Goal: Information Seeking & Learning: Learn about a topic

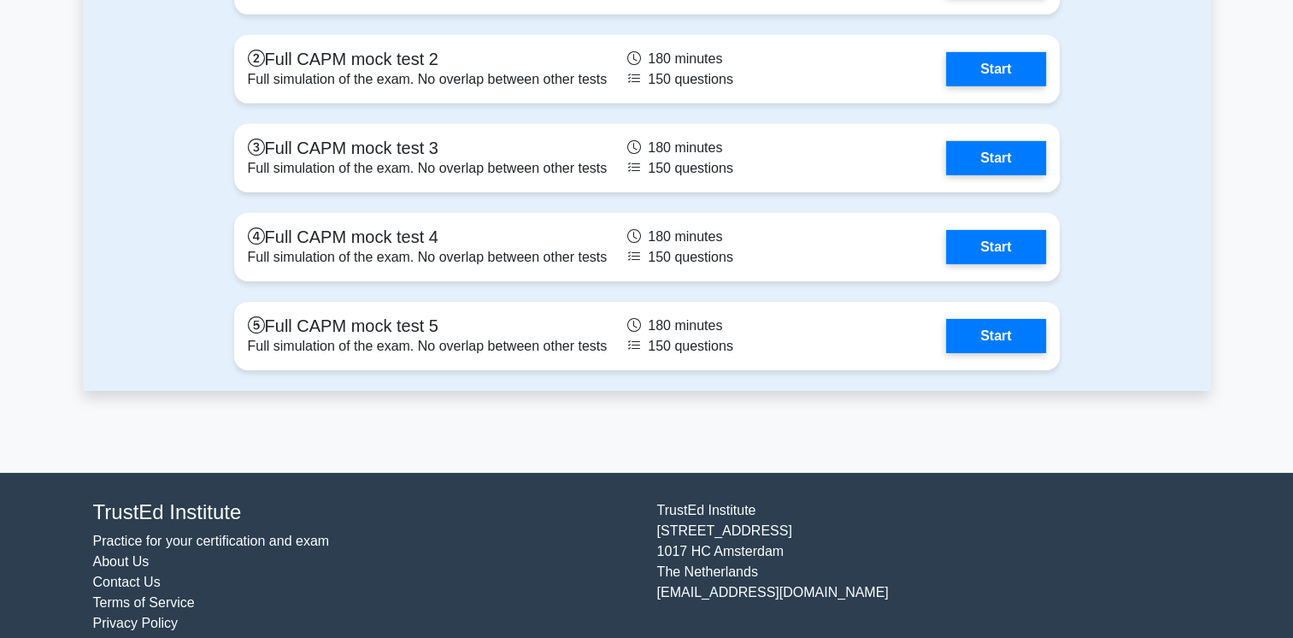
scroll to position [5418, 0]
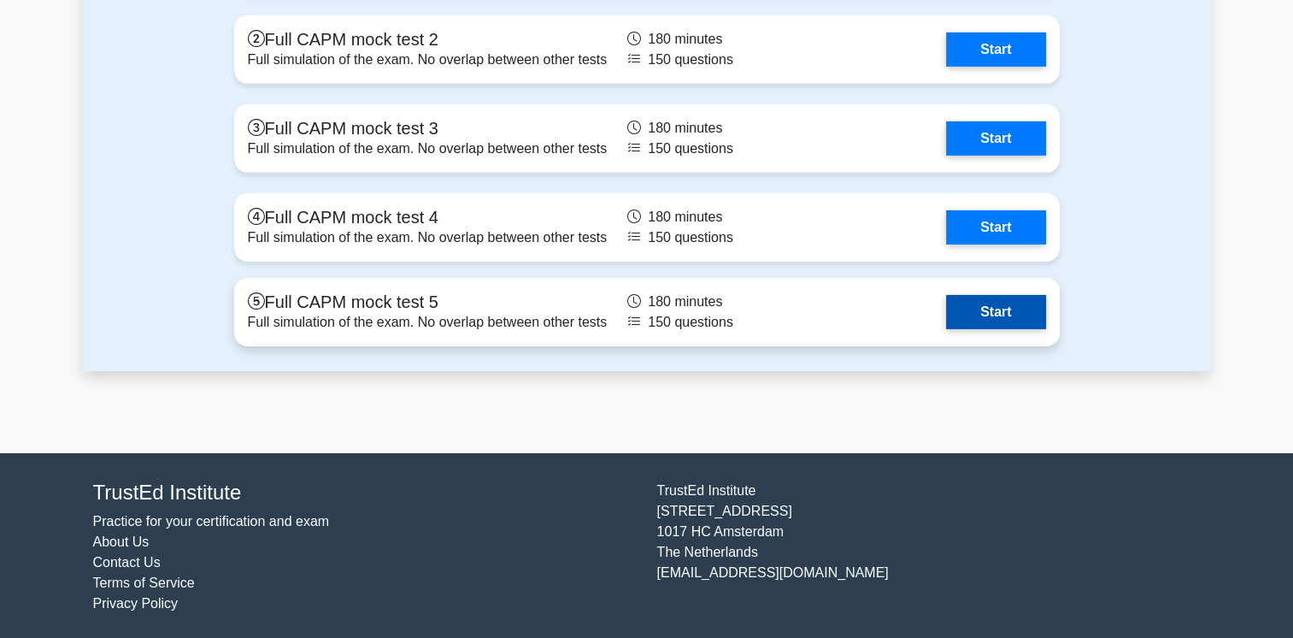
click at [998, 312] on link "Start" at bounding box center [995, 312] width 99 height 34
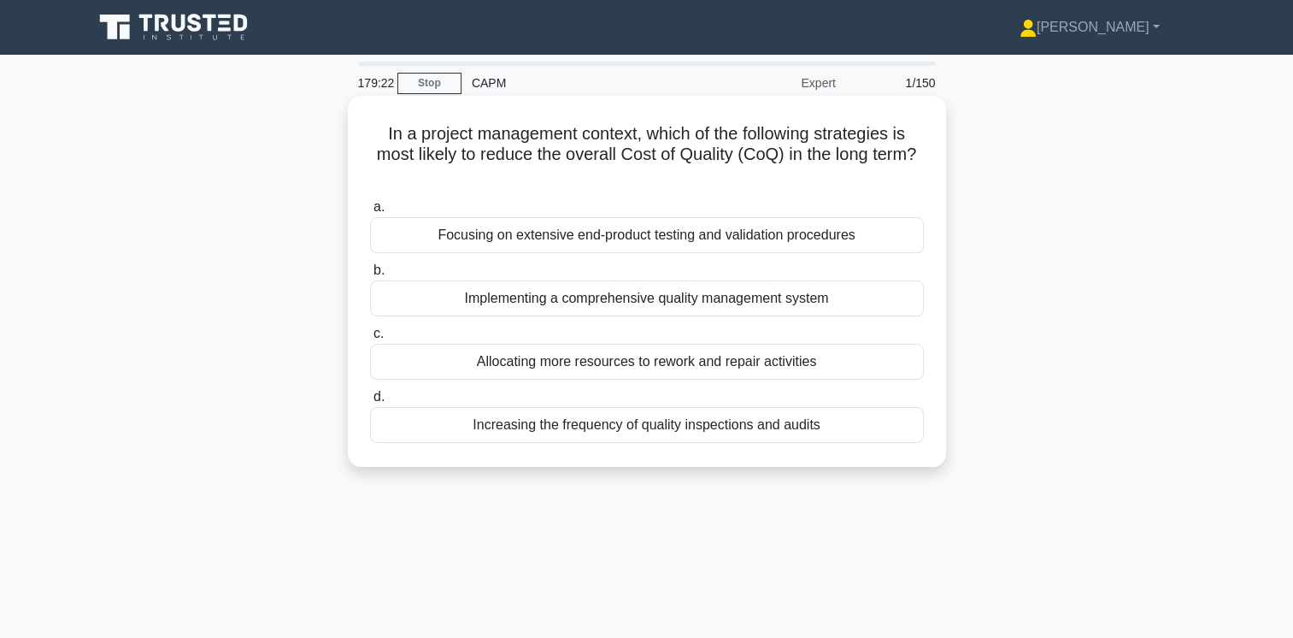
click at [785, 299] on div "Implementing a comprehensive quality management system" at bounding box center [647, 298] width 554 height 36
click at [370, 276] on input "b. Implementing a comprehensive quality management system" at bounding box center [370, 270] width 0 height 11
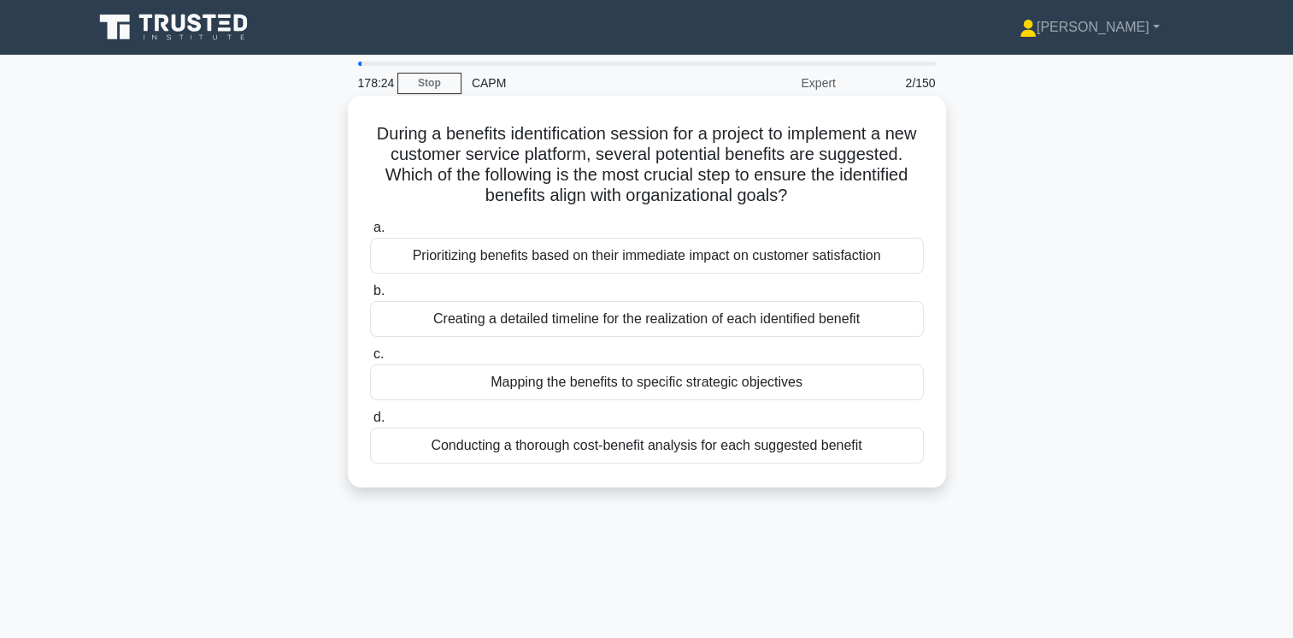
click at [745, 385] on div "Mapping the benefits to specific strategic objectives" at bounding box center [647, 382] width 554 height 36
click at [370, 360] on input "c. Mapping the benefits to specific strategic objectives" at bounding box center [370, 354] width 0 height 11
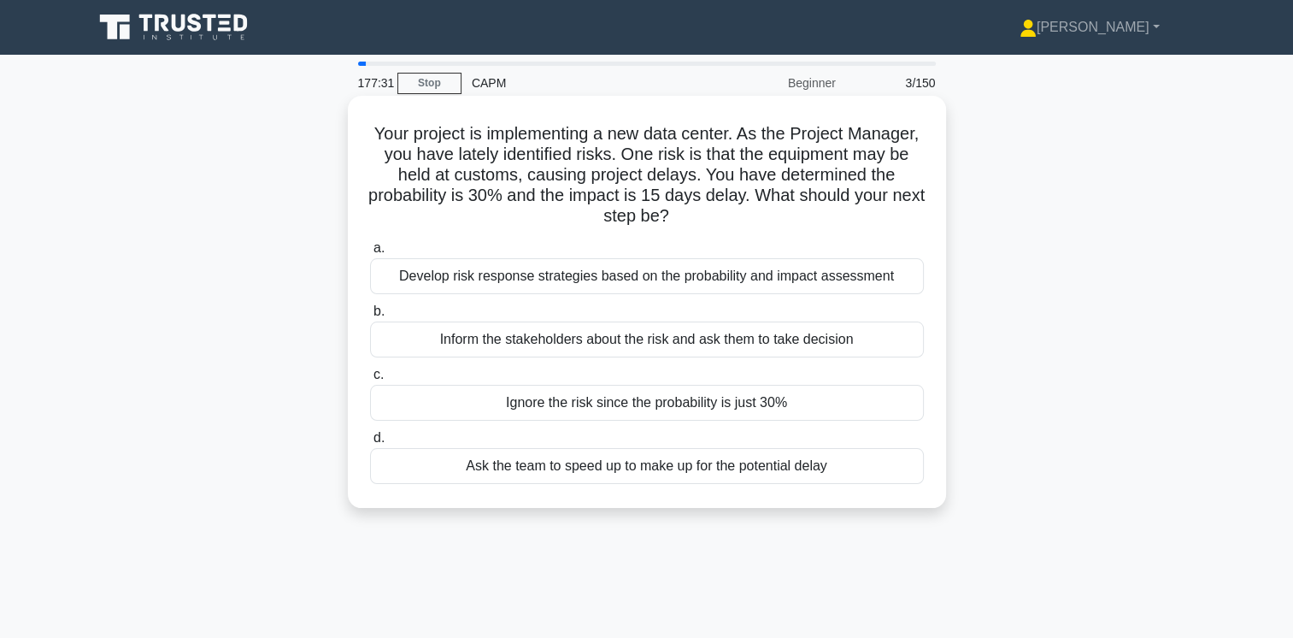
click at [821, 272] on div "Develop risk response strategies based on the probability and impact assessment" at bounding box center [647, 276] width 554 height 36
click at [370, 254] on input "a. Develop risk response strategies based on the probability and impact assessm…" at bounding box center [370, 248] width 0 height 11
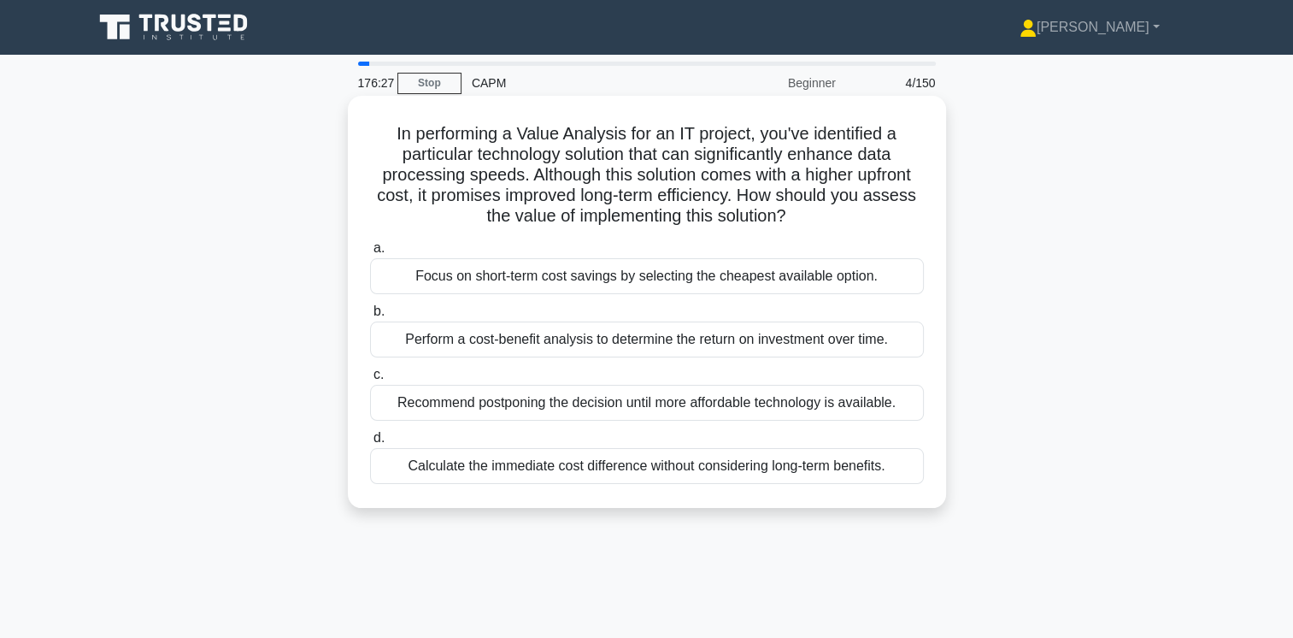
click at [706, 338] on div "Perform a cost-benefit analysis to determine the return on investment over time." at bounding box center [647, 339] width 554 height 36
click at [370, 317] on input "b. Perform a cost-benefit analysis to determine the return on investment over t…" at bounding box center [370, 311] width 0 height 11
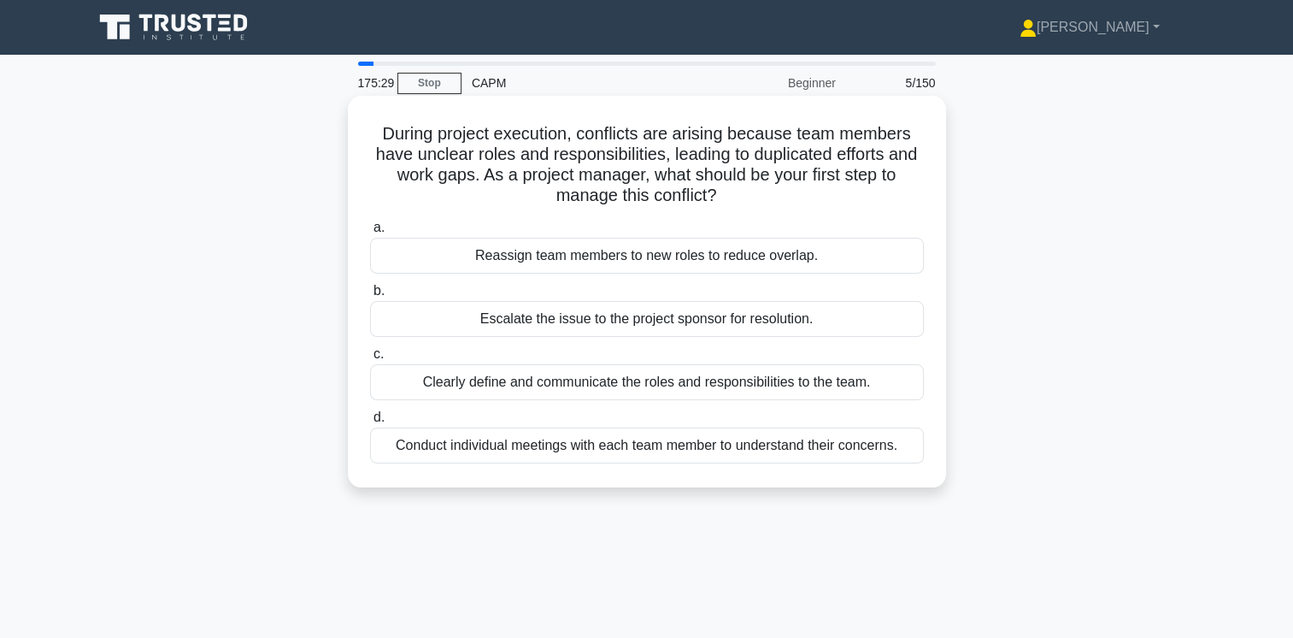
click at [823, 441] on div "Conduct individual meetings with each team member to understand their concerns." at bounding box center [647, 445] width 554 height 36
click at [370, 423] on input "d. Conduct individual meetings with each team member to understand their concer…" at bounding box center [370, 417] width 0 height 11
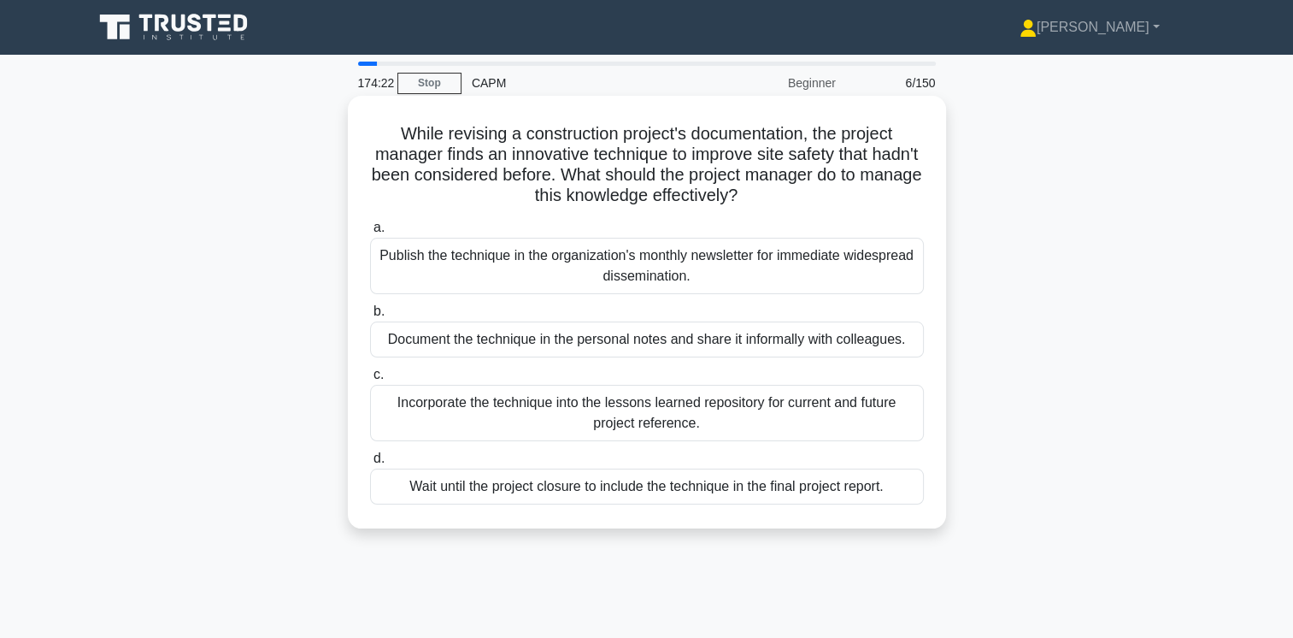
click at [871, 412] on div "Incorporate the technique into the lessons learned repository for current and f…" at bounding box center [647, 413] width 554 height 56
click at [370, 380] on input "c. Incorporate the technique into the lessons learned repository for current an…" at bounding box center [370, 374] width 0 height 11
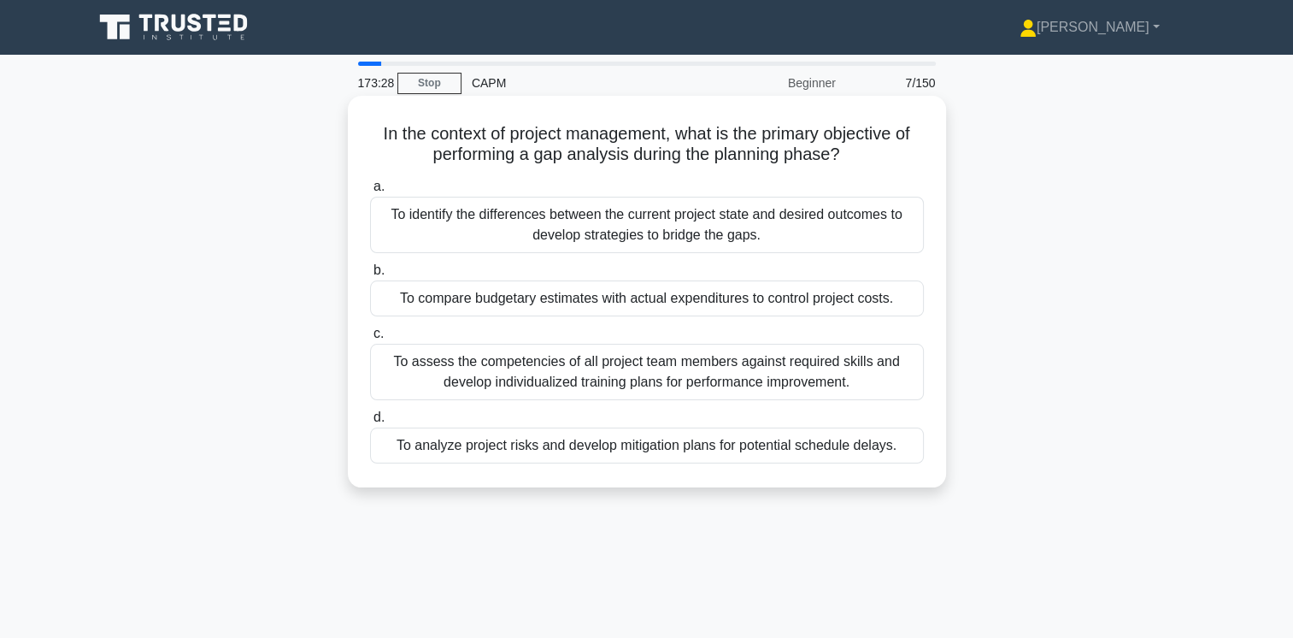
click at [838, 444] on div "To analyze project risks and develop mitigation plans for potential schedule de…" at bounding box center [647, 445] width 554 height 36
click at [370, 423] on input "d. To analyze project risks and develop mitigation plans for potential schedule…" at bounding box center [370, 417] width 0 height 11
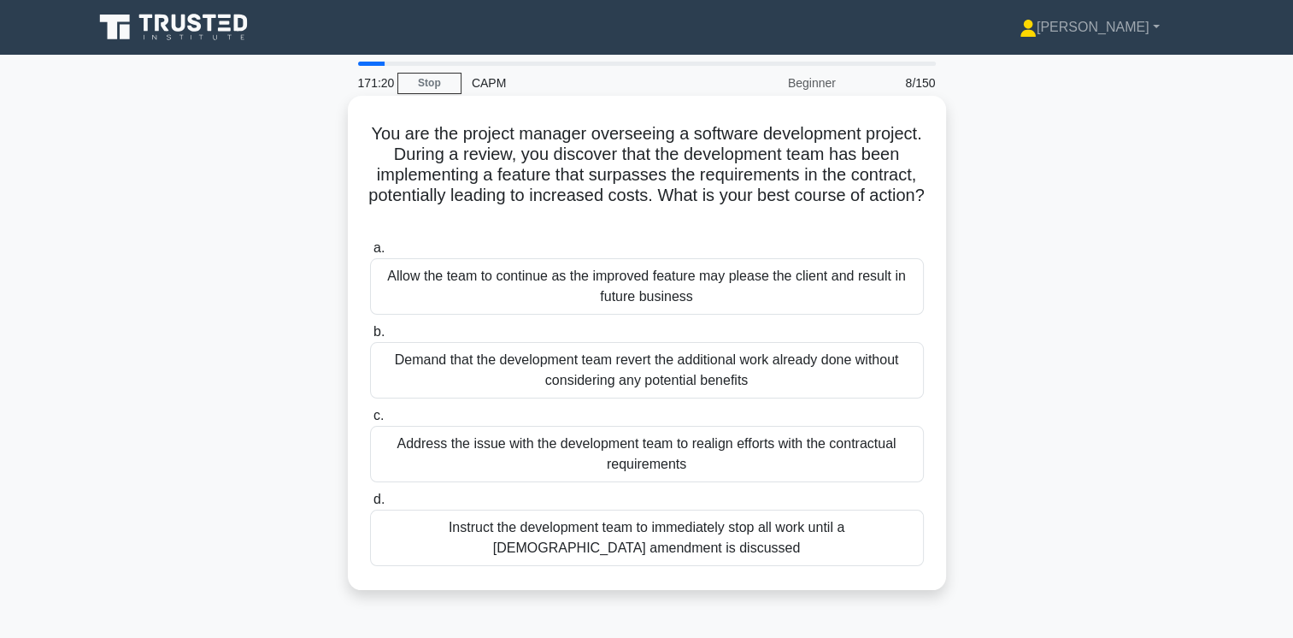
click at [738, 528] on div "Instruct the development team to immediately stop all work until a [DEMOGRAPHIC…" at bounding box center [647, 537] width 554 height 56
click at [370, 505] on input "d. Instruct the development team to immediately stop all work until a [DEMOGRAP…" at bounding box center [370, 499] width 0 height 11
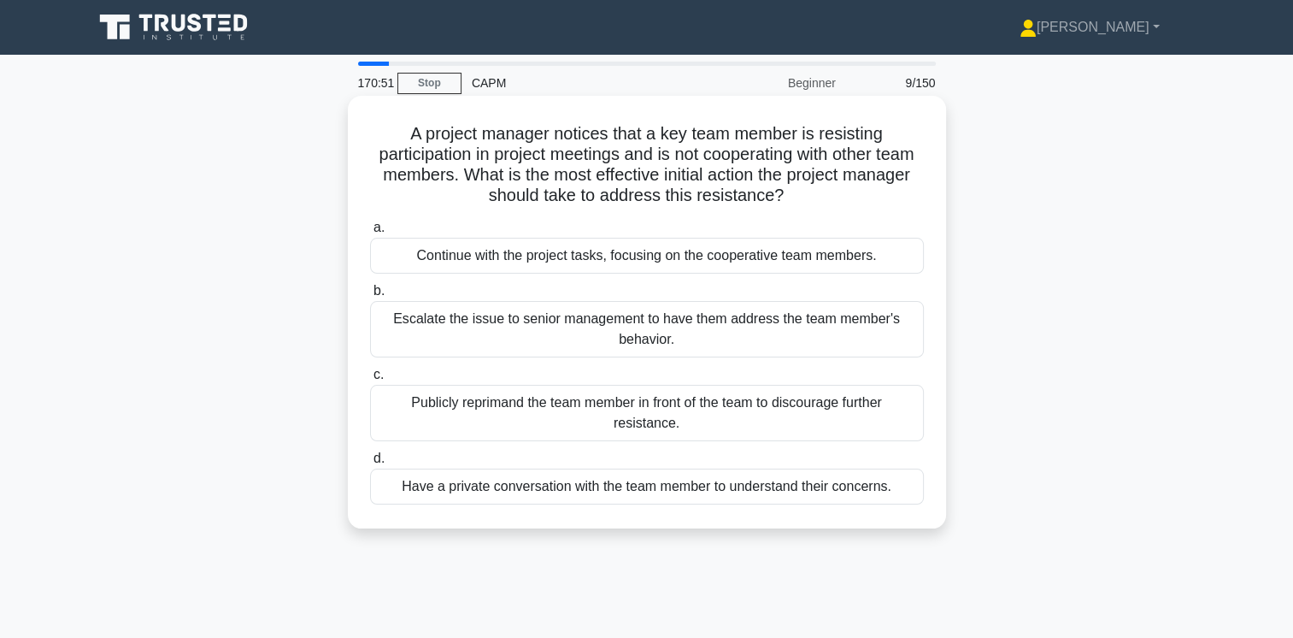
click at [740, 487] on div "Have a private conversation with the team member to understand their concerns." at bounding box center [647, 486] width 554 height 36
click at [370, 464] on input "d. Have a private conversation with the team member to understand their concern…" at bounding box center [370, 458] width 0 height 11
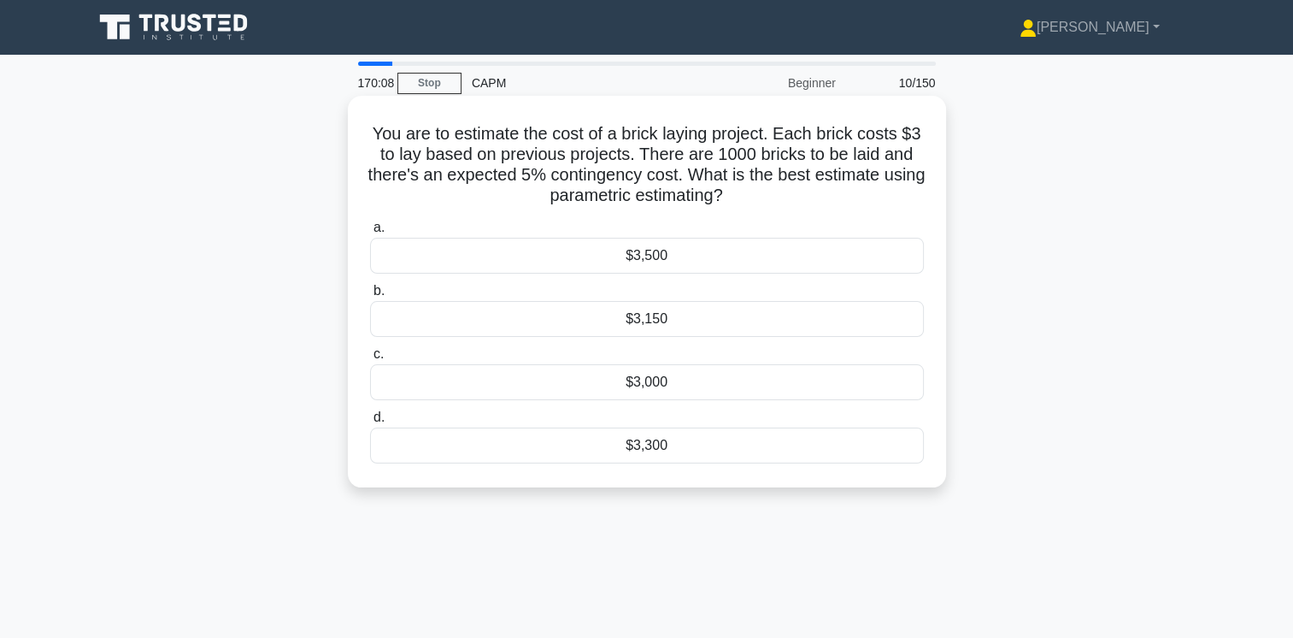
click at [691, 253] on div "$3,500" at bounding box center [647, 256] width 554 height 36
click at [370, 233] on input "a. $3,500" at bounding box center [370, 227] width 0 height 11
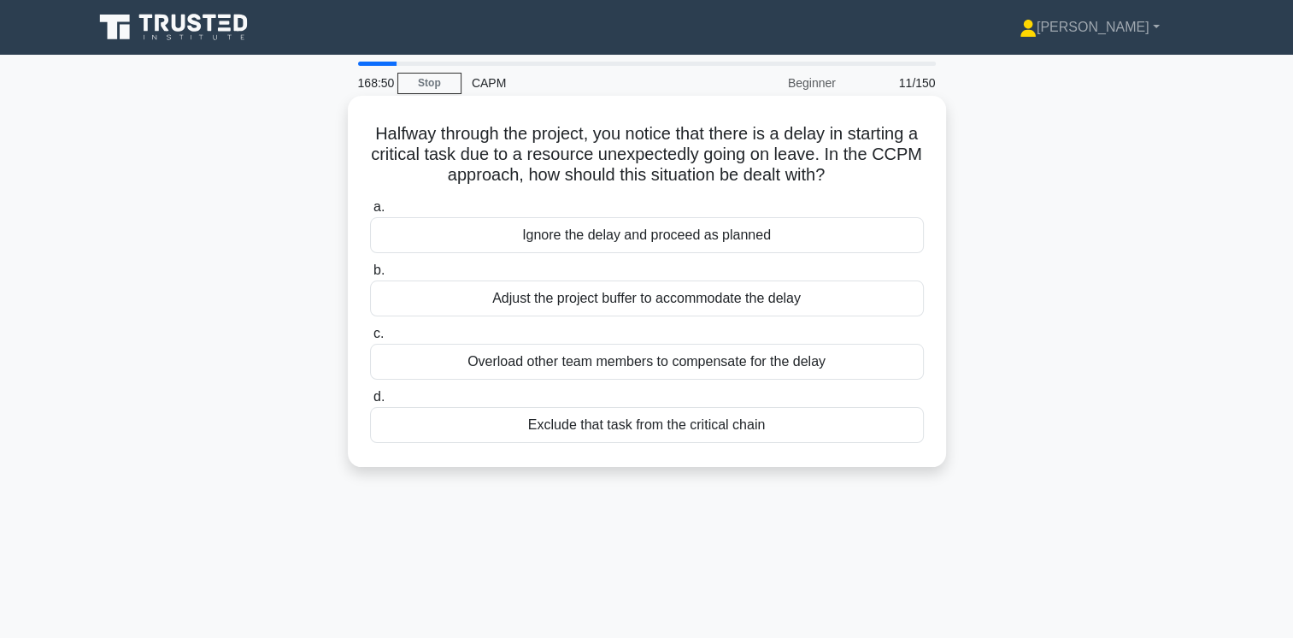
click at [694, 424] on div "Exclude that task from the critical chain" at bounding box center [647, 425] width 554 height 36
click at [370, 403] on input "d. Exclude that task from the critical chain" at bounding box center [370, 396] width 0 height 11
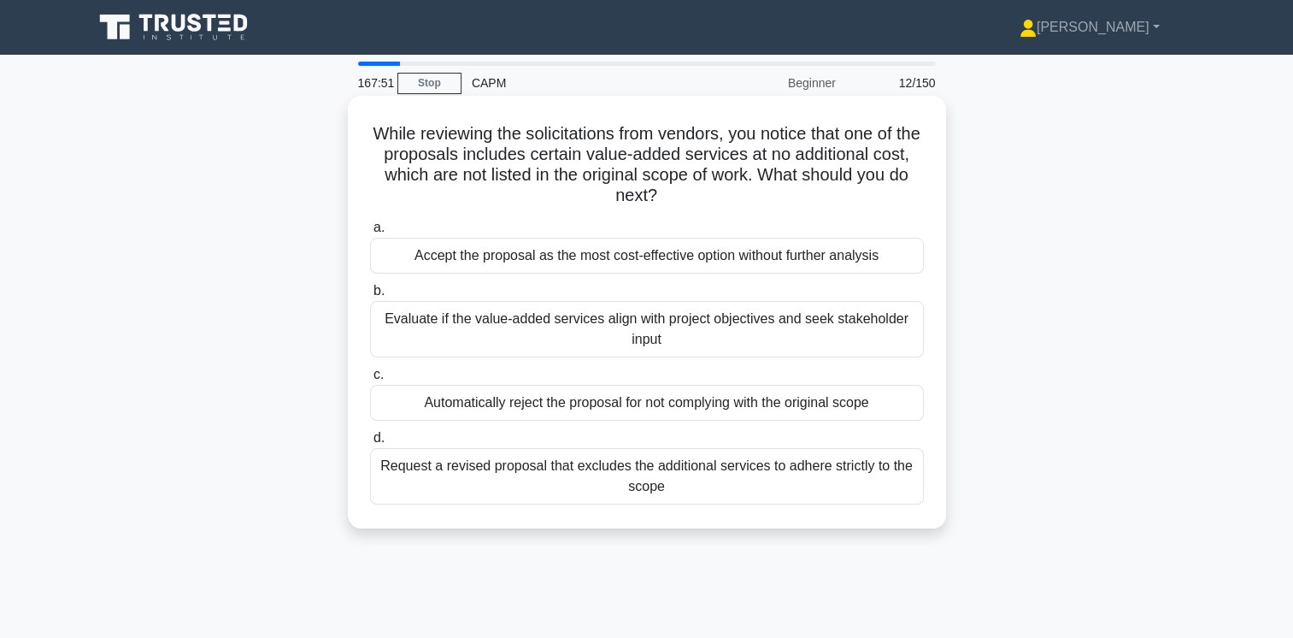
click at [840, 320] on div "Evaluate if the value-added services align with project objectives and seek sta…" at bounding box center [647, 329] width 554 height 56
click at [370, 297] on input "b. Evaluate if the value-added services align with project objectives and seek …" at bounding box center [370, 290] width 0 height 11
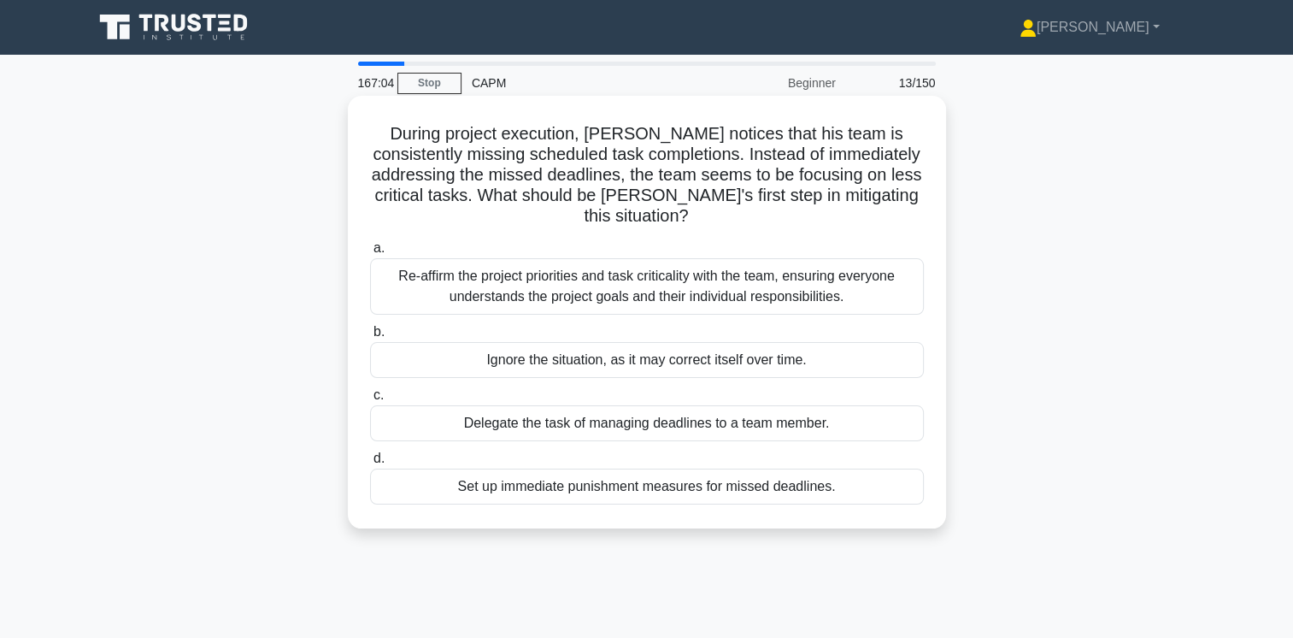
click at [807, 285] on div "Re-affirm the project priorities and task criticality with the team, ensuring e…" at bounding box center [647, 286] width 554 height 56
click at [370, 254] on input "a. Re-affirm the project priorities and task criticality with the team, ensurin…" at bounding box center [370, 248] width 0 height 11
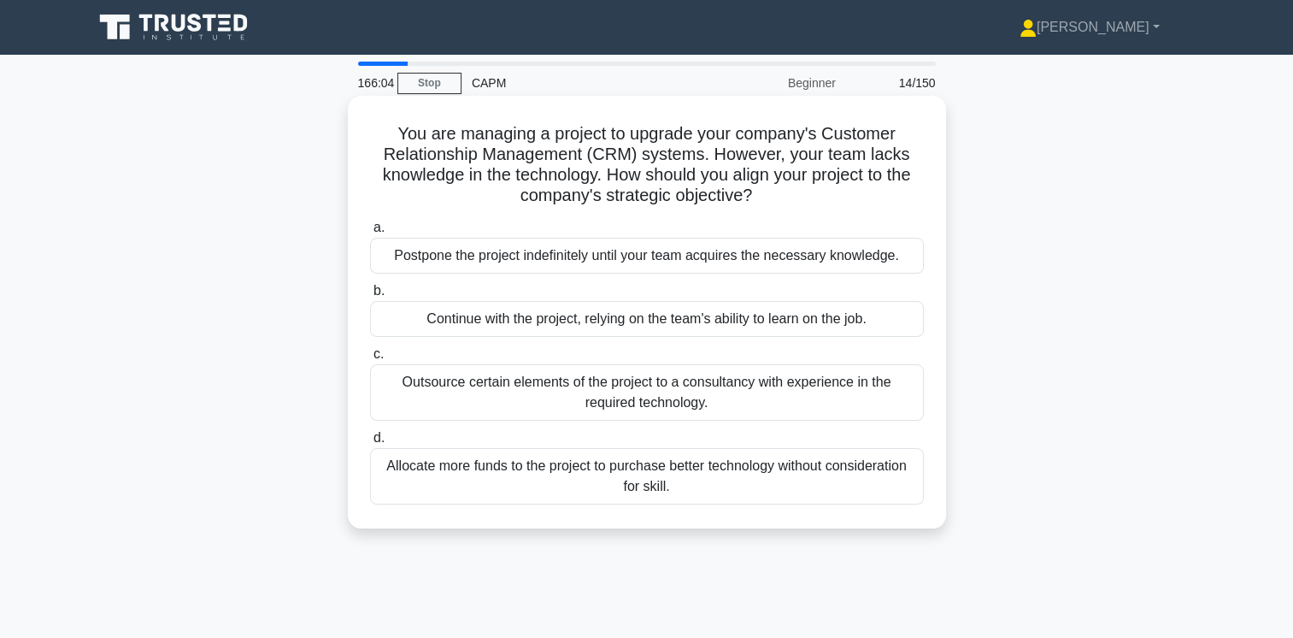
click at [762, 388] on div "Outsource certain elements of the project to a consultancy with experience in t…" at bounding box center [647, 392] width 554 height 56
click at [370, 360] on input "c. Outsource certain elements of the project to a consultancy with experience i…" at bounding box center [370, 354] width 0 height 11
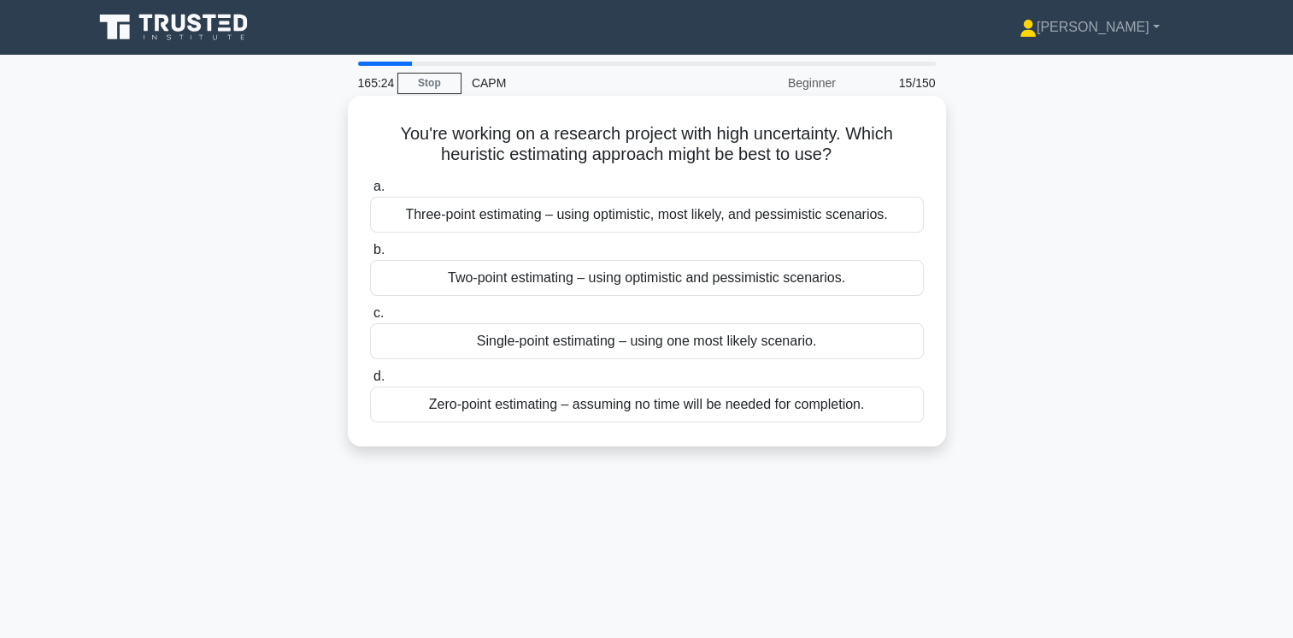
click at [827, 210] on div "Three-point estimating – using optimistic, most likely, and pessimistic scenari…" at bounding box center [647, 215] width 554 height 36
click at [370, 192] on input "a. Three-point estimating – using optimistic, most likely, and pessimistic scen…" at bounding box center [370, 186] width 0 height 11
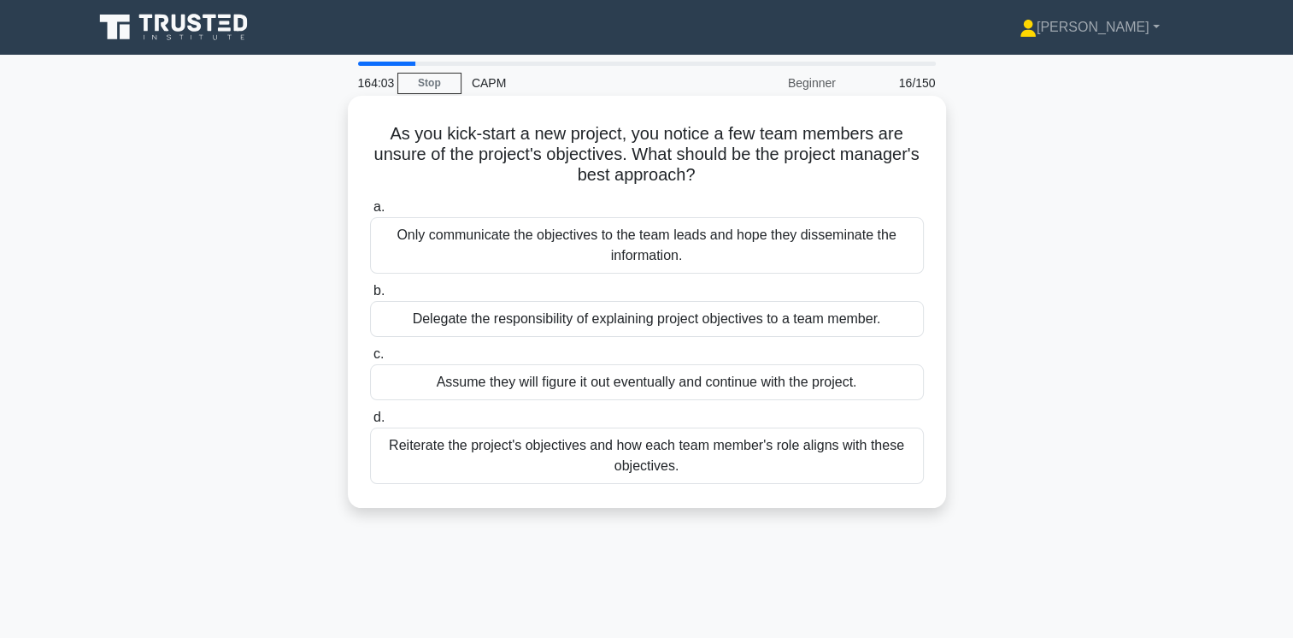
click at [785, 444] on div "Reiterate the project's objectives and how each team member's role aligns with …" at bounding box center [647, 455] width 554 height 56
click at [370, 423] on input "d. Reiterate the project's objectives and how each team member's role aligns wi…" at bounding box center [370, 417] width 0 height 11
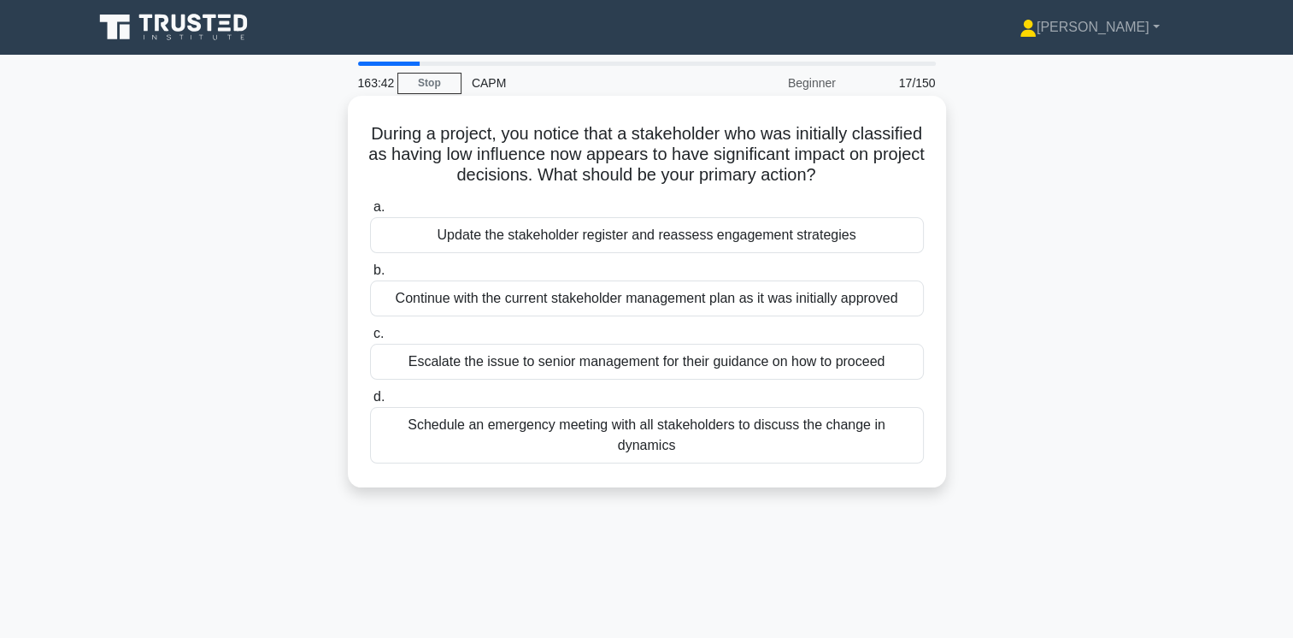
click at [826, 232] on div "Update the stakeholder register and reassess engagement strategies" at bounding box center [647, 235] width 554 height 36
click at [370, 213] on input "a. Update the stakeholder register and reassess engagement strategies" at bounding box center [370, 207] width 0 height 11
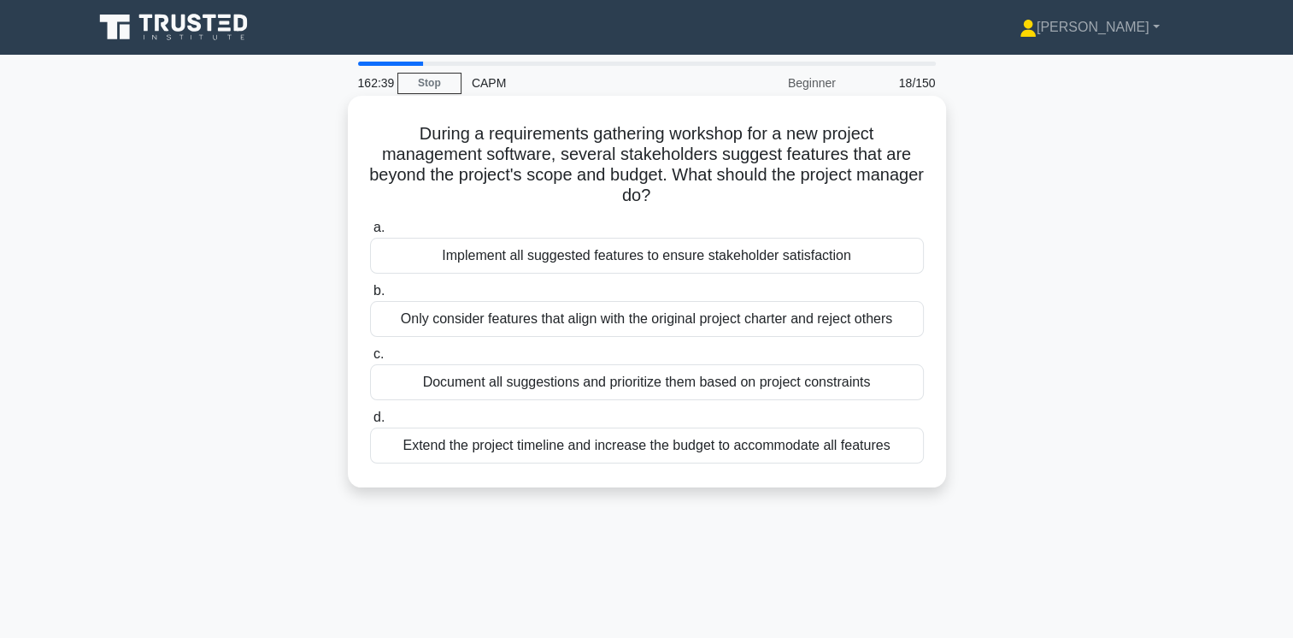
click at [779, 375] on div "Document all suggestions and prioritize them based on project constraints" at bounding box center [647, 382] width 554 height 36
click at [370, 360] on input "c. Document all suggestions and prioritize them based on project constraints" at bounding box center [370, 354] width 0 height 11
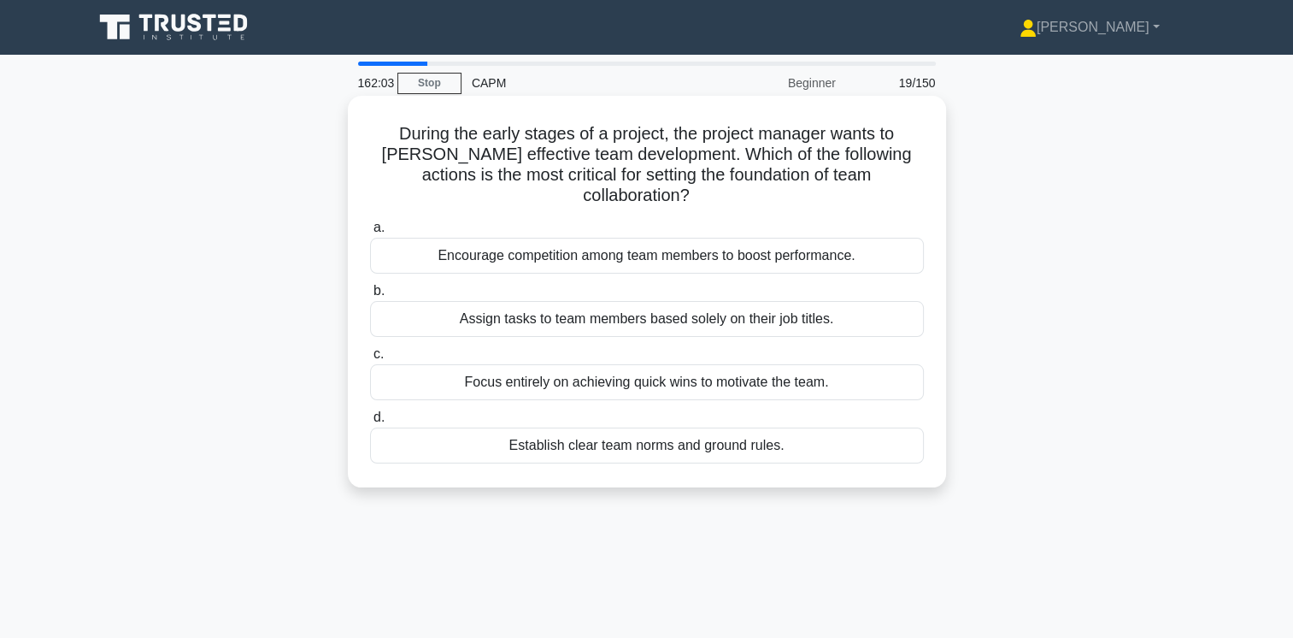
click at [726, 427] on div "Establish clear team norms and ground rules." at bounding box center [647, 445] width 554 height 36
click at [370, 422] on input "d. Establish clear team norms and ground rules." at bounding box center [370, 417] width 0 height 11
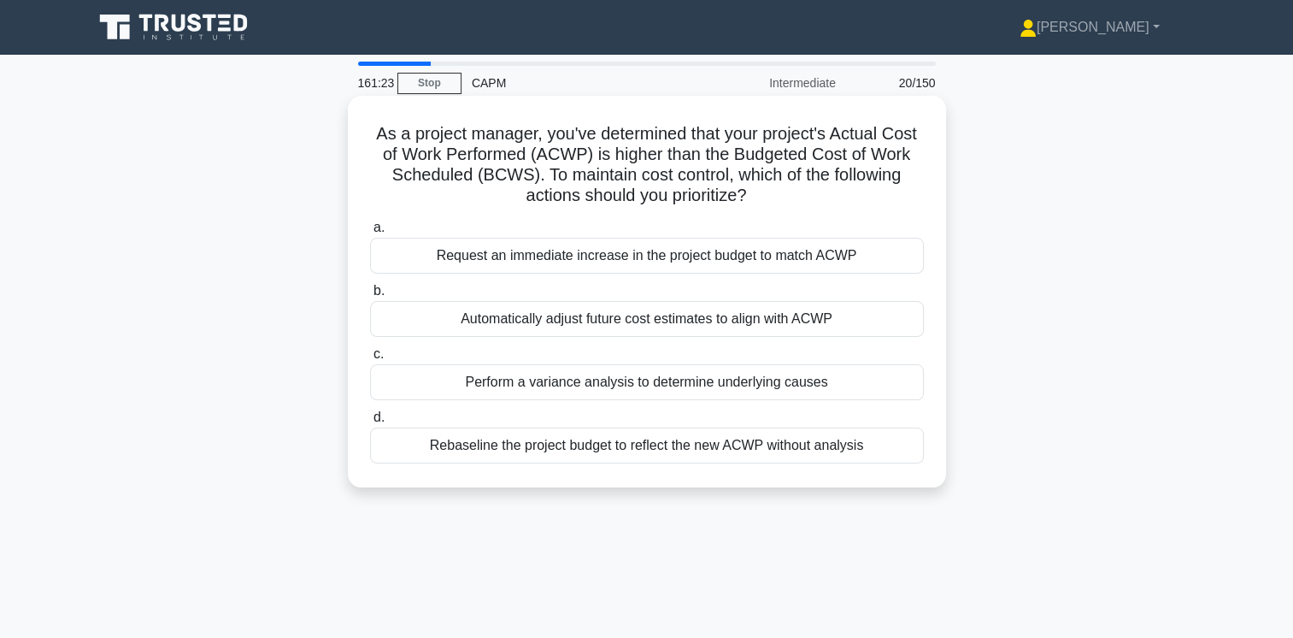
click at [818, 384] on div "Perform a variance analysis to determine underlying causes" at bounding box center [647, 382] width 554 height 36
click at [370, 360] on input "c. Perform a variance analysis to determine underlying causes" at bounding box center [370, 354] width 0 height 11
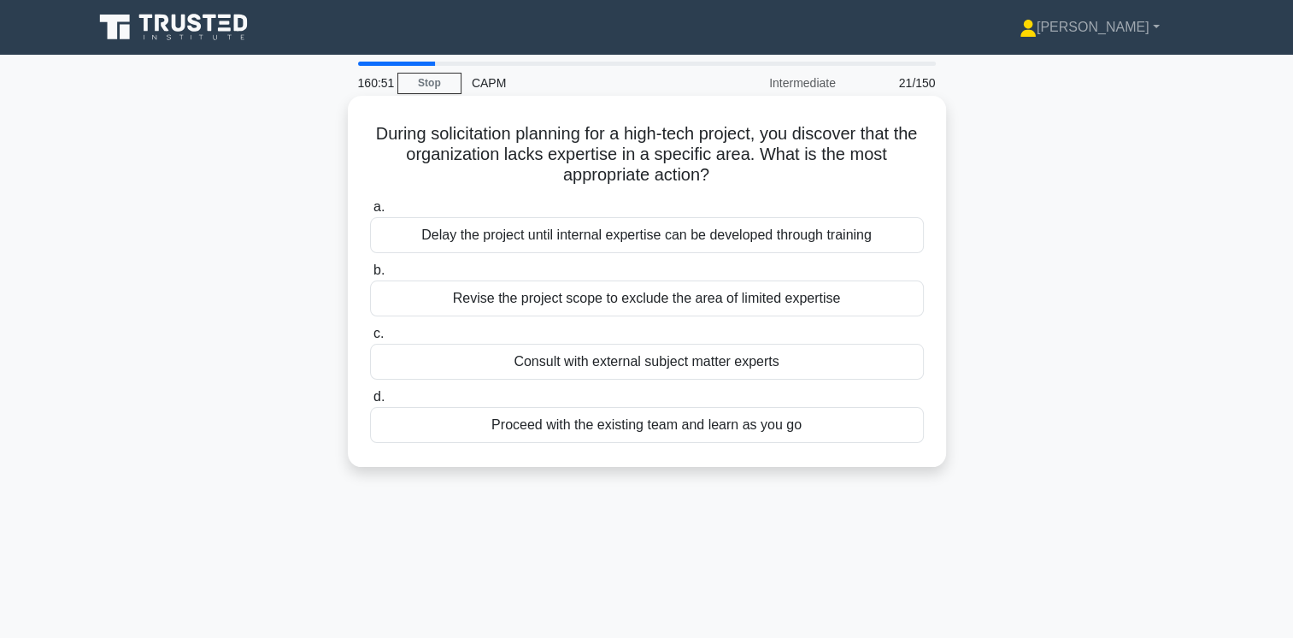
click at [745, 363] on div "Consult with external subject matter experts" at bounding box center [647, 362] width 554 height 36
click at [370, 339] on input "c. Consult with external subject matter experts" at bounding box center [370, 333] width 0 height 11
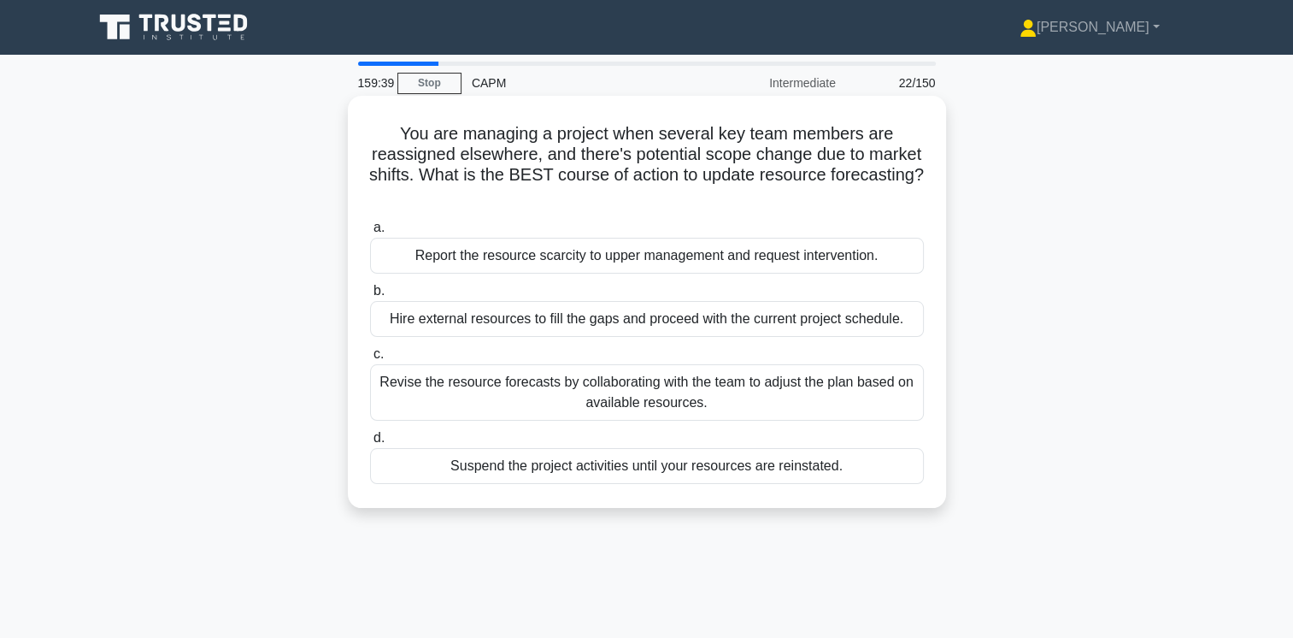
click at [797, 391] on div "Revise the resource forecasts by collaborating with the team to adjust the plan…" at bounding box center [647, 392] width 554 height 56
click at [370, 360] on input "c. Revise the resource forecasts by collaborating with the team to adjust the p…" at bounding box center [370, 354] width 0 height 11
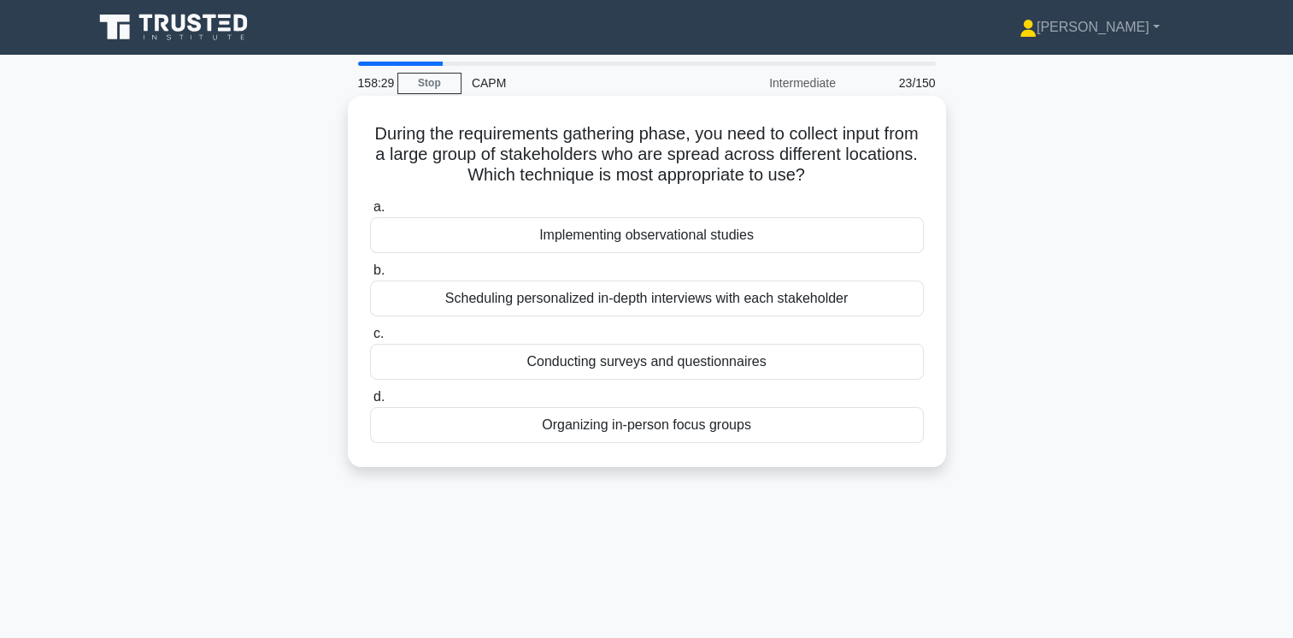
click at [791, 305] on div "Scheduling personalized in-depth interviews with each stakeholder" at bounding box center [647, 298] width 554 height 36
click at [370, 276] on input "b. Scheduling personalized in-depth interviews with each stakeholder" at bounding box center [370, 270] width 0 height 11
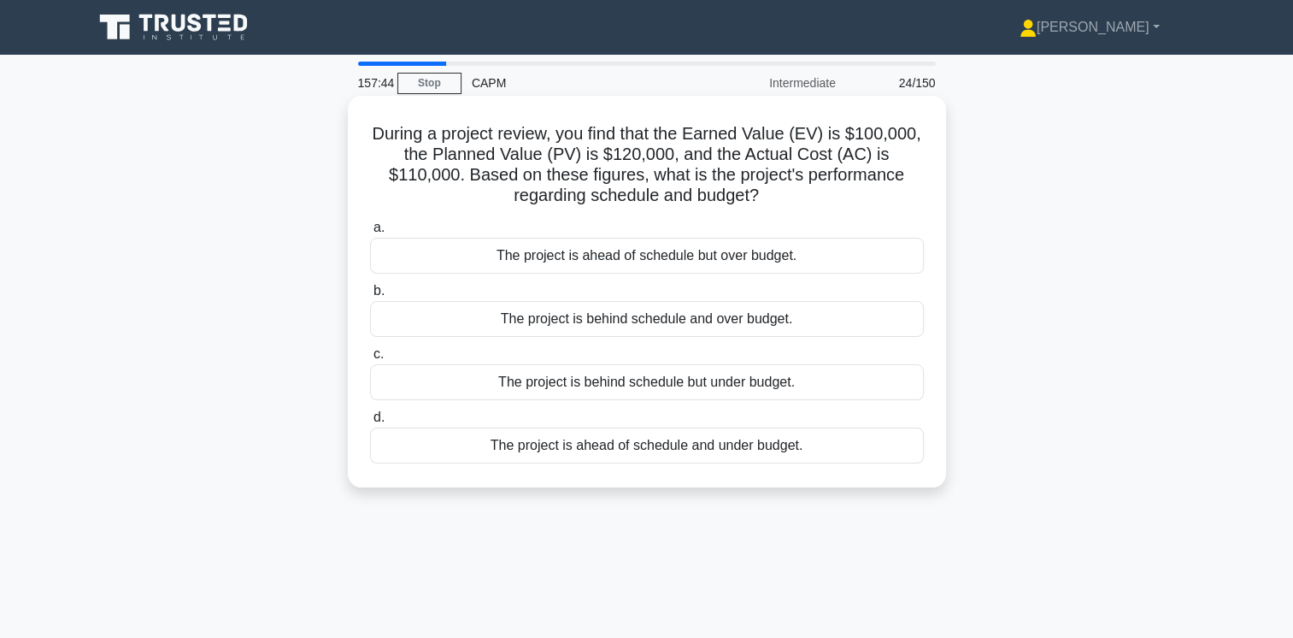
click at [749, 322] on div "The project is behind schedule and over budget." at bounding box center [647, 319] width 554 height 36
click at [370, 297] on input "b. The project is behind schedule and over budget." at bounding box center [370, 290] width 0 height 11
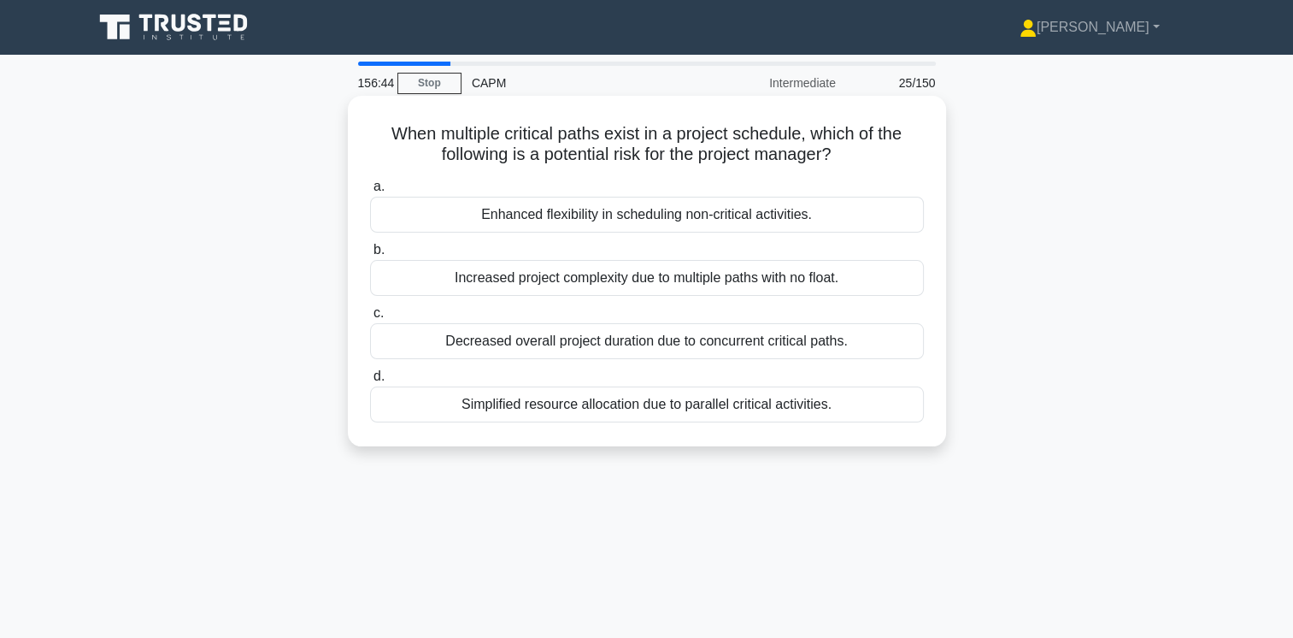
click at [786, 403] on div "Simplified resource allocation due to parallel critical activities." at bounding box center [647, 404] width 554 height 36
click at [370, 382] on input "d. Simplified resource allocation due to parallel critical activities." at bounding box center [370, 376] width 0 height 11
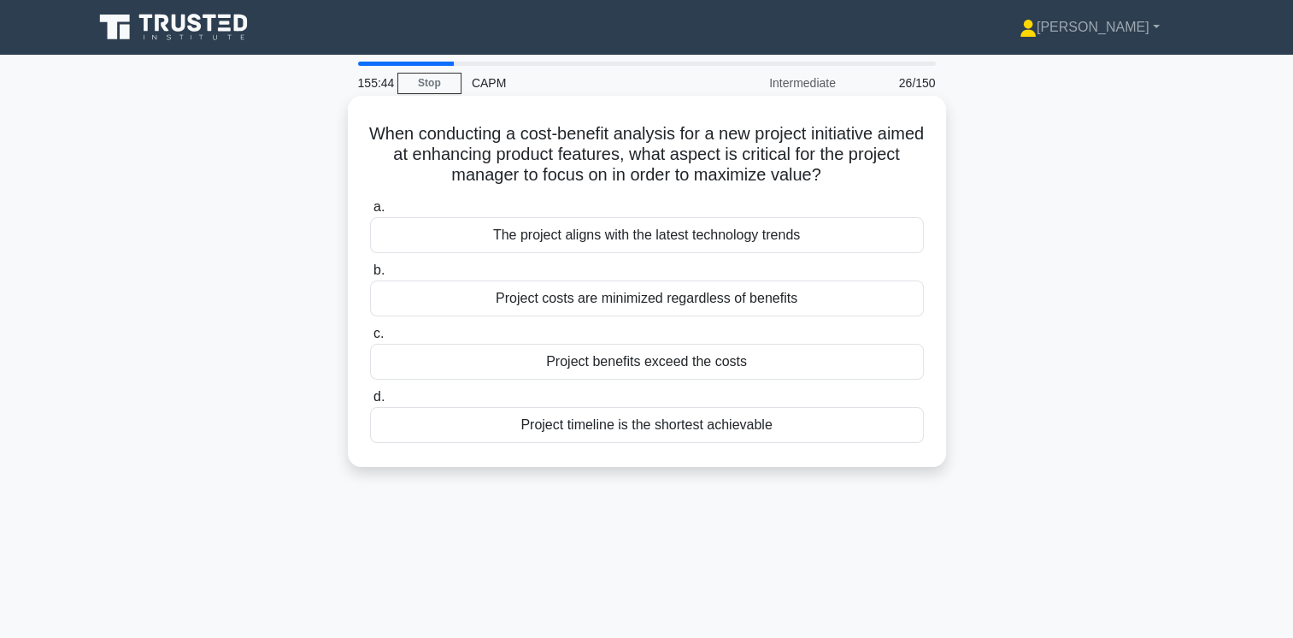
click at [738, 231] on div "The project aligns with the latest technology trends" at bounding box center [647, 235] width 554 height 36
click at [370, 213] on input "a. The project aligns with the latest technology trends" at bounding box center [370, 207] width 0 height 11
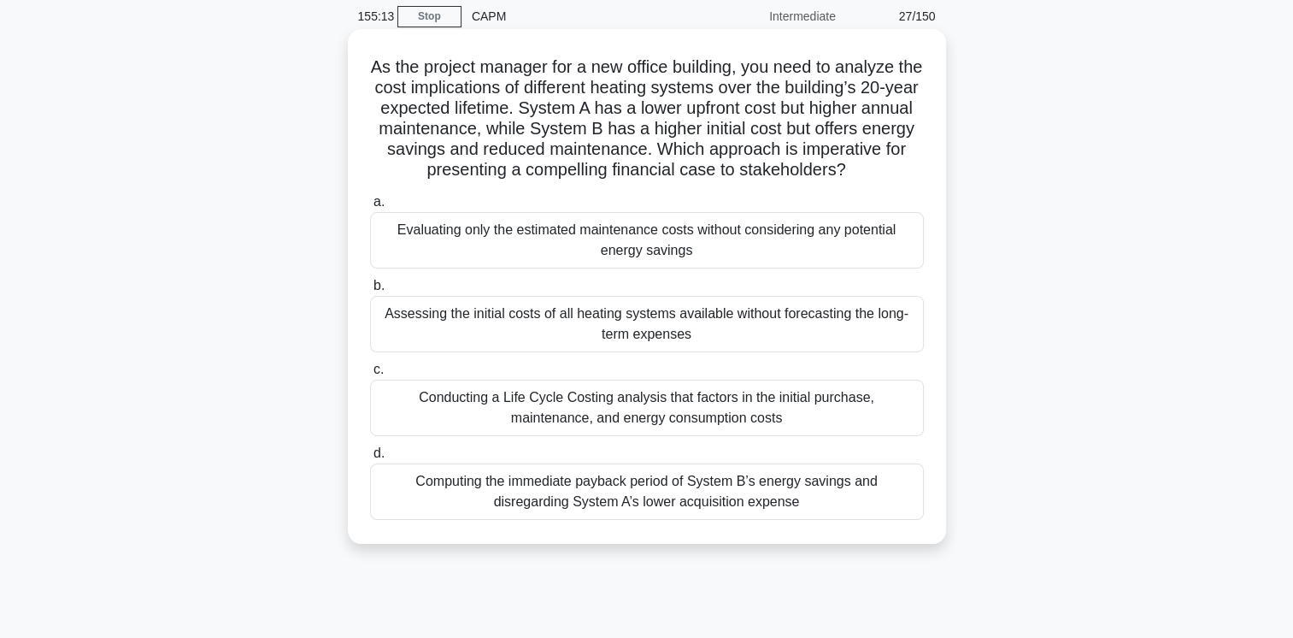
scroll to position [75, 0]
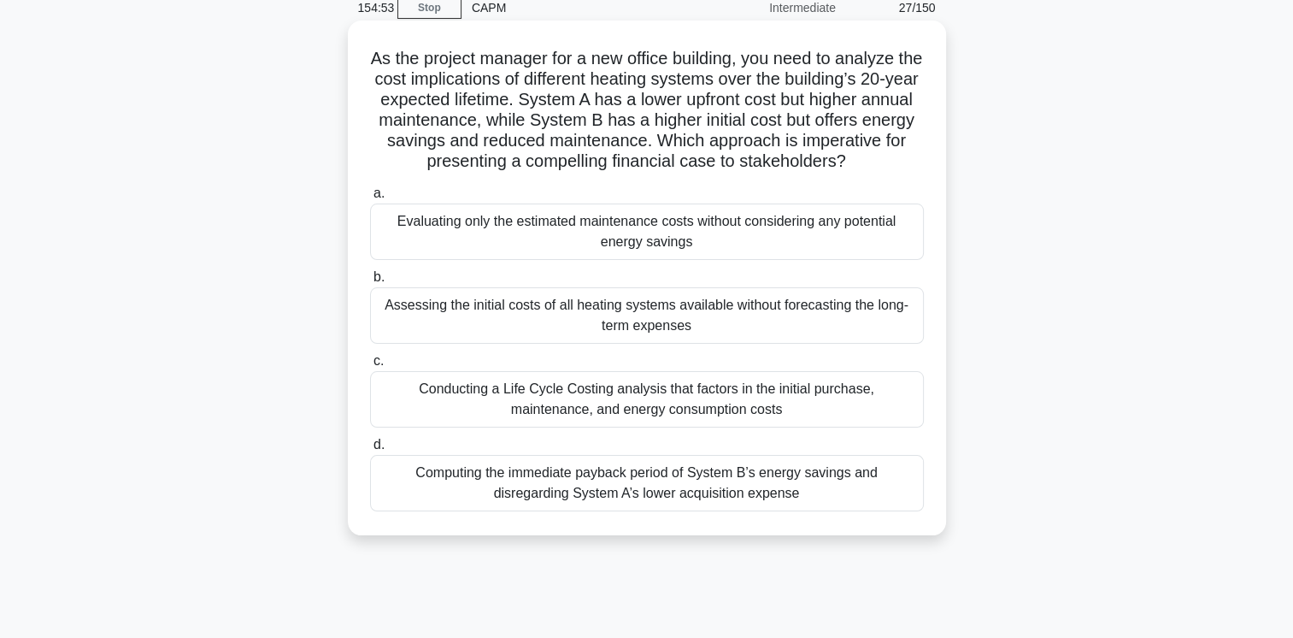
click at [913, 427] on div "Conducting a Life Cycle Costing analysis that factors in the initial purchase, …" at bounding box center [647, 399] width 554 height 56
click at [370, 367] on input "c. Conducting a Life Cycle Costing analysis that factors in the initial purchas…" at bounding box center [370, 361] width 0 height 11
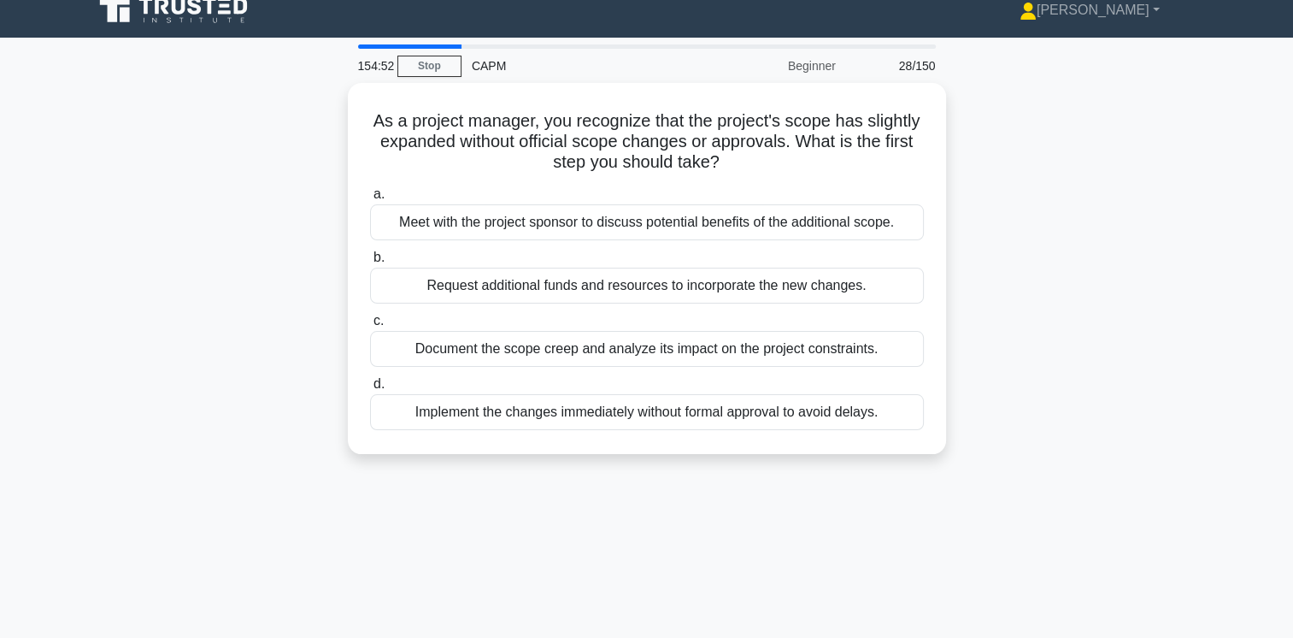
scroll to position [0, 0]
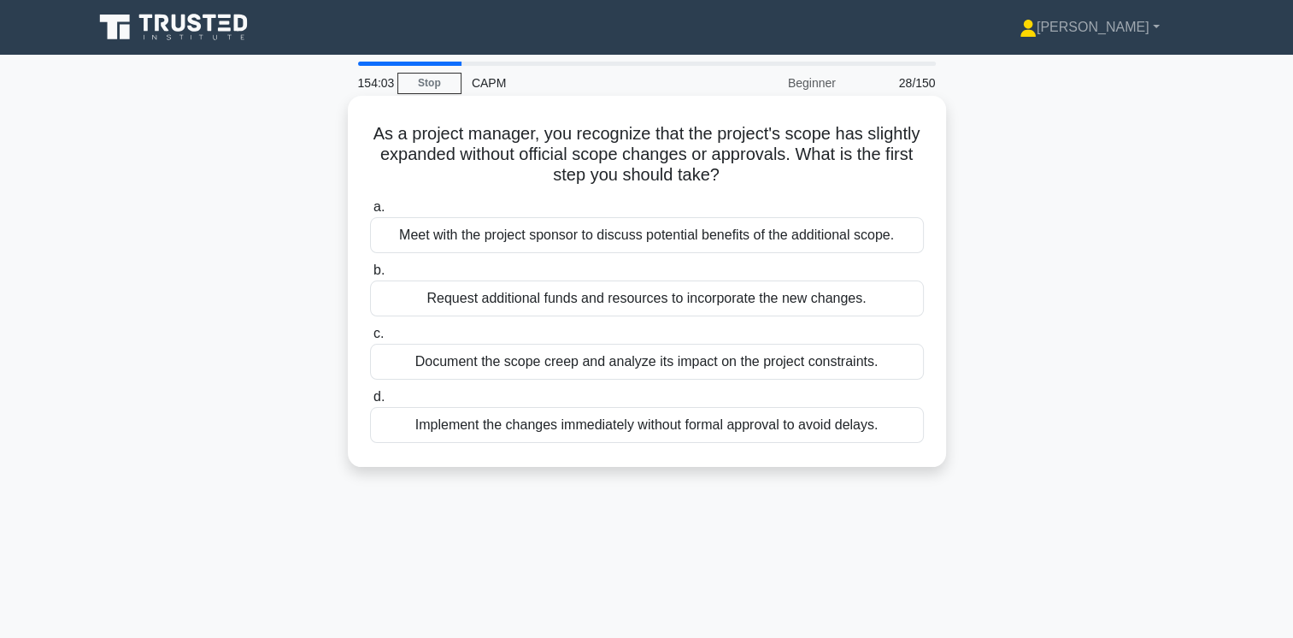
click at [894, 356] on div "Document the scope creep and analyze its impact on the project constraints." at bounding box center [647, 362] width 554 height 36
click at [370, 339] on input "c. Document the scope creep and analyze its impact on the project constraints." at bounding box center [370, 333] width 0 height 11
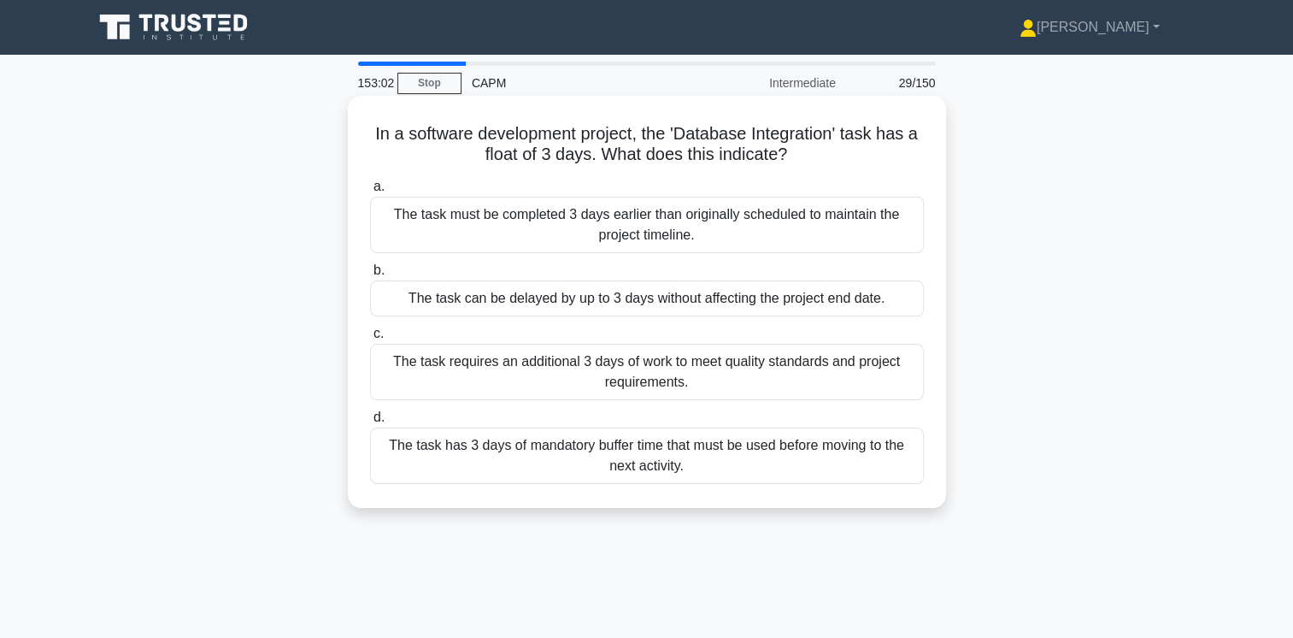
click at [742, 372] on div "The task requires an additional 3 days of work to meet quality standards and pr…" at bounding box center [647, 372] width 554 height 56
click at [370, 339] on input "c. The task requires an additional 3 days of work to meet quality standards and…" at bounding box center [370, 333] width 0 height 11
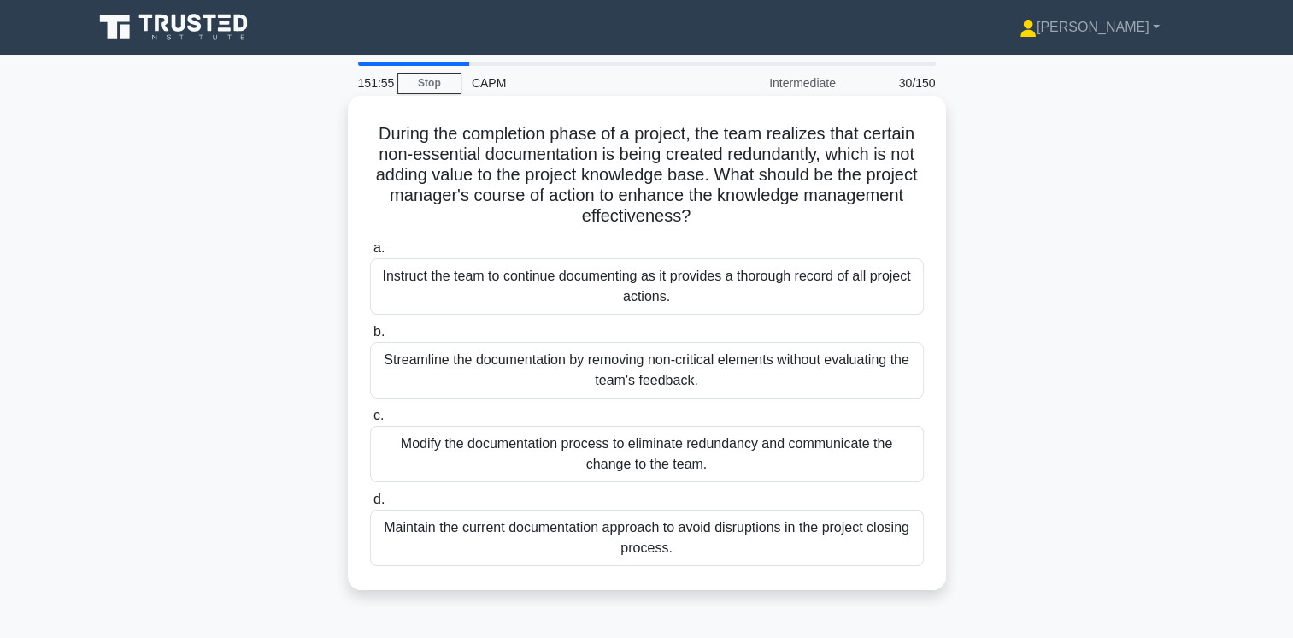
click at [738, 460] on div "Modify the documentation process to eliminate redundancy and communicate the ch…" at bounding box center [647, 454] width 554 height 56
click at [370, 421] on input "c. Modify the documentation process to eliminate redundancy and communicate the…" at bounding box center [370, 415] width 0 height 11
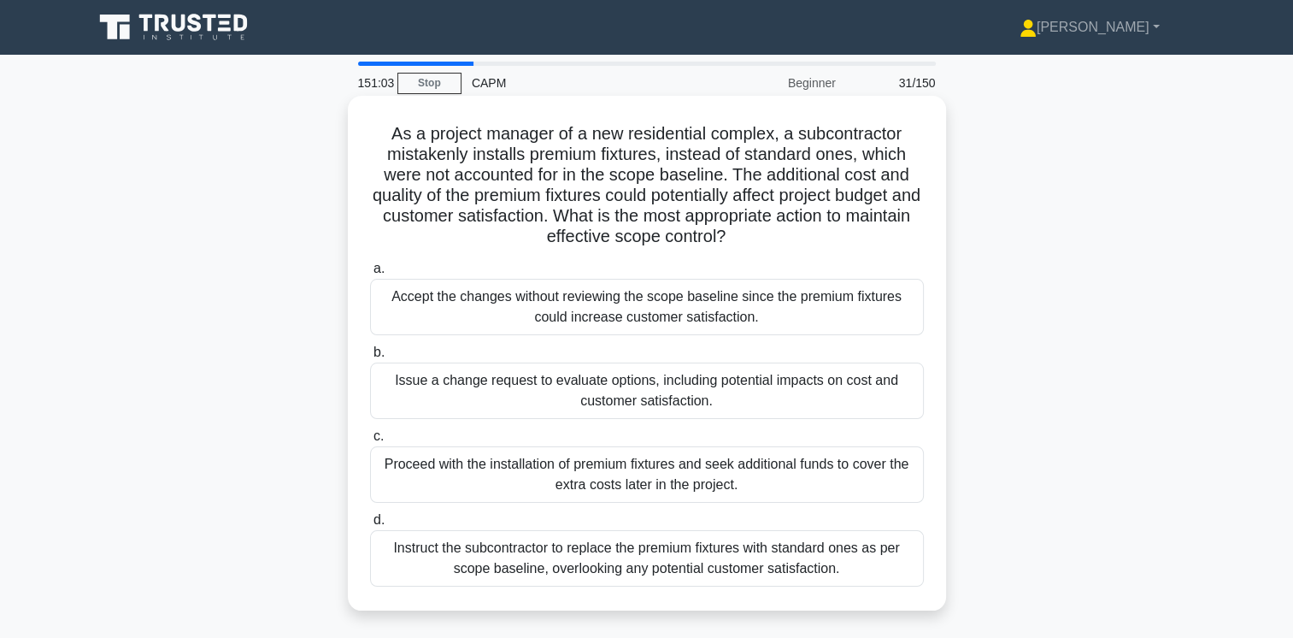
click at [817, 385] on div "Issue a change request to evaluate options, including potential impacts on cost…" at bounding box center [647, 390] width 554 height 56
click at [370, 358] on input "b. Issue a change request to evaluate options, including potential impacts on c…" at bounding box center [370, 352] width 0 height 11
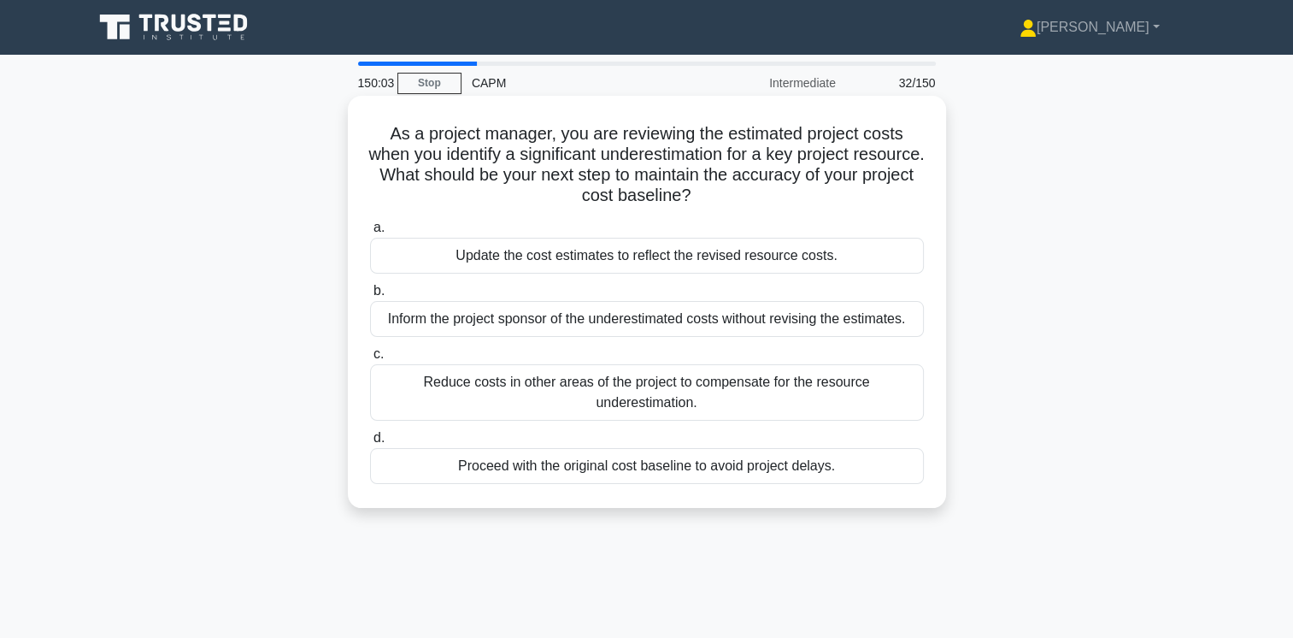
click at [752, 262] on div "Update the cost estimates to reflect the revised resource costs." at bounding box center [647, 256] width 554 height 36
click at [370, 233] on input "a. Update the cost estimates to reflect the revised resource costs." at bounding box center [370, 227] width 0 height 11
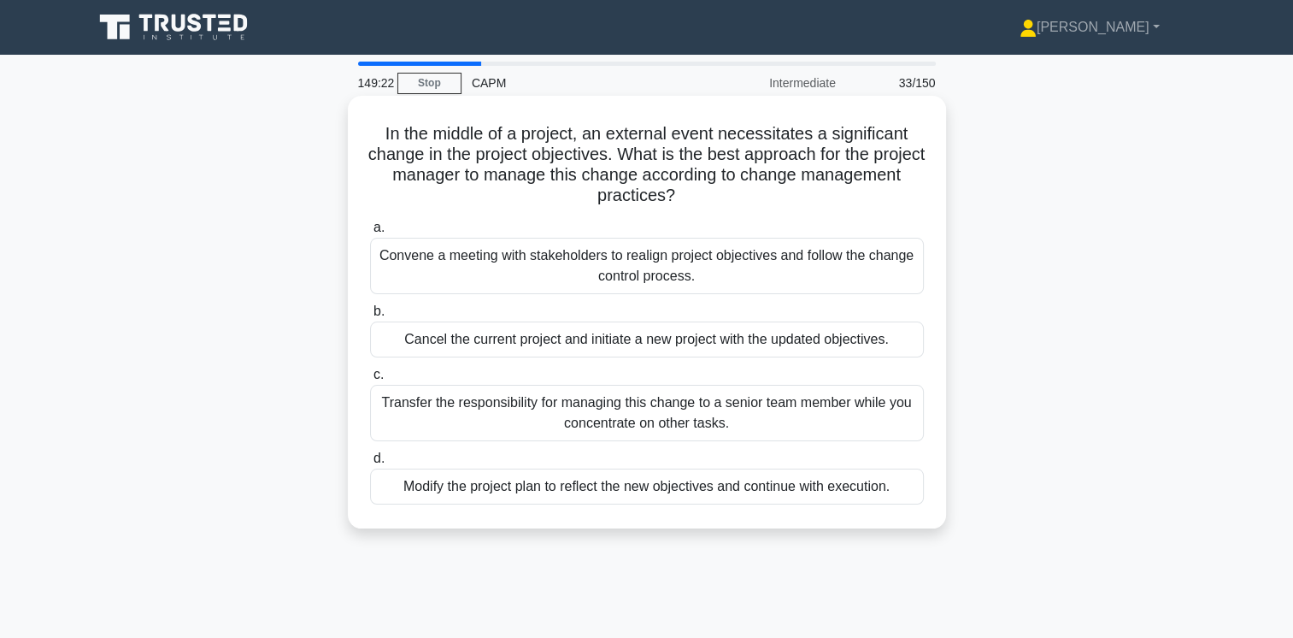
click at [835, 262] on div "Convene a meeting with stakeholders to realign project objectives and follow th…" at bounding box center [647, 266] width 554 height 56
click at [370, 233] on input "a. Convene a meeting with stakeholders to realign project objectives and follow…" at bounding box center [370, 227] width 0 height 11
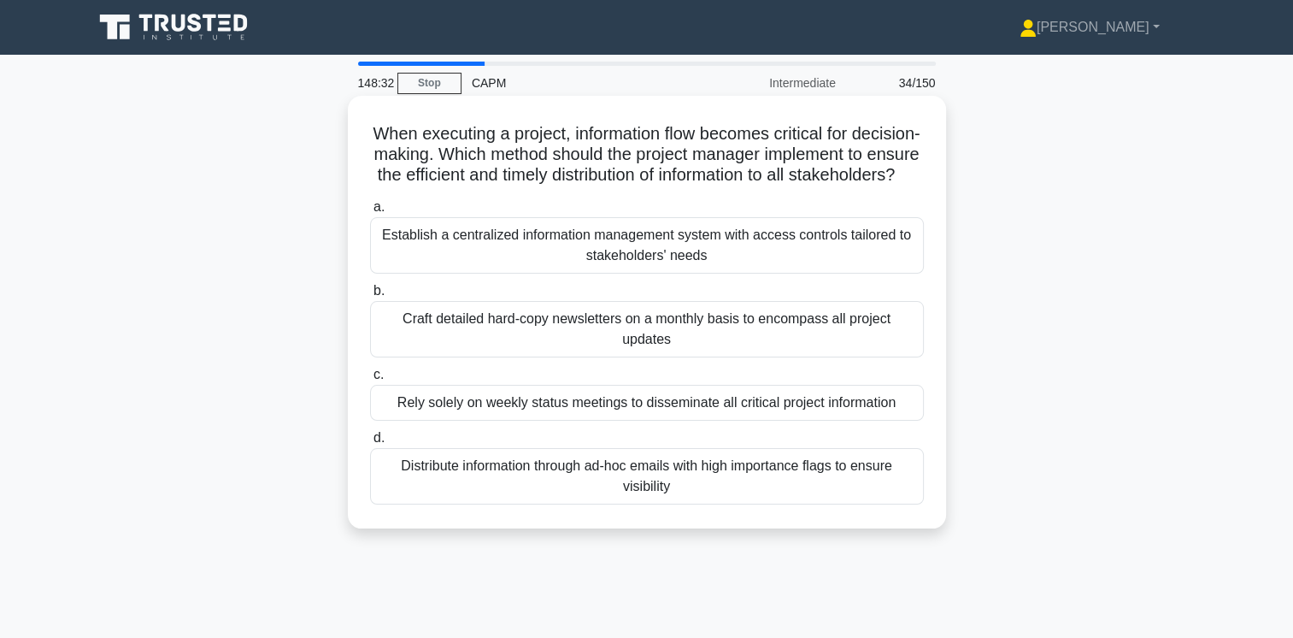
click at [802, 262] on div "Establish a centralized information management system with access controls tail…" at bounding box center [647, 245] width 554 height 56
click at [370, 213] on input "a. Establish a centralized information management system with access controls t…" at bounding box center [370, 207] width 0 height 11
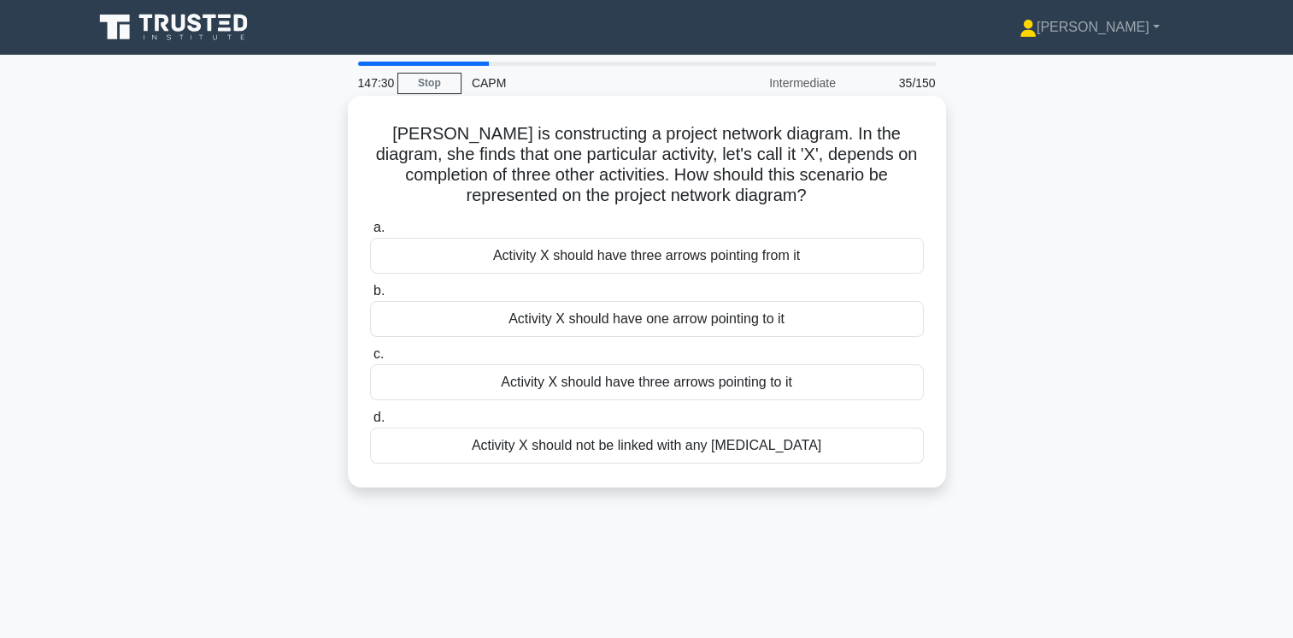
click at [762, 259] on div "Activity X should have three arrows pointing from it" at bounding box center [647, 256] width 554 height 36
click at [370, 233] on input "a. Activity X should have three arrows pointing from it" at bounding box center [370, 227] width 0 height 11
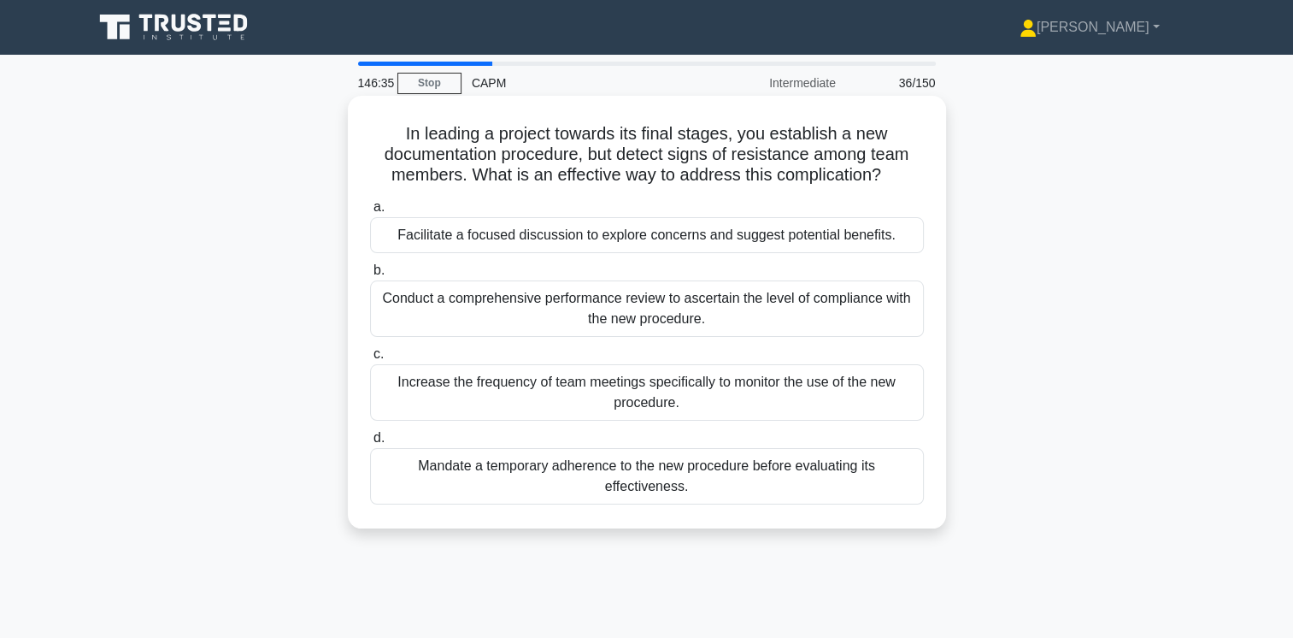
click at [867, 309] on div "Conduct a comprehensive performance review to ascertain the level of compliance…" at bounding box center [647, 308] width 554 height 56
click at [370, 276] on input "b. Conduct a comprehensive performance review to ascertain the level of complia…" at bounding box center [370, 270] width 0 height 11
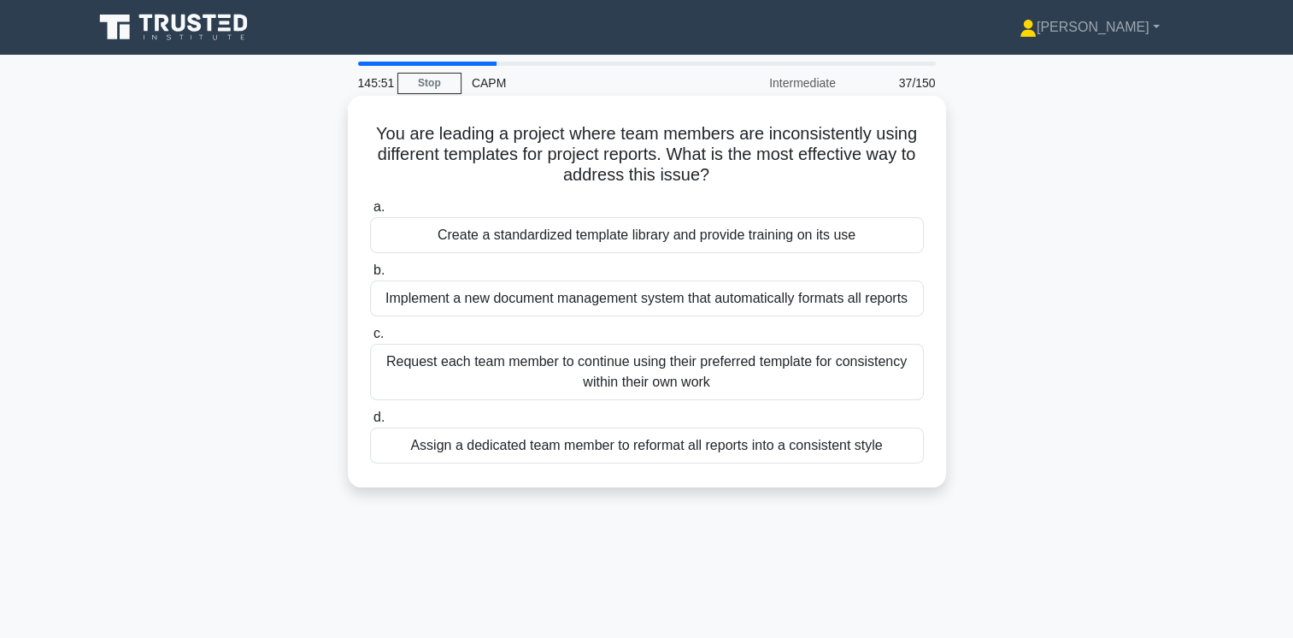
click at [826, 233] on div "Create a standardized template library and provide training on its use" at bounding box center [647, 235] width 554 height 36
click at [370, 213] on input "a. Create a standardized template library and provide training on its use" at bounding box center [370, 207] width 0 height 11
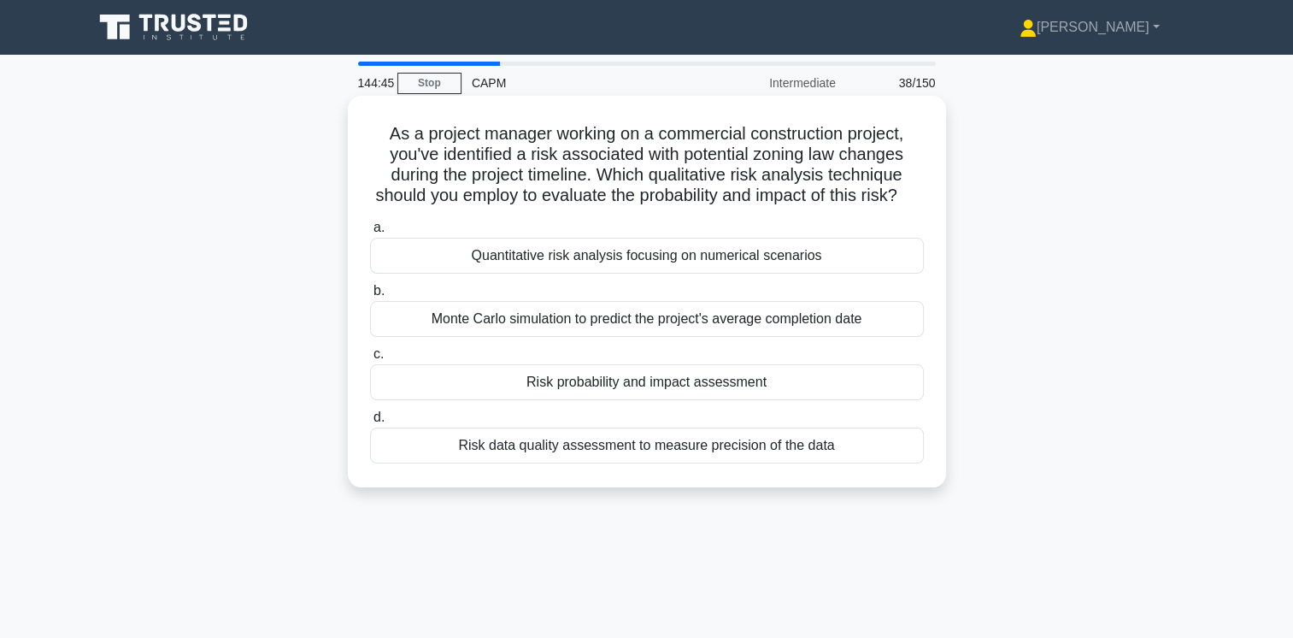
click at [750, 273] on div "Quantitative risk analysis focusing on numerical scenarios" at bounding box center [647, 256] width 554 height 36
click at [370, 233] on input "a. Quantitative risk analysis focusing on numerical scenarios" at bounding box center [370, 227] width 0 height 11
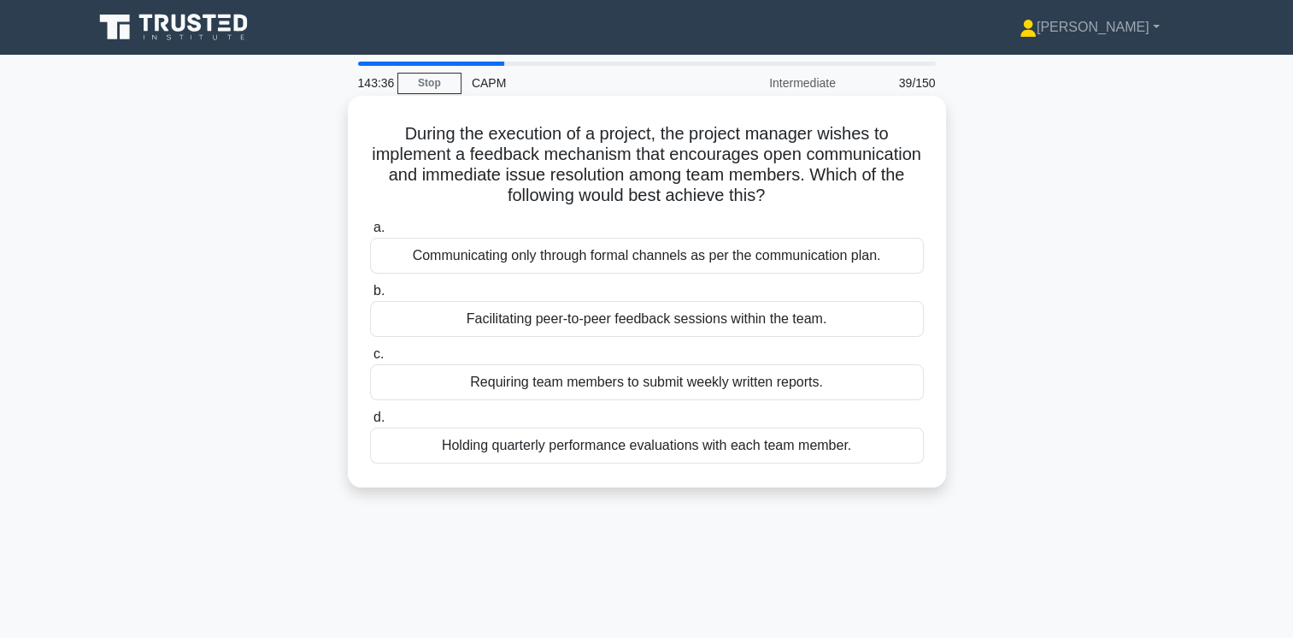
click at [762, 439] on div "Holding quarterly performance evaluations with each team member." at bounding box center [647, 445] width 554 height 36
click at [370, 423] on input "d. Holding quarterly performance evaluations with each team member." at bounding box center [370, 417] width 0 height 11
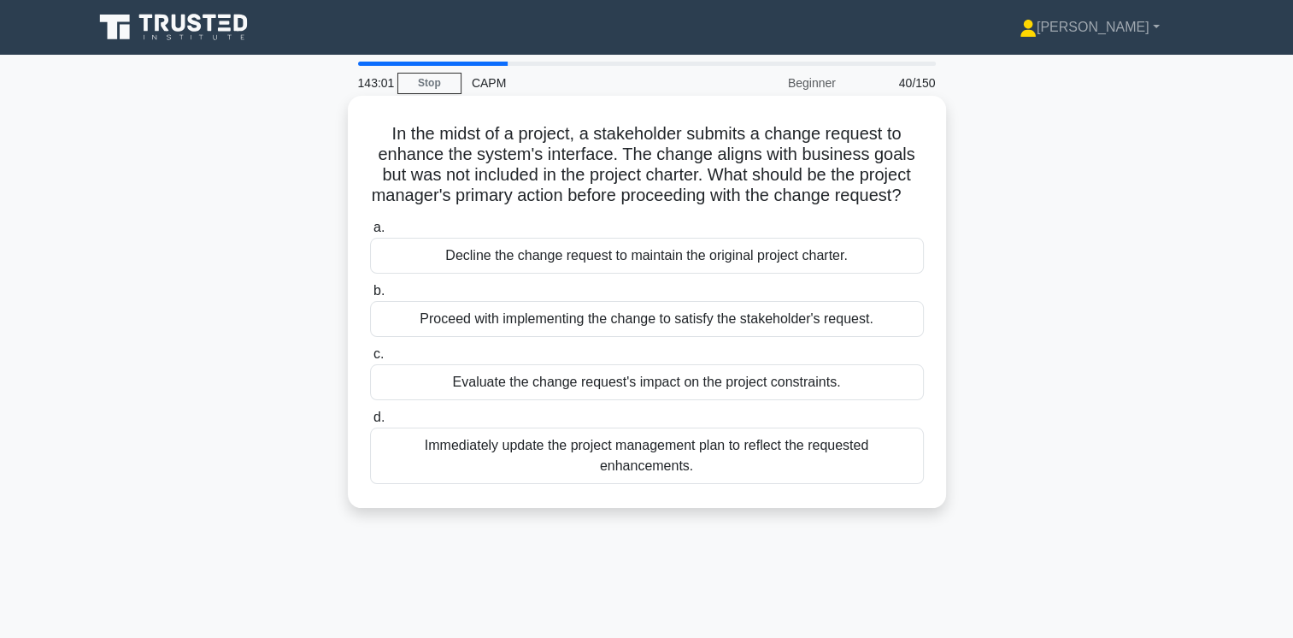
click at [815, 400] on div "Evaluate the change request's impact on the project constraints." at bounding box center [647, 382] width 554 height 36
click at [370, 360] on input "c. Evaluate the change request's impact on the project constraints." at bounding box center [370, 354] width 0 height 11
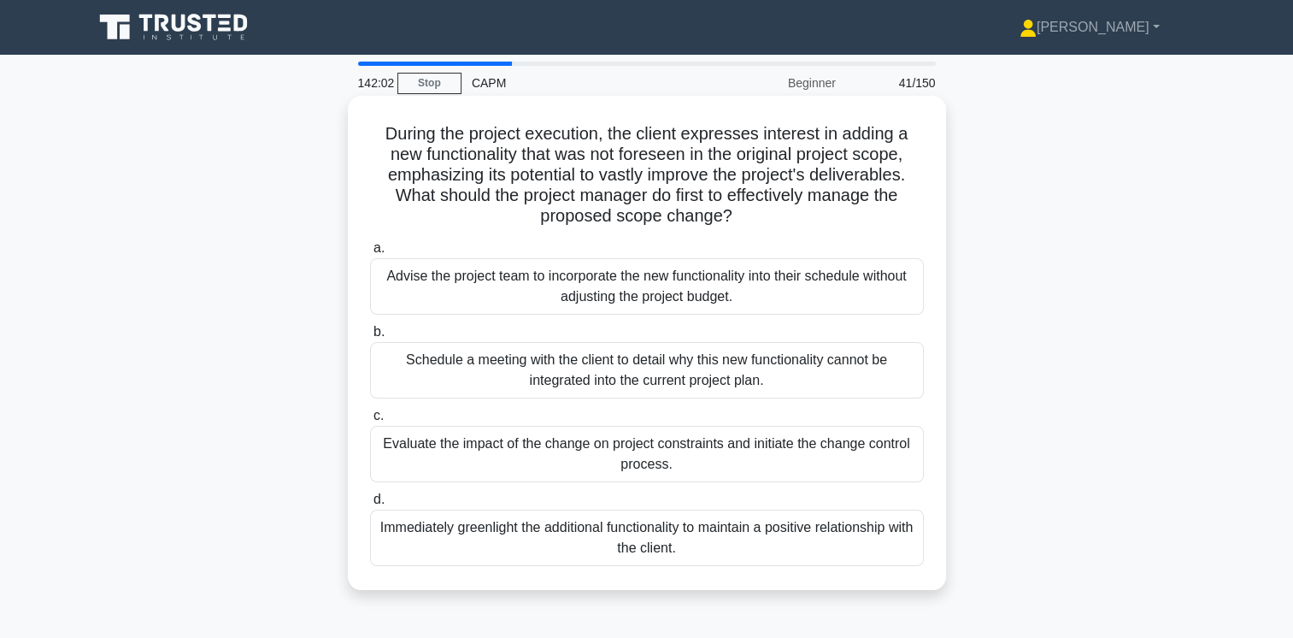
click at [887, 461] on div "Evaluate the impact of the change on project constraints and initiate the chang…" at bounding box center [647, 454] width 554 height 56
click at [370, 421] on input "c. Evaluate the impact of the change on project constraints and initiate the ch…" at bounding box center [370, 415] width 0 height 11
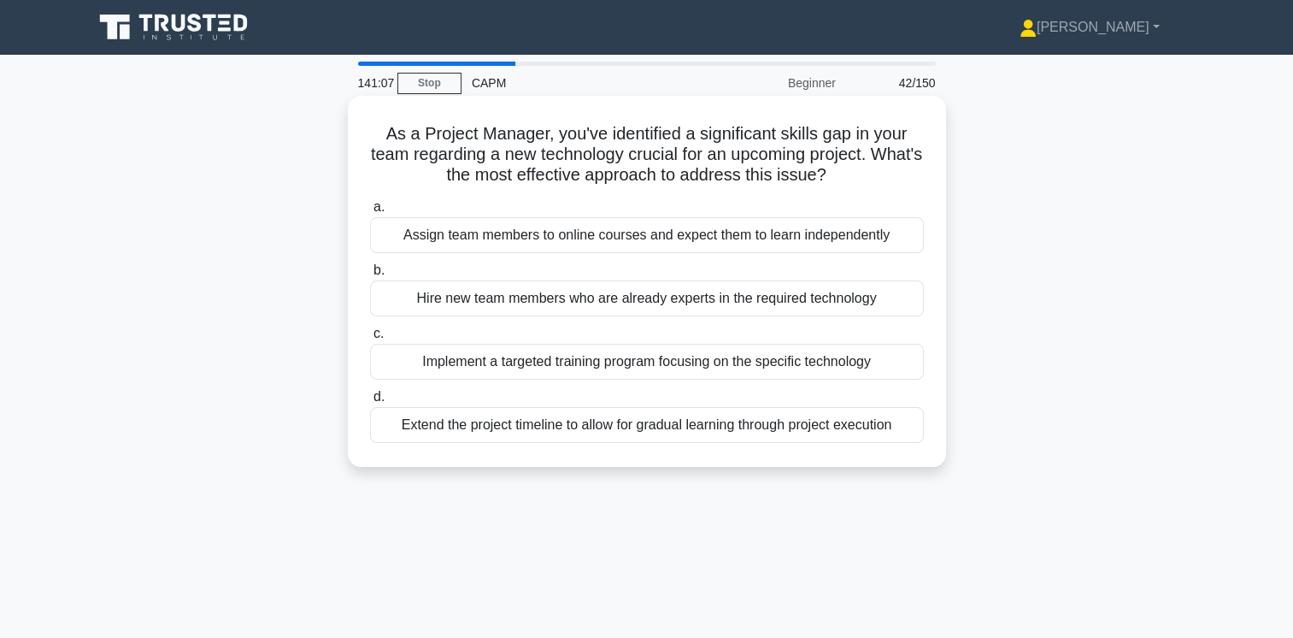
click at [833, 302] on div "Hire new team members who are already experts in the required technology" at bounding box center [647, 298] width 554 height 36
click at [370, 276] on input "b. Hire new team members who are already experts in the required technology" at bounding box center [370, 270] width 0 height 11
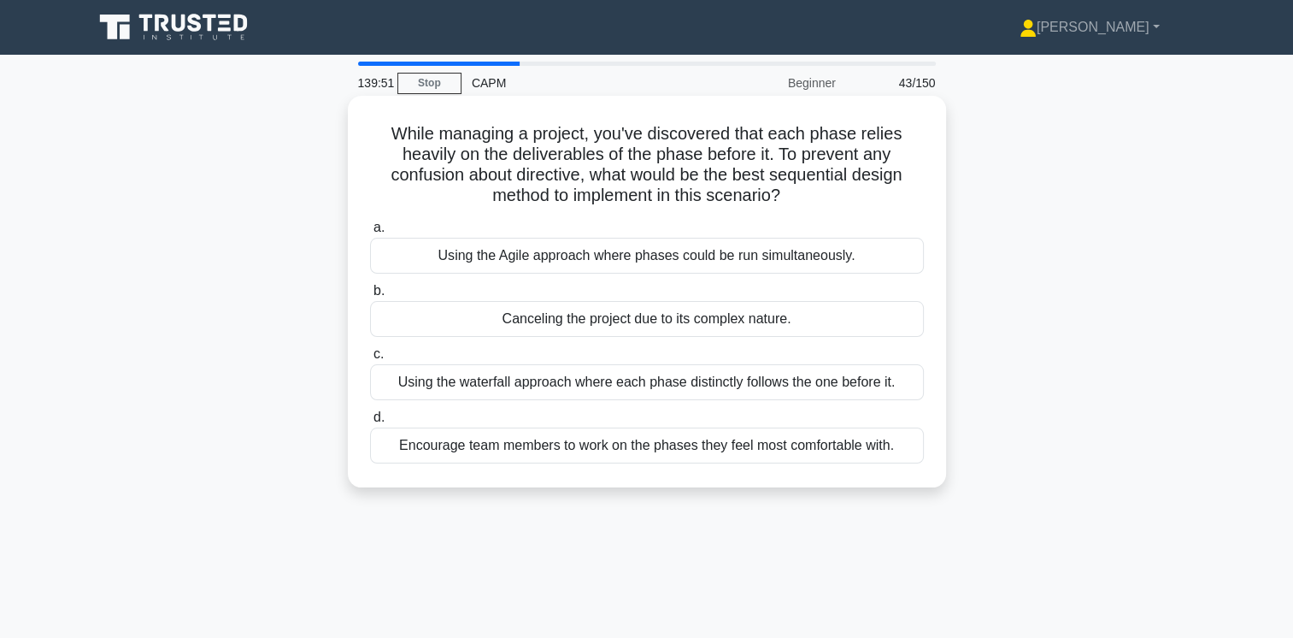
click at [808, 259] on div "Using the Agile approach where phases could be run simultaneously." at bounding box center [647, 256] width 554 height 36
click at [370, 233] on input "a. Using the Agile approach where phases could be run simultaneously." at bounding box center [370, 227] width 0 height 11
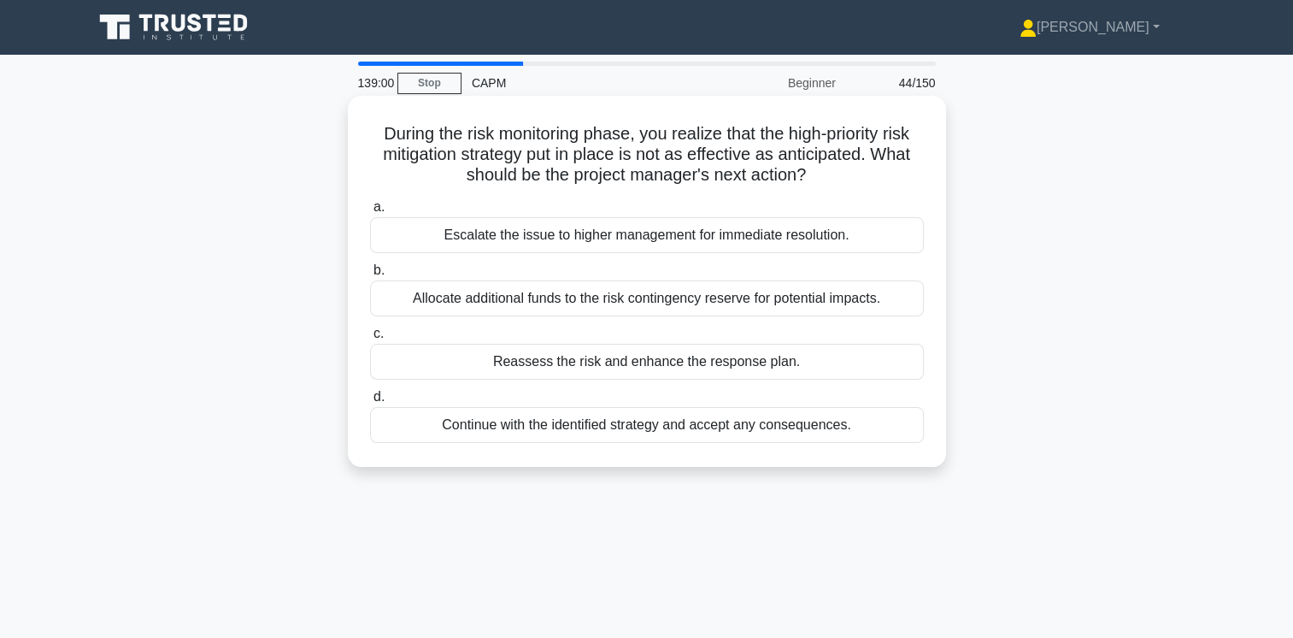
click at [773, 296] on div "Allocate additional funds to the risk contingency reserve for potential impacts." at bounding box center [647, 298] width 554 height 36
click at [370, 276] on input "b. Allocate additional funds to the risk contingency reserve for potential impa…" at bounding box center [370, 270] width 0 height 11
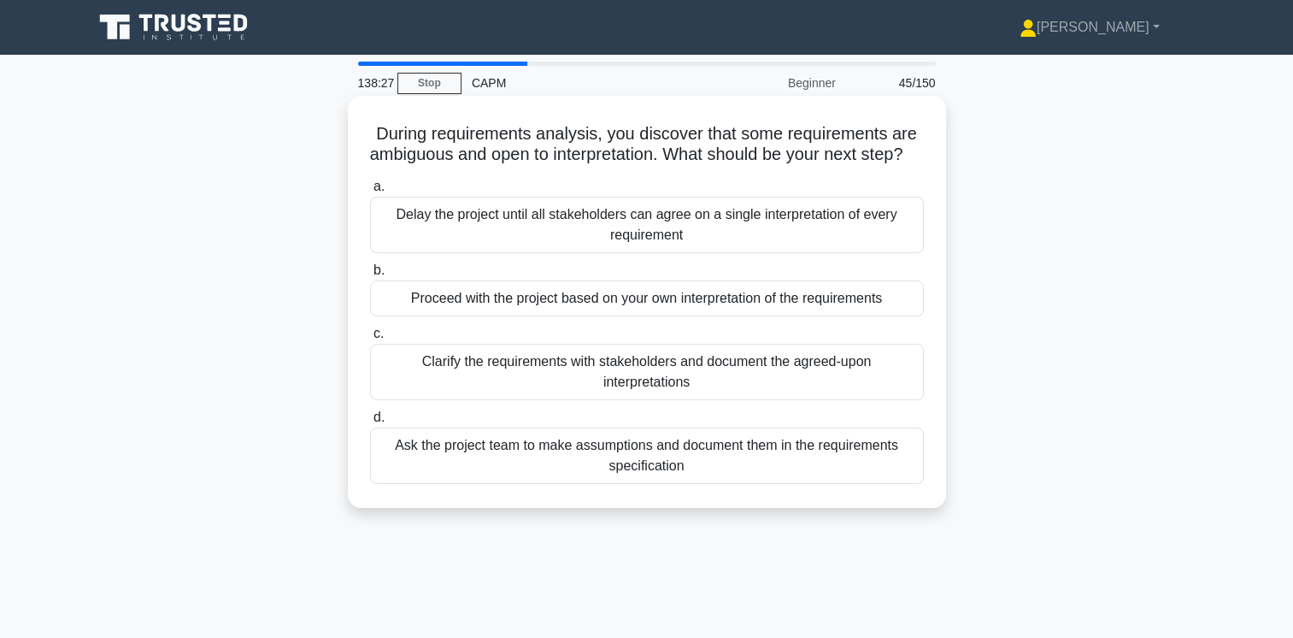
click at [784, 395] on div "Clarify the requirements with stakeholders and document the agreed-upon interpr…" at bounding box center [647, 372] width 554 height 56
click at [370, 339] on input "c. Clarify the requirements with stakeholders and document the agreed-upon inte…" at bounding box center [370, 333] width 0 height 11
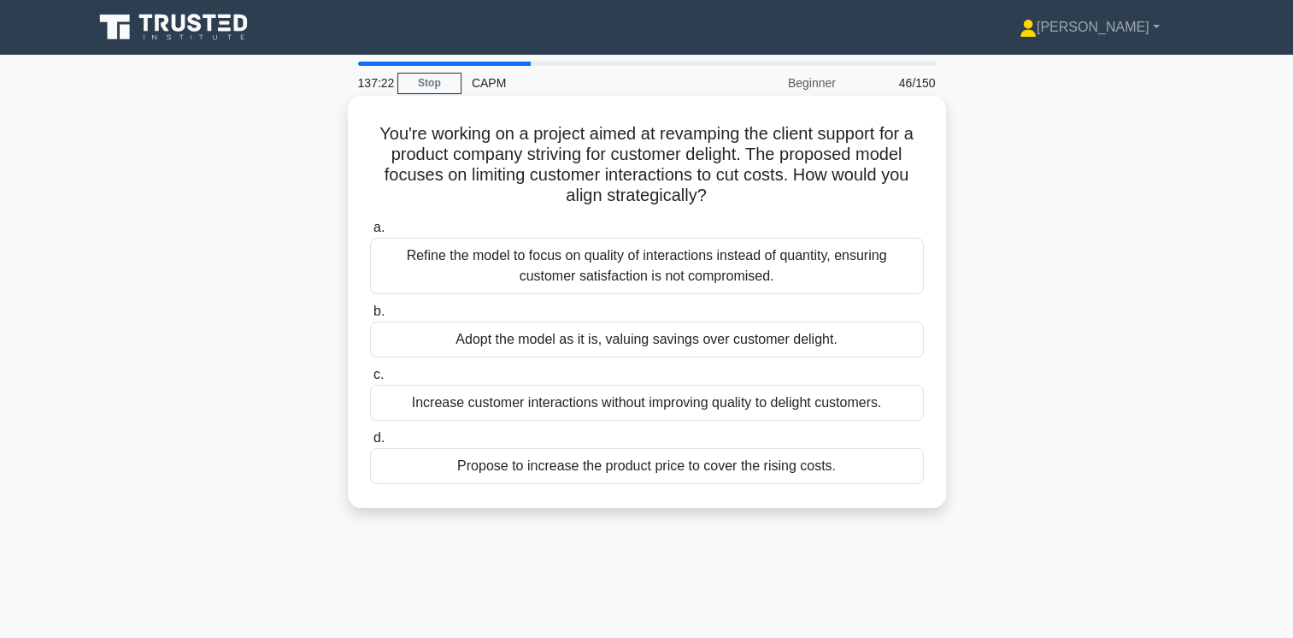
click at [790, 265] on div "Refine the model to focus on quality of interactions instead of quantity, ensur…" at bounding box center [647, 266] width 554 height 56
click at [370, 233] on input "a. Refine the model to focus on quality of interactions instead of quantity, en…" at bounding box center [370, 227] width 0 height 11
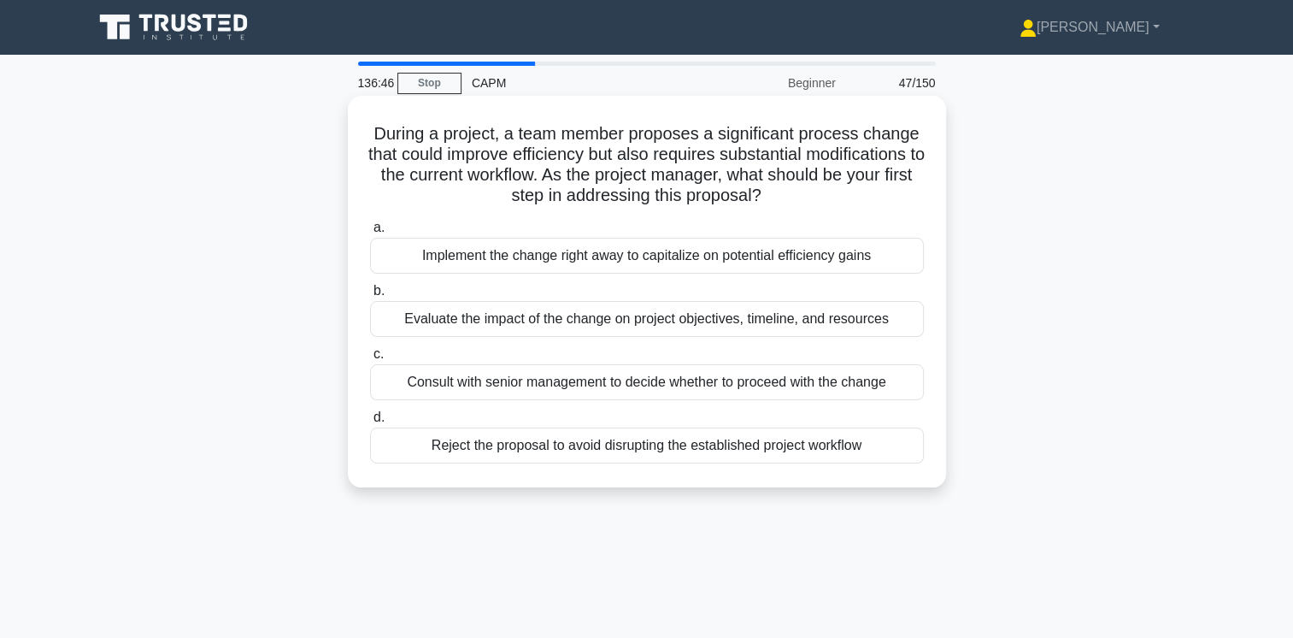
click at [787, 316] on div "Evaluate the impact of the change on project objectives, timeline, and resources" at bounding box center [647, 319] width 554 height 36
click at [370, 297] on input "b. Evaluate the impact of the change on project objectives, timeline, and resou…" at bounding box center [370, 290] width 0 height 11
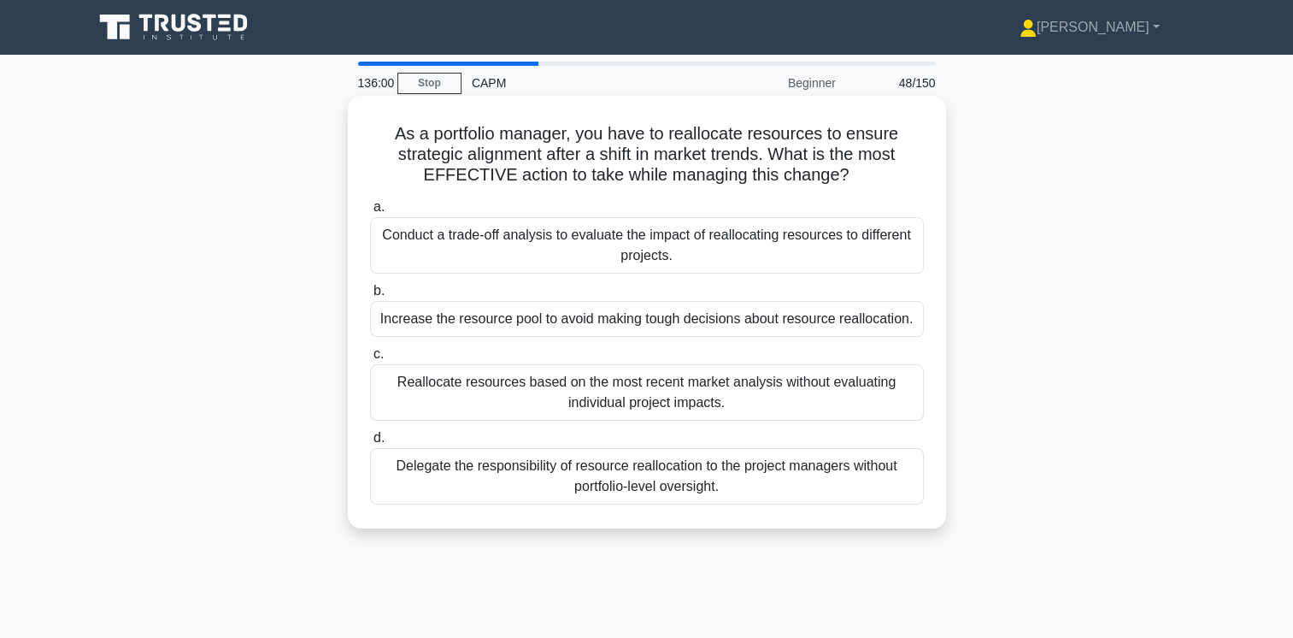
click at [824, 247] on div "Conduct a trade-off analysis to evaluate the impact of reallocating resources t…" at bounding box center [647, 245] width 554 height 56
click at [370, 213] on input "a. Conduct a trade-off analysis to evaluate the impact of reallocating resource…" at bounding box center [370, 207] width 0 height 11
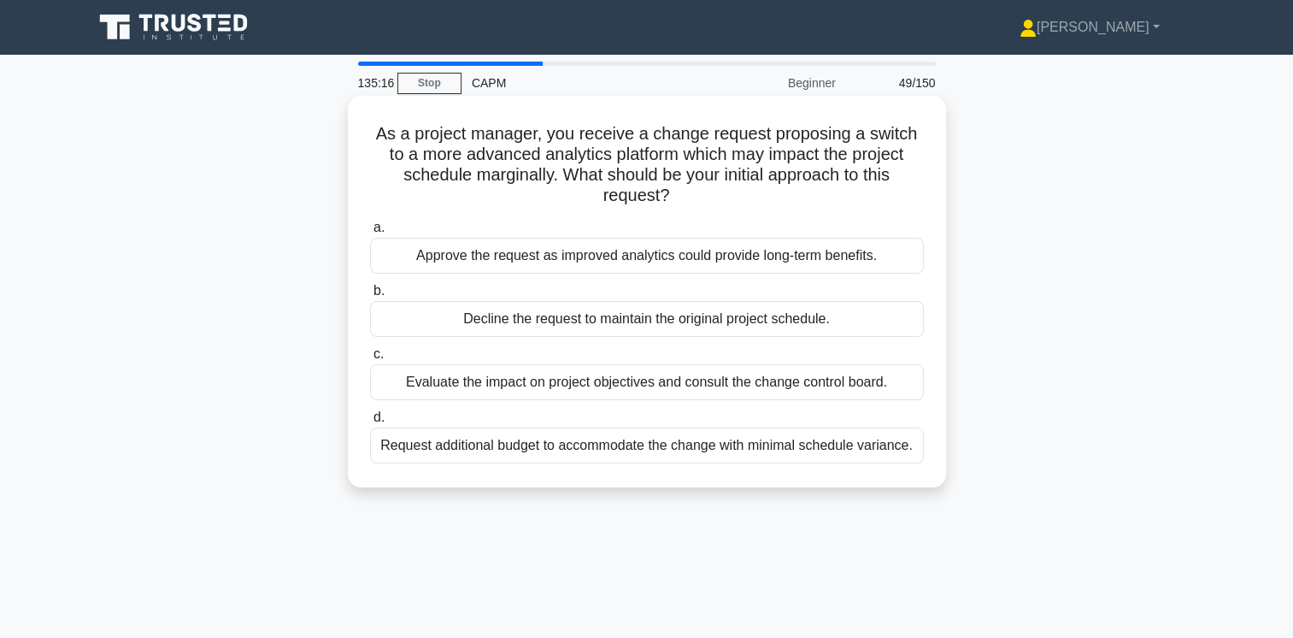
click at [885, 379] on div "Evaluate the impact on project objectives and consult the change control board." at bounding box center [647, 382] width 554 height 36
click at [370, 360] on input "c. Evaluate the impact on project objectives and consult the change control boa…" at bounding box center [370, 354] width 0 height 11
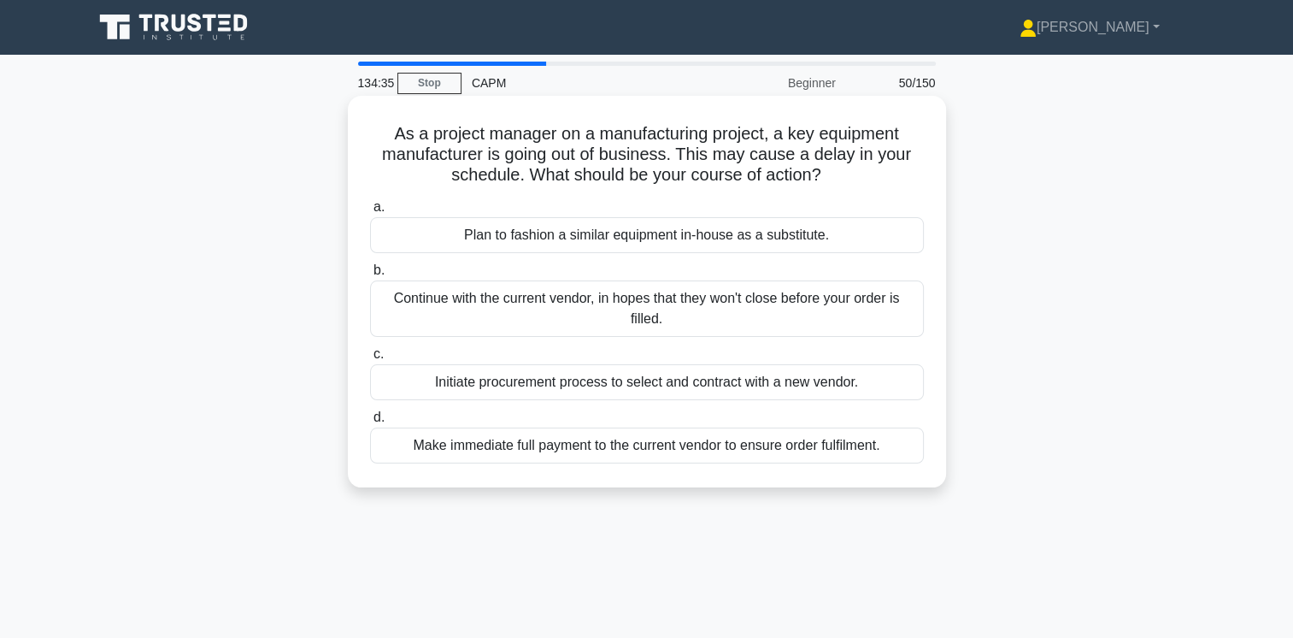
click at [797, 386] on div "Initiate procurement process to select and contract with a new vendor." at bounding box center [647, 382] width 554 height 36
click at [370, 360] on input "c. Initiate procurement process to select and contract with a new vendor." at bounding box center [370, 354] width 0 height 11
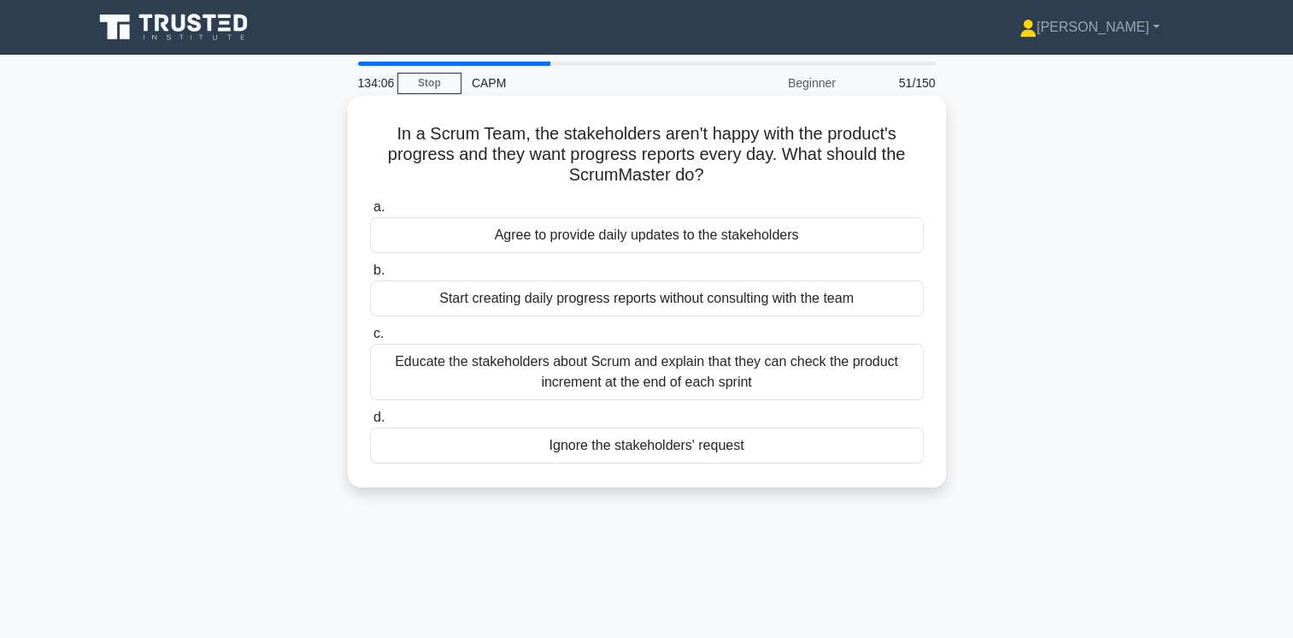
click at [768, 378] on div "Educate the stakeholders about Scrum and explain that they can check the produc…" at bounding box center [647, 372] width 554 height 56
click at [370, 339] on input "c. Educate the stakeholders about Scrum and explain that they can check the pro…" at bounding box center [370, 333] width 0 height 11
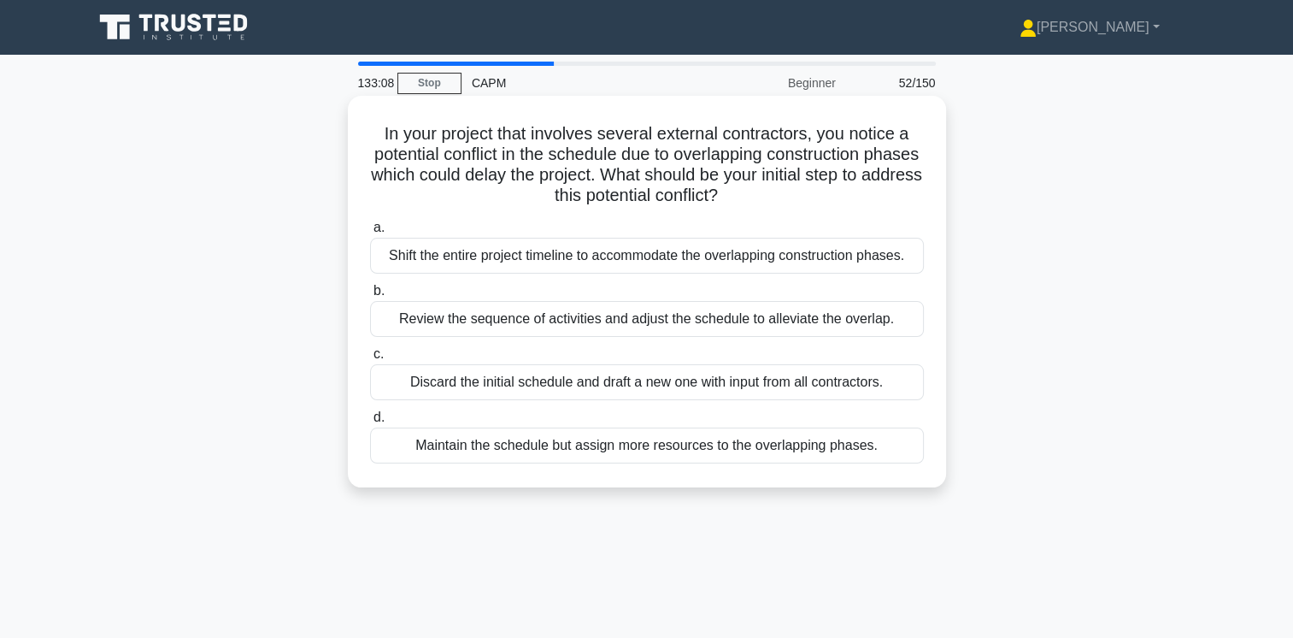
click at [852, 325] on div "Review the sequence of activities and adjust the schedule to alleviate the over…" at bounding box center [647, 319] width 554 height 36
click at [370, 297] on input "b. Review the sequence of activities and adjust the schedule to alleviate the o…" at bounding box center [370, 290] width 0 height 11
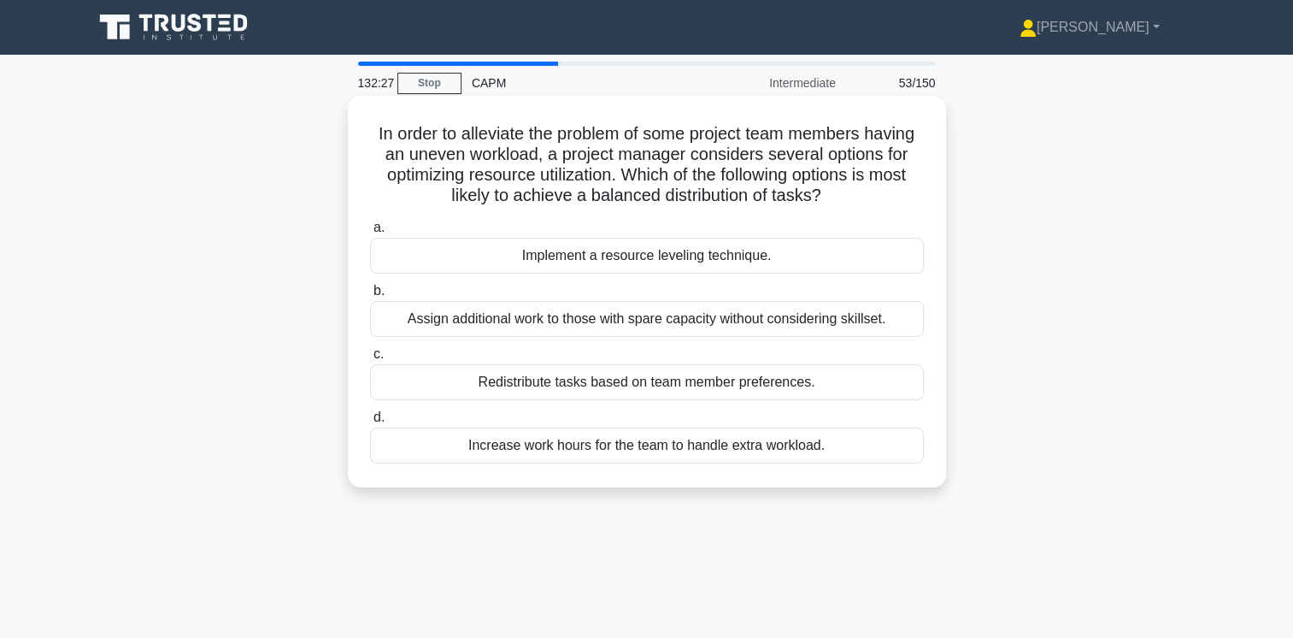
click at [823, 255] on div "Implement a resource leveling technique." at bounding box center [647, 256] width 554 height 36
click at [370, 233] on input "a. Implement a resource leveling technique." at bounding box center [370, 227] width 0 height 11
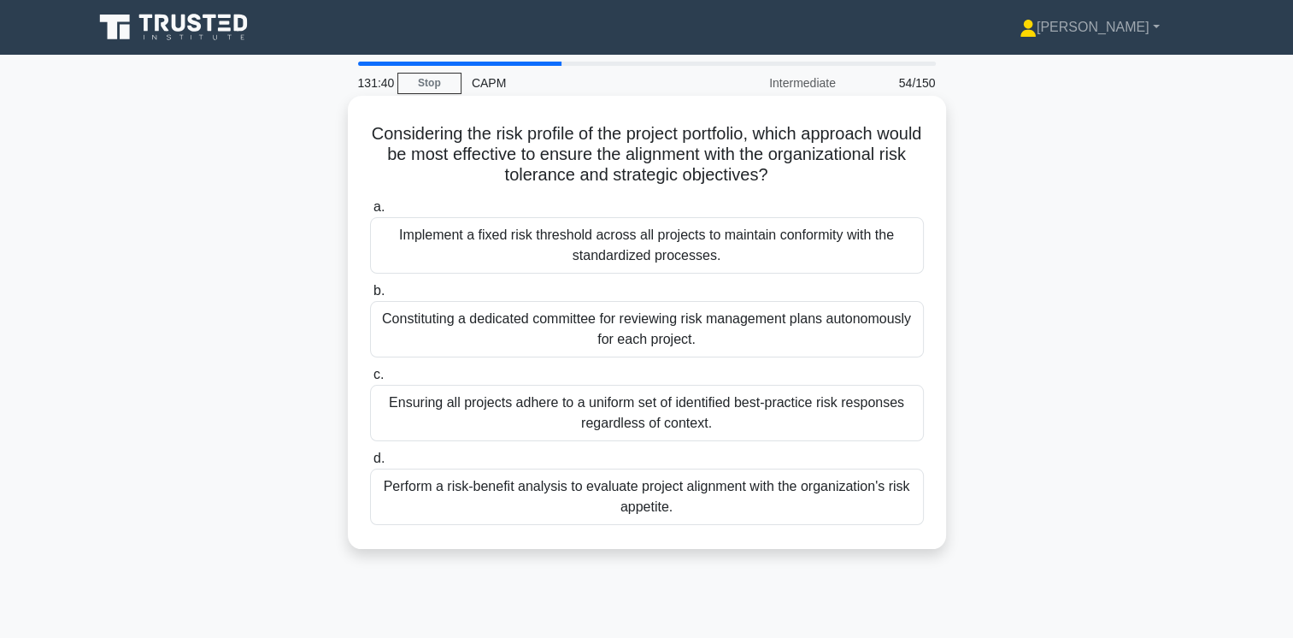
click at [752, 501] on div "Perform a risk-benefit analysis to evaluate project alignment with the organiza…" at bounding box center [647, 496] width 554 height 56
click at [370, 464] on input "d. Perform a risk-benefit analysis to evaluate project alignment with the organ…" at bounding box center [370, 458] width 0 height 11
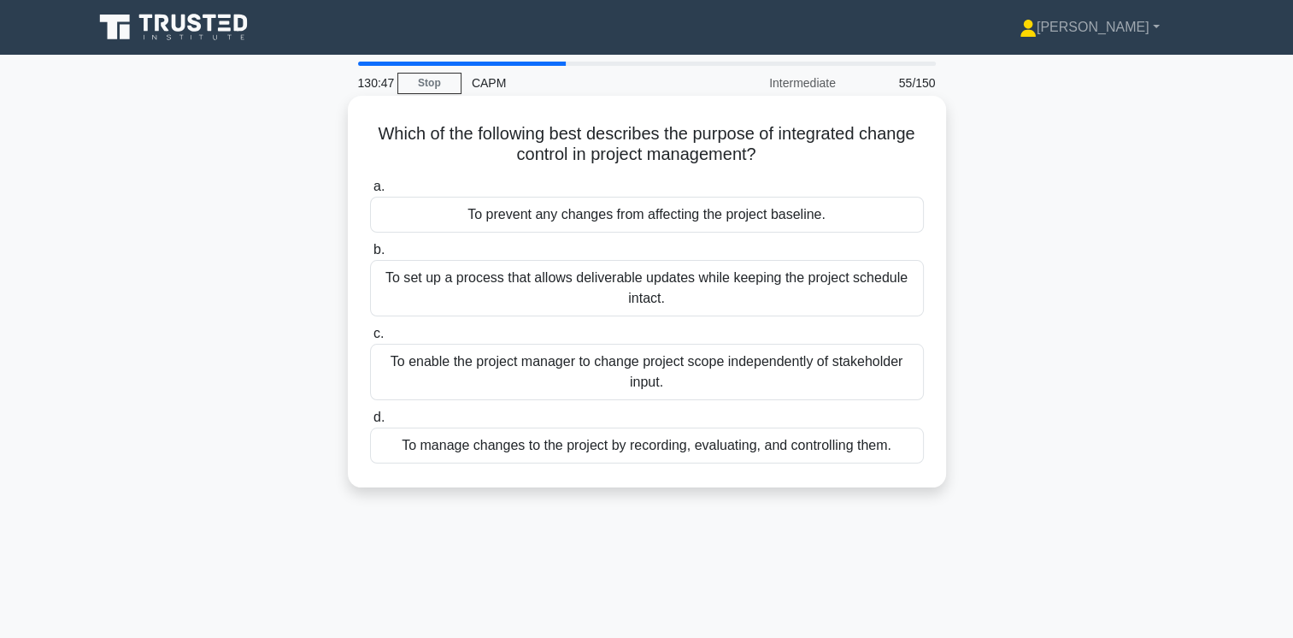
click at [779, 447] on div "To manage changes to the project by recording, evaluating, and controlling them." at bounding box center [647, 445] width 554 height 36
click at [370, 423] on input "d. To manage changes to the project by recording, evaluating, and controlling t…" at bounding box center [370, 417] width 0 height 11
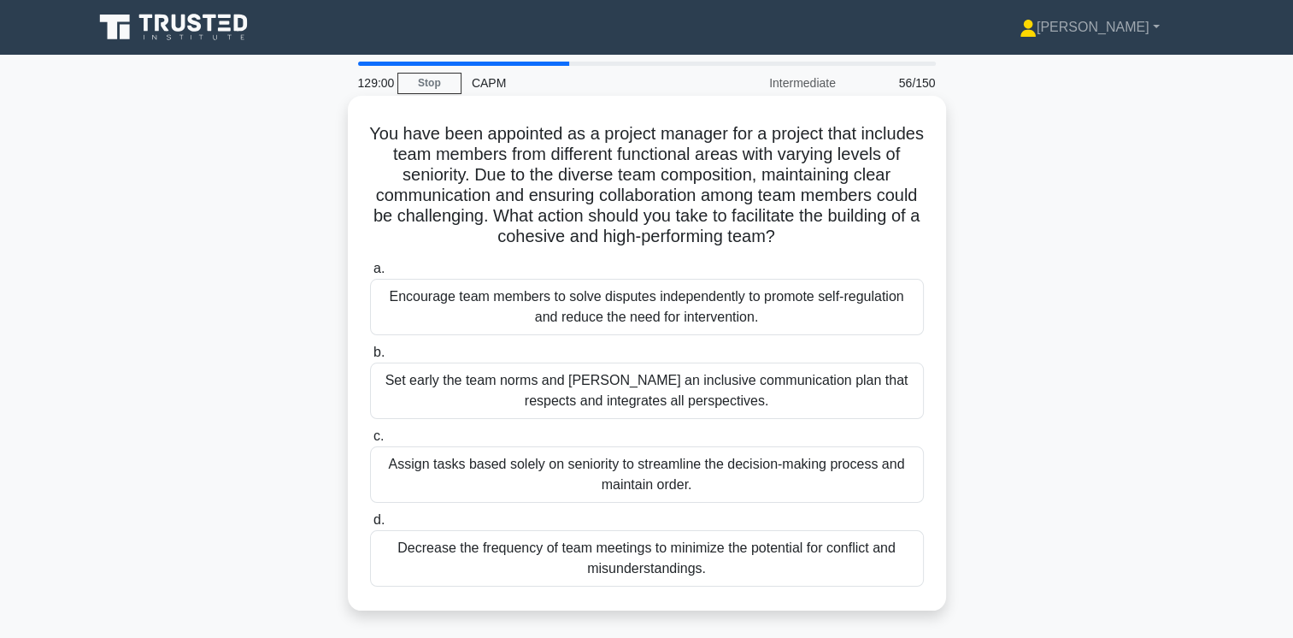
click at [797, 562] on div "Decrease the frequency of team meetings to minimize the potential for conflict …" at bounding box center [647, 558] width 554 height 56
click at [370, 526] on input "d. Decrease the frequency of team meetings to minimize the potential for confli…" at bounding box center [370, 520] width 0 height 11
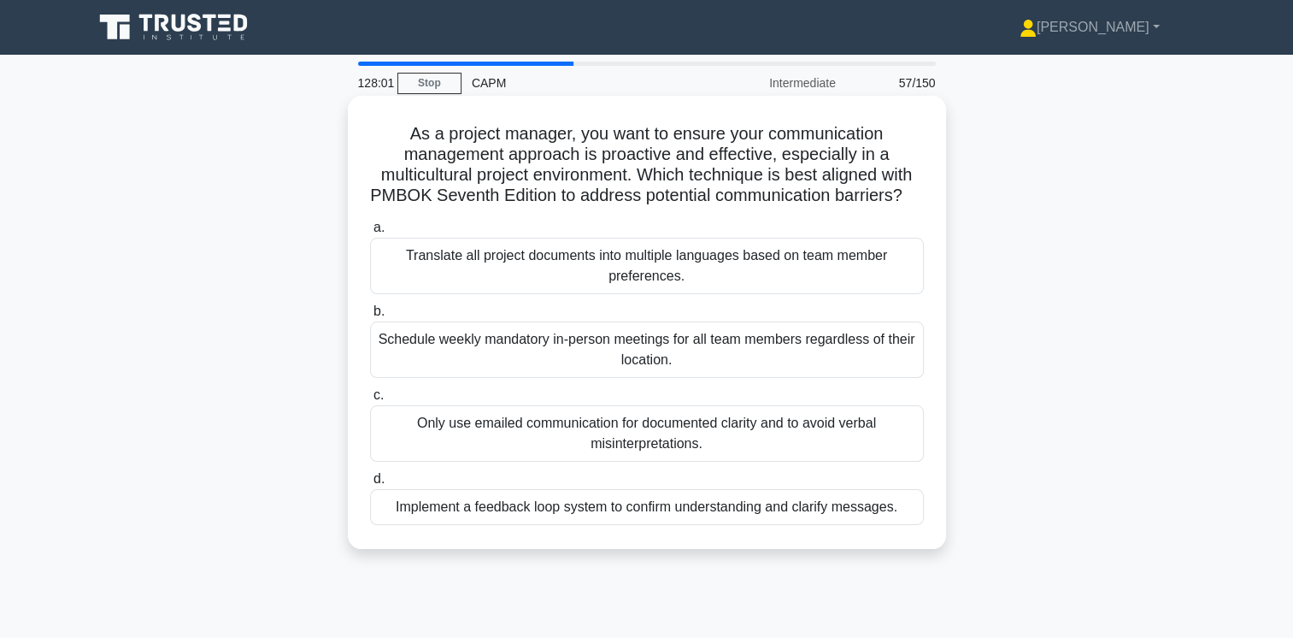
click at [808, 525] on div "Implement a feedback loop system to confirm understanding and clarify messages." at bounding box center [647, 507] width 554 height 36
click at [370, 485] on input "d. Implement a feedback loop system to confirm understanding and clarify messag…" at bounding box center [370, 478] width 0 height 11
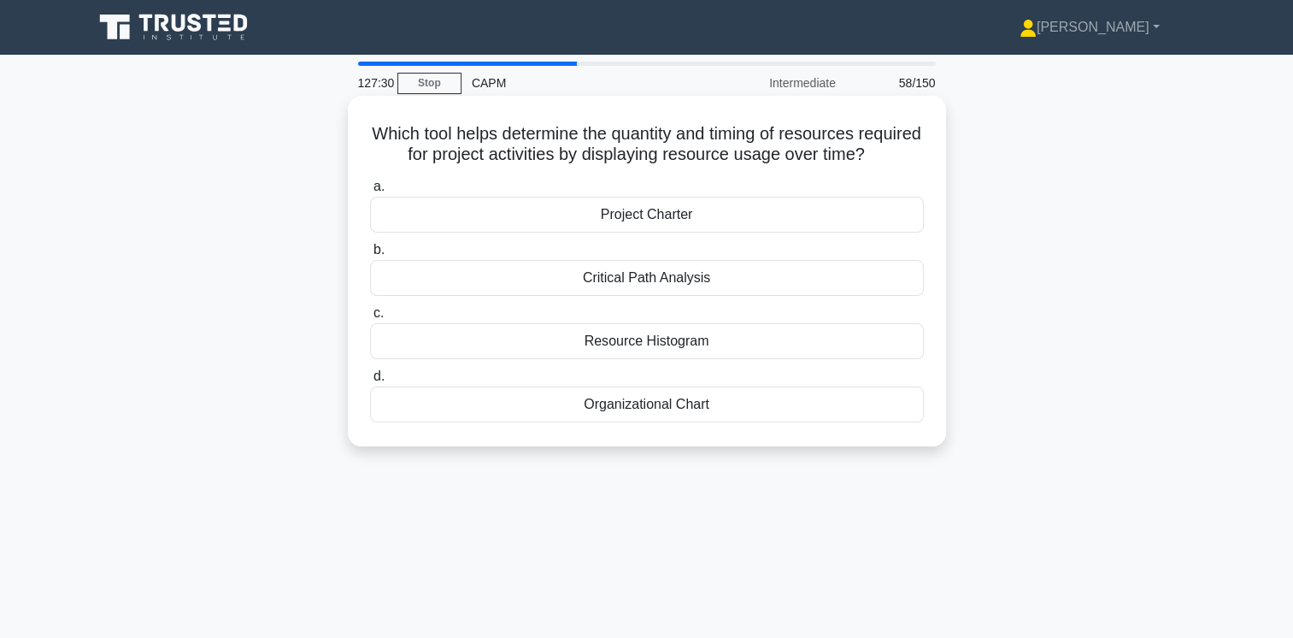
click at [702, 359] on div "Resource Histogram" at bounding box center [647, 341] width 554 height 36
click at [370, 319] on input "c. Resource Histogram" at bounding box center [370, 313] width 0 height 11
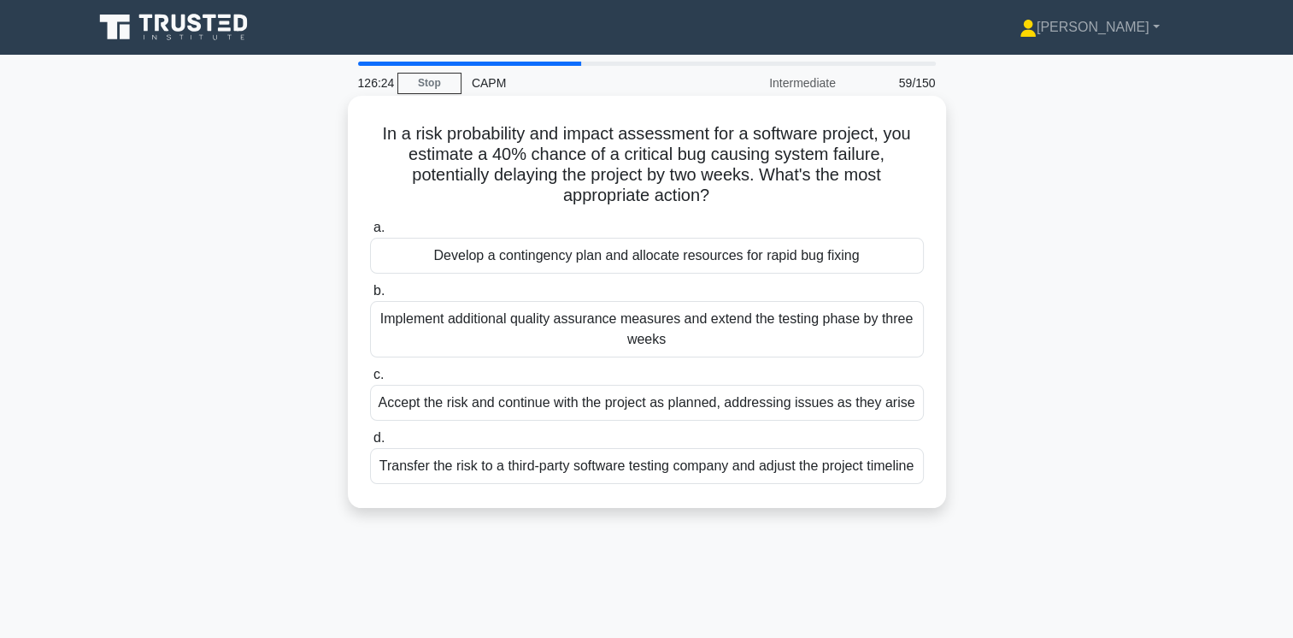
click at [805, 471] on div "Transfer the risk to a third-party software testing company and adjust the proj…" at bounding box center [647, 466] width 554 height 36
click at [370, 444] on input "d. Transfer the risk to a third-party software testing company and adjust the p…" at bounding box center [370, 437] width 0 height 11
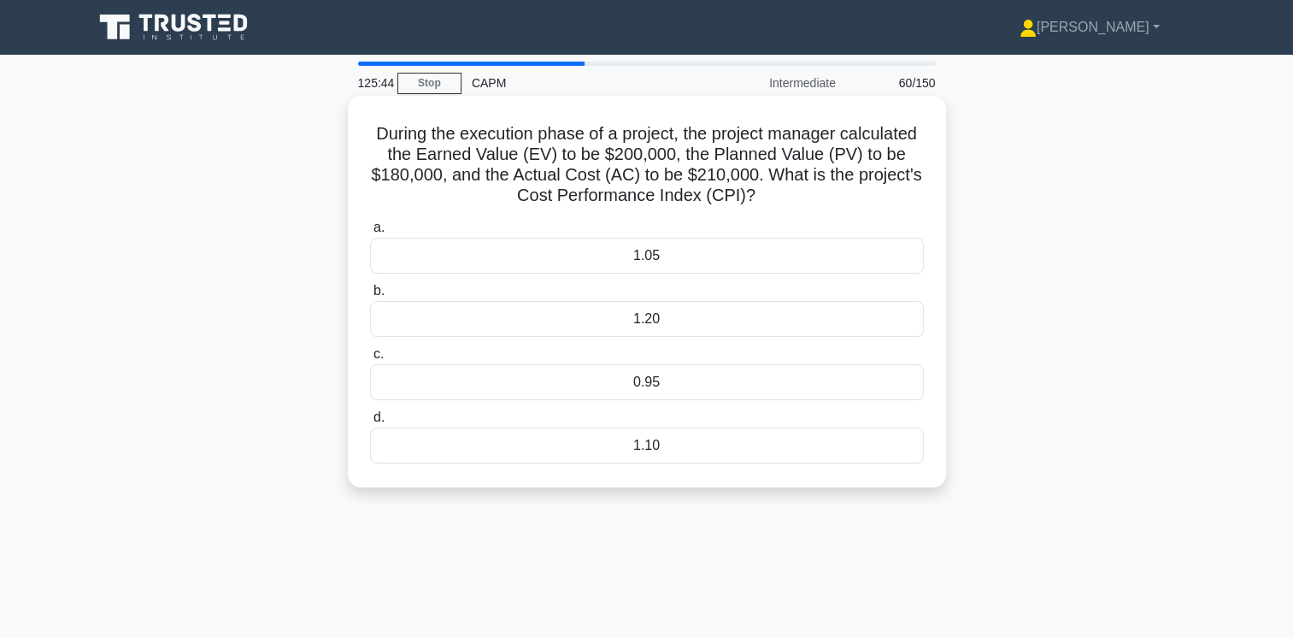
click at [626, 379] on div "0.95" at bounding box center [647, 382] width 554 height 36
click at [370, 360] on input "c. 0.95" at bounding box center [370, 354] width 0 height 11
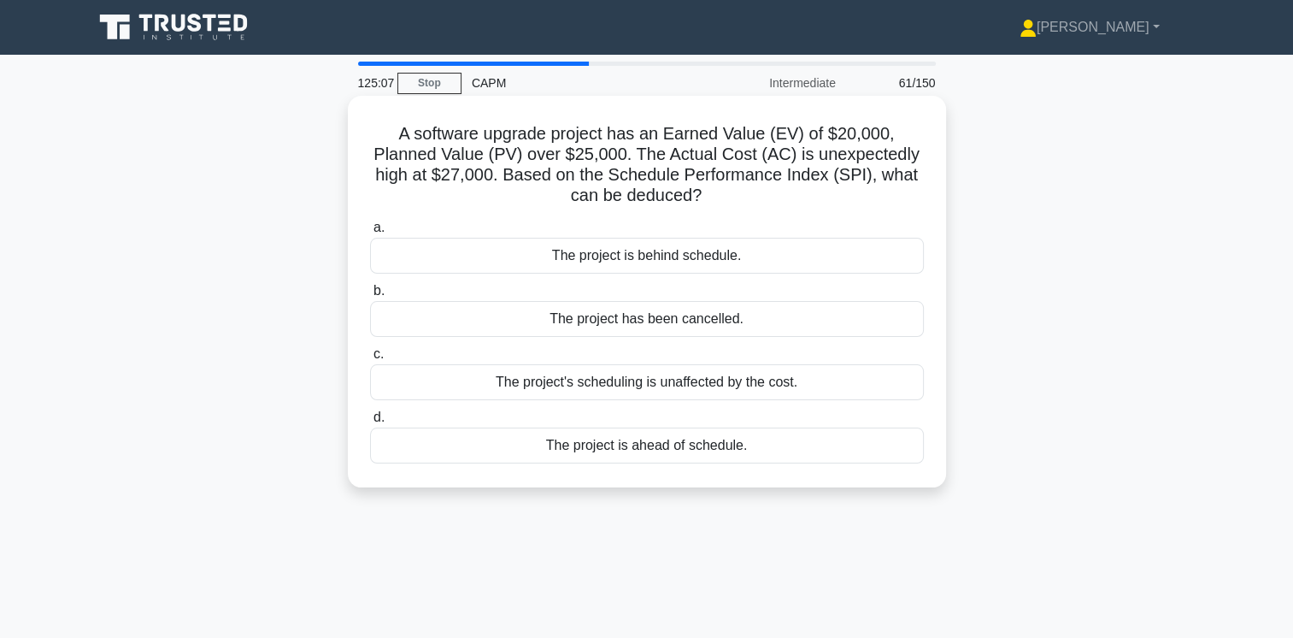
click at [747, 256] on div "The project is behind schedule." at bounding box center [647, 256] width 554 height 36
click at [370, 233] on input "a. The project is behind schedule." at bounding box center [370, 227] width 0 height 11
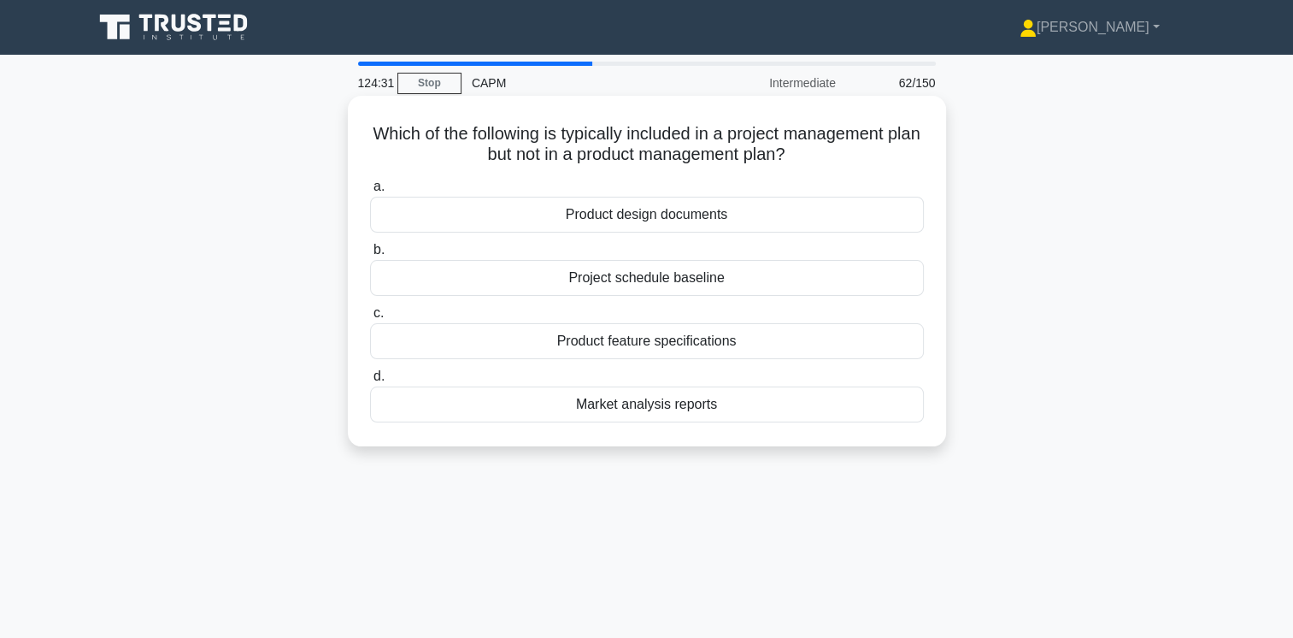
click at [678, 284] on div "Project schedule baseline" at bounding box center [647, 278] width 554 height 36
click at [370, 256] on input "b. Project schedule baseline" at bounding box center [370, 249] width 0 height 11
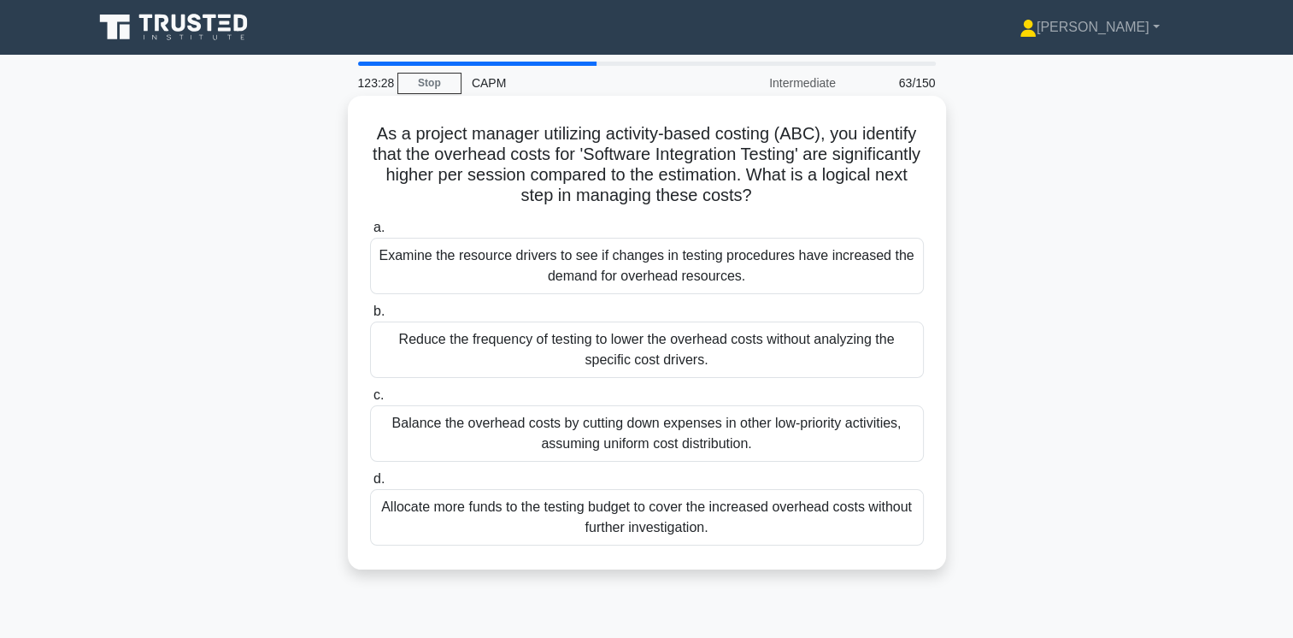
click at [805, 279] on div "Examine the resource drivers to see if changes in testing procedures have incre…" at bounding box center [647, 266] width 554 height 56
click at [370, 233] on input "a. Examine the resource drivers to see if changes in testing procedures have in…" at bounding box center [370, 227] width 0 height 11
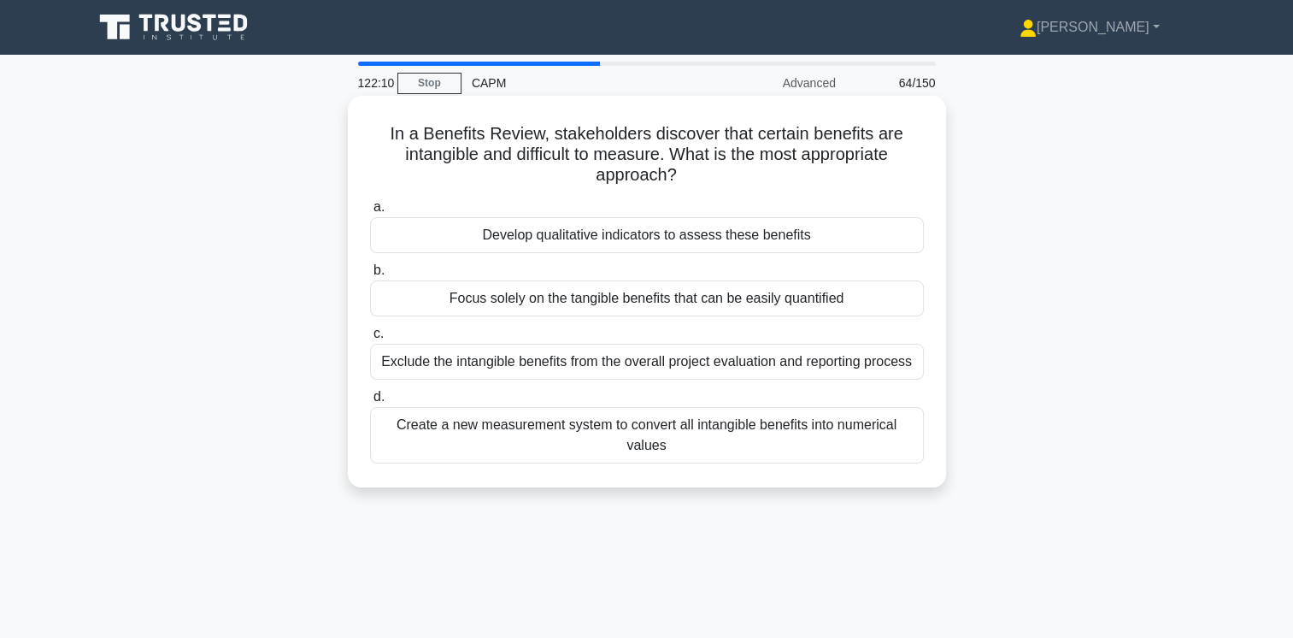
click at [821, 230] on div "Develop qualitative indicators to assess these benefits" at bounding box center [647, 235] width 554 height 36
click at [370, 213] on input "a. Develop qualitative indicators to assess these benefits" at bounding box center [370, 207] width 0 height 11
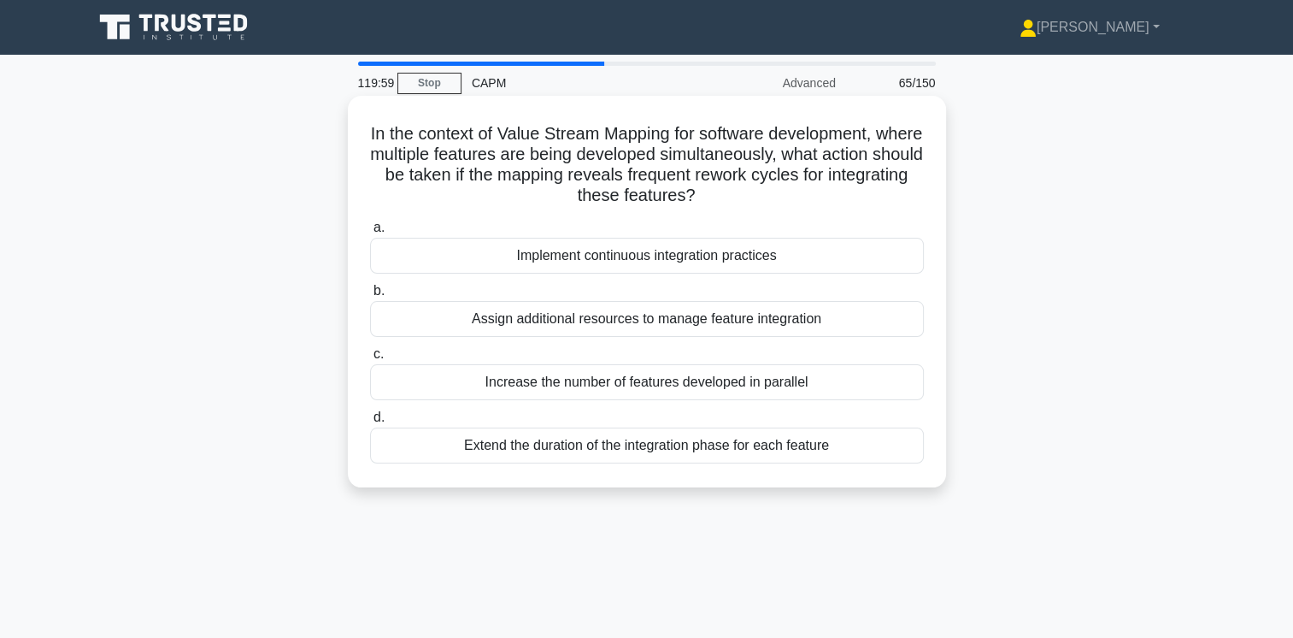
click at [816, 323] on div "Assign additional resources to manage feature integration" at bounding box center [647, 319] width 554 height 36
click at [370, 297] on input "b. Assign additional resources to manage feature integration" at bounding box center [370, 290] width 0 height 11
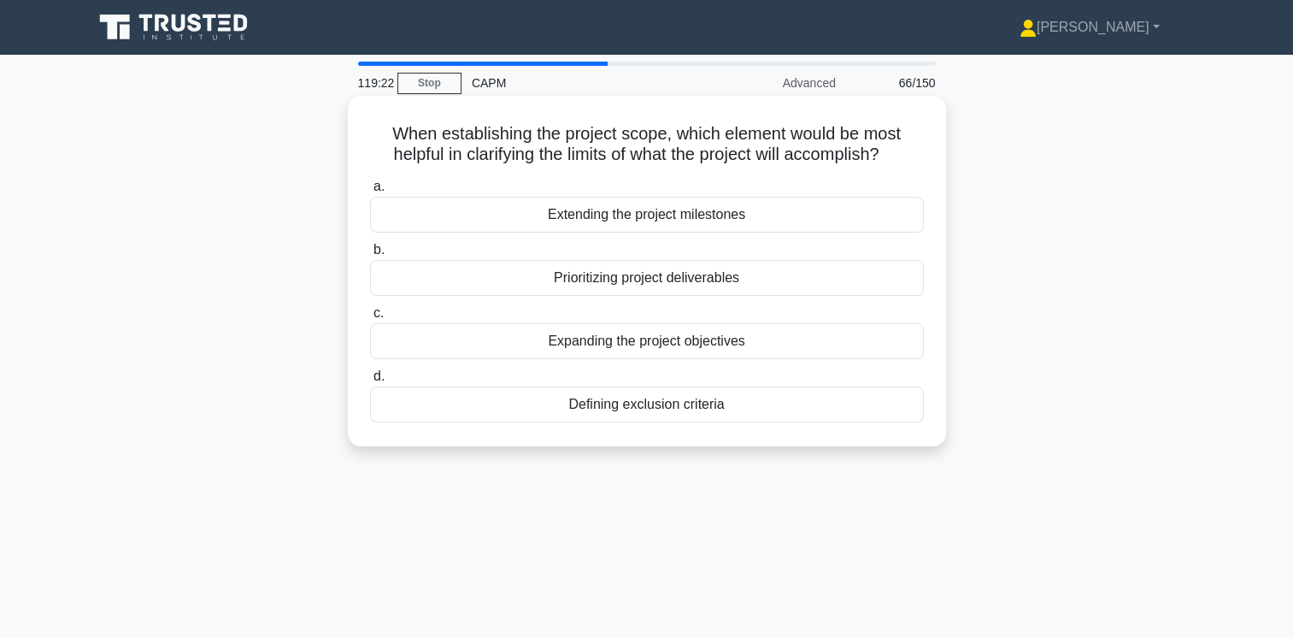
click at [738, 216] on div "Extending the project milestones" at bounding box center [647, 215] width 554 height 36
click at [370, 192] on input "a. Extending the project milestones" at bounding box center [370, 186] width 0 height 11
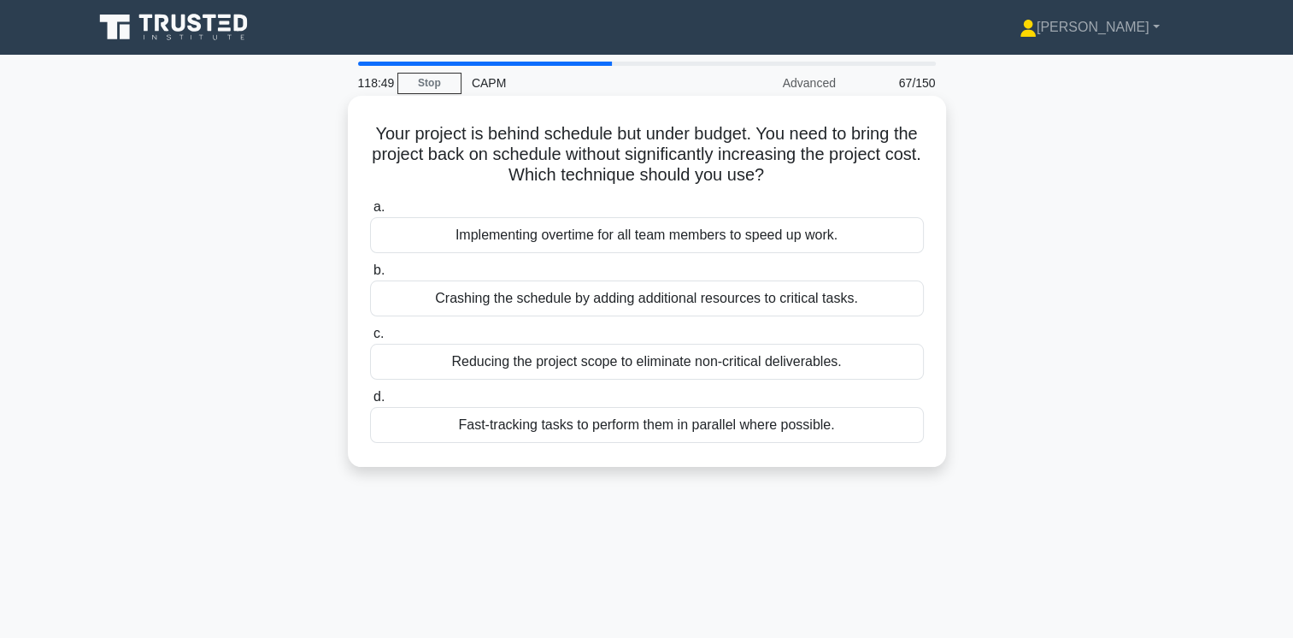
click at [785, 426] on div "Fast-tracking tasks to perform them in parallel where possible." at bounding box center [647, 425] width 554 height 36
click at [370, 403] on input "d. Fast-tracking tasks to perform them in parallel where possible." at bounding box center [370, 396] width 0 height 11
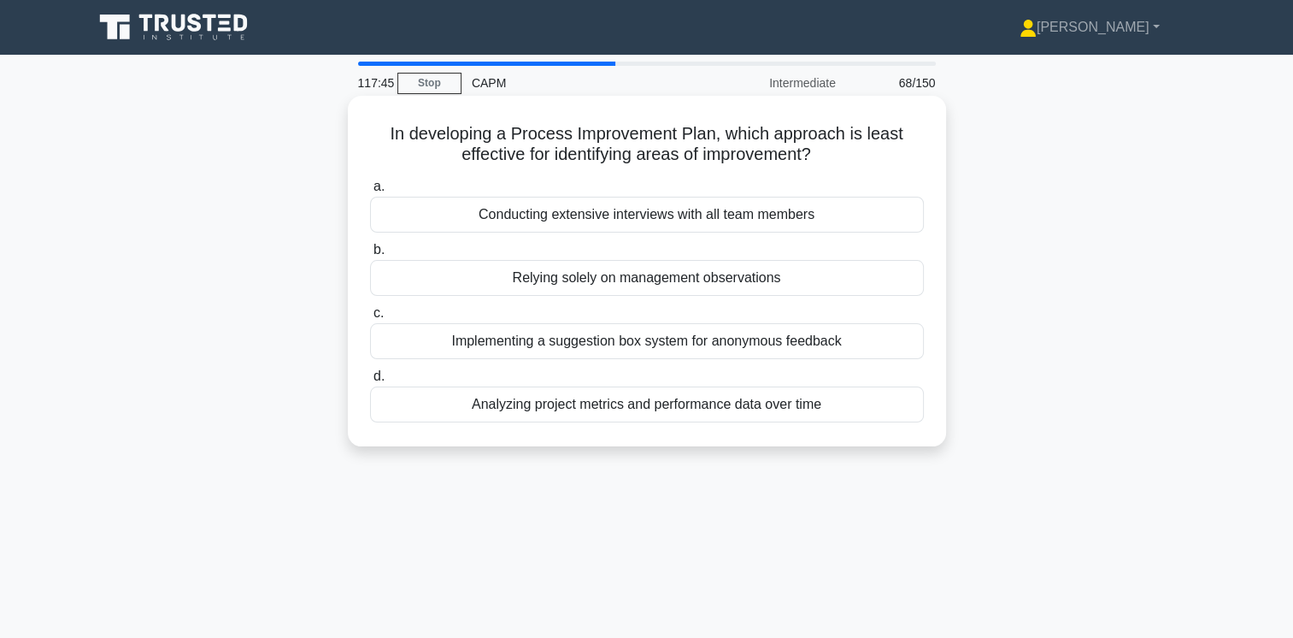
click at [694, 281] on div "Relying solely on management observations" at bounding box center [647, 278] width 554 height 36
click at [370, 256] on input "b. Relying solely on management observations" at bounding box center [370, 249] width 0 height 11
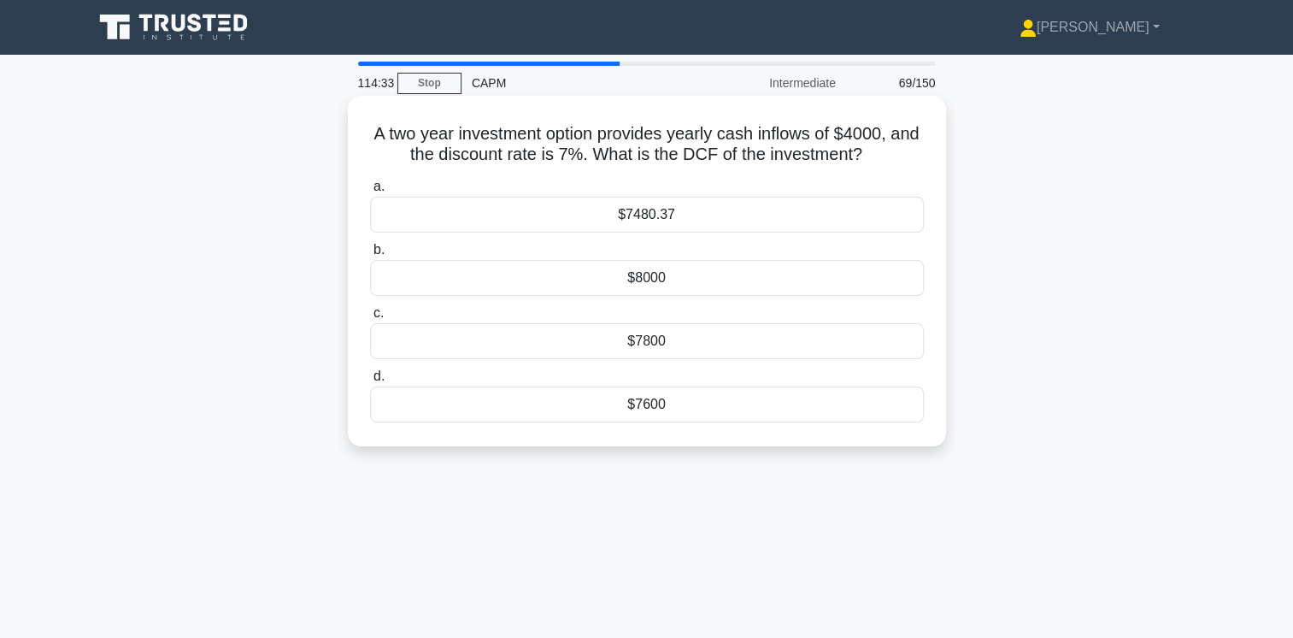
click at [662, 291] on div "$8000" at bounding box center [647, 278] width 554 height 36
click at [370, 256] on input "b. $8000" at bounding box center [370, 249] width 0 height 11
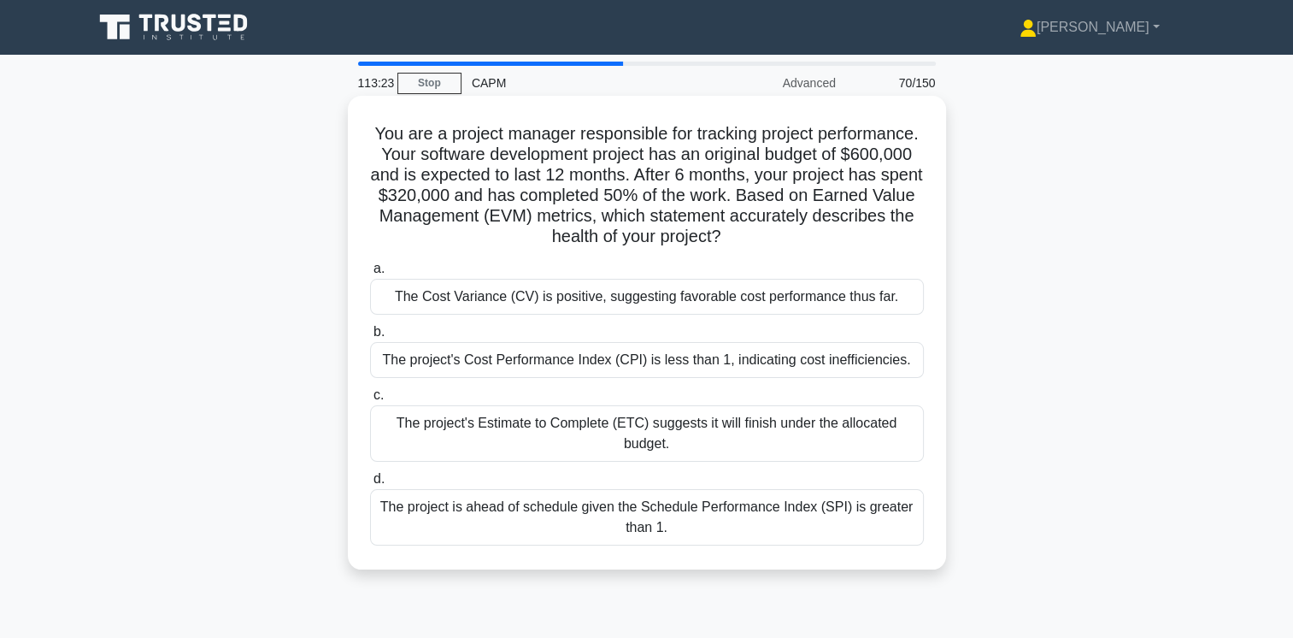
click at [822, 357] on div "The project's Cost Performance Index (CPI) is less than 1, indicating cost inef…" at bounding box center [647, 360] width 554 height 36
click at [370, 338] on input "b. The project's Cost Performance Index (CPI) is less than 1, indicating cost i…" at bounding box center [370, 331] width 0 height 11
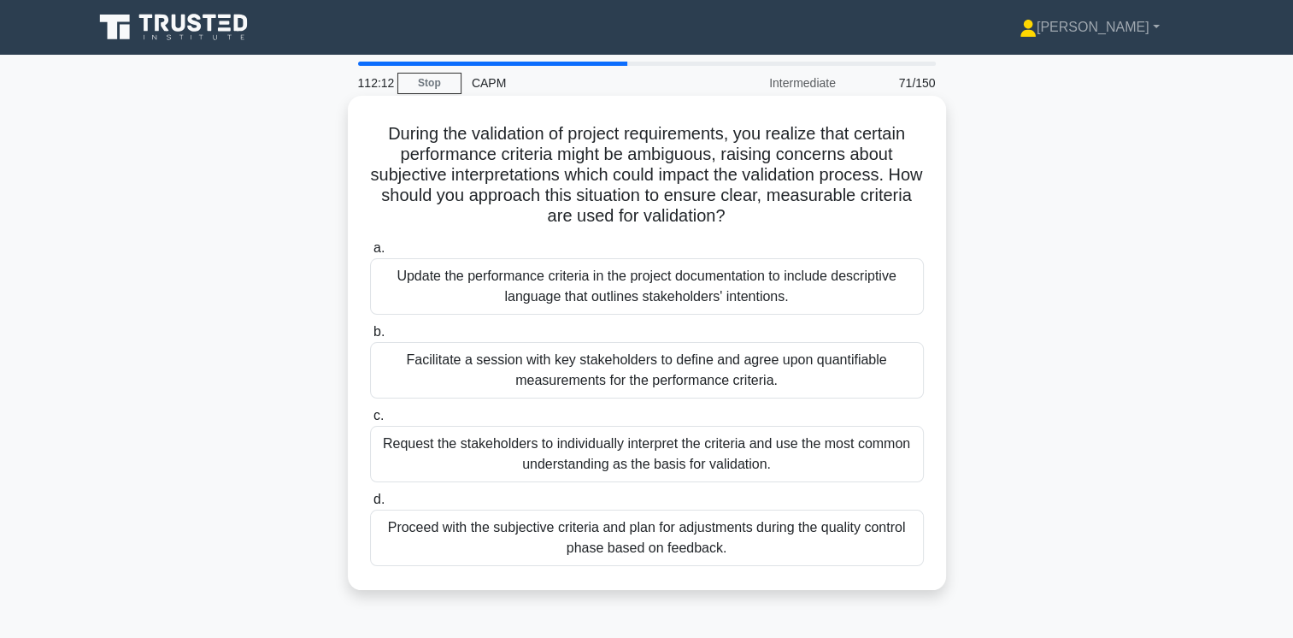
click at [815, 451] on div "Request the stakeholders to individually interpret the criteria and use the mos…" at bounding box center [647, 454] width 554 height 56
click at [370, 421] on input "c. Request the stakeholders to individually interpret the criteria and use the …" at bounding box center [370, 415] width 0 height 11
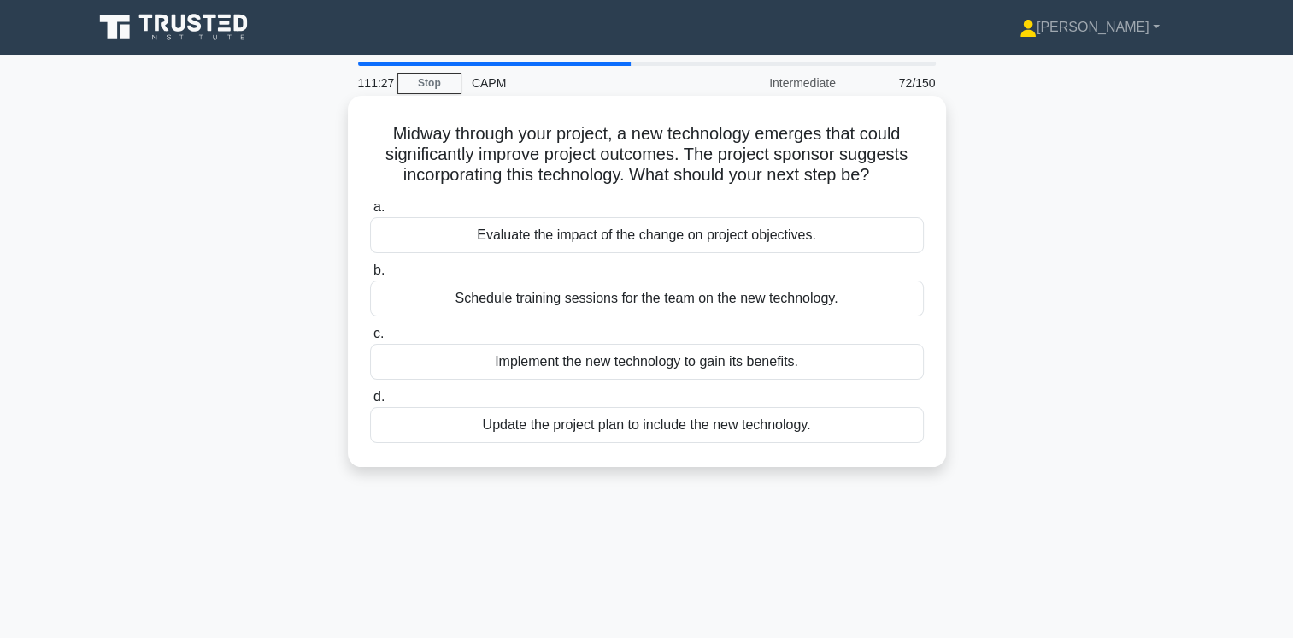
click at [779, 232] on div "Evaluate the impact of the change on project objectives." at bounding box center [647, 235] width 554 height 36
click at [370, 213] on input "a. Evaluate the impact of the change on project objectives." at bounding box center [370, 207] width 0 height 11
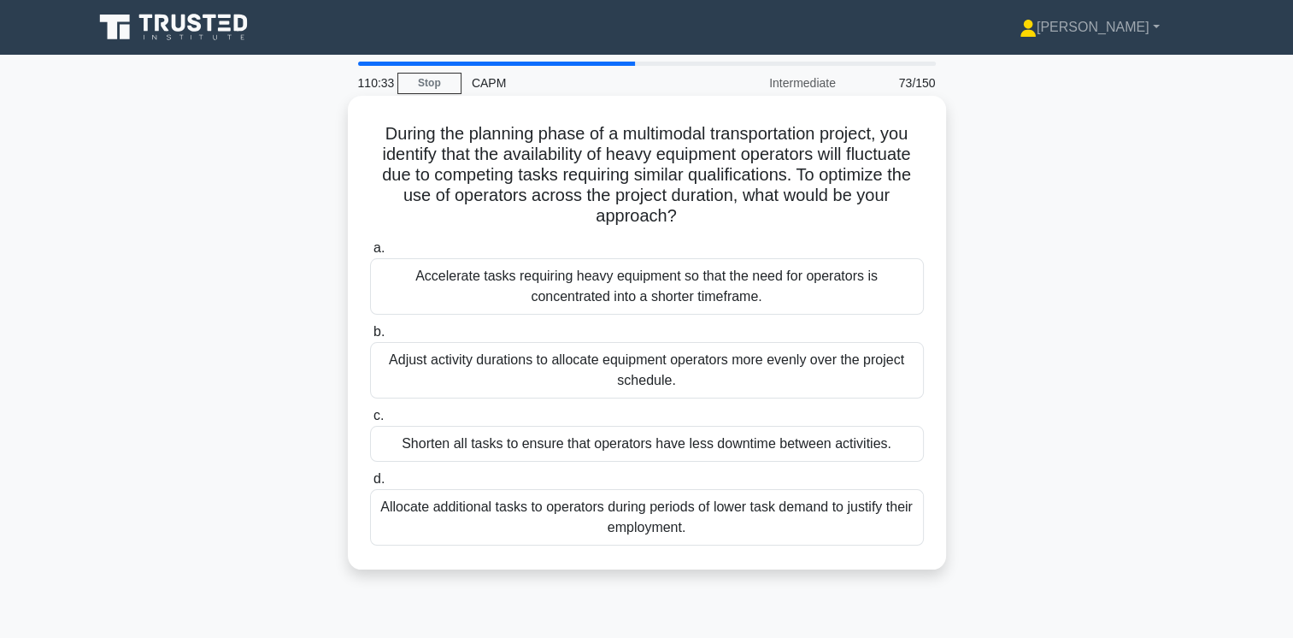
click at [814, 510] on div "Allocate additional tasks to operators during periods of lower task demand to j…" at bounding box center [647, 517] width 554 height 56
click at [370, 485] on input "d. Allocate additional tasks to operators during periods of lower task demand t…" at bounding box center [370, 478] width 0 height 11
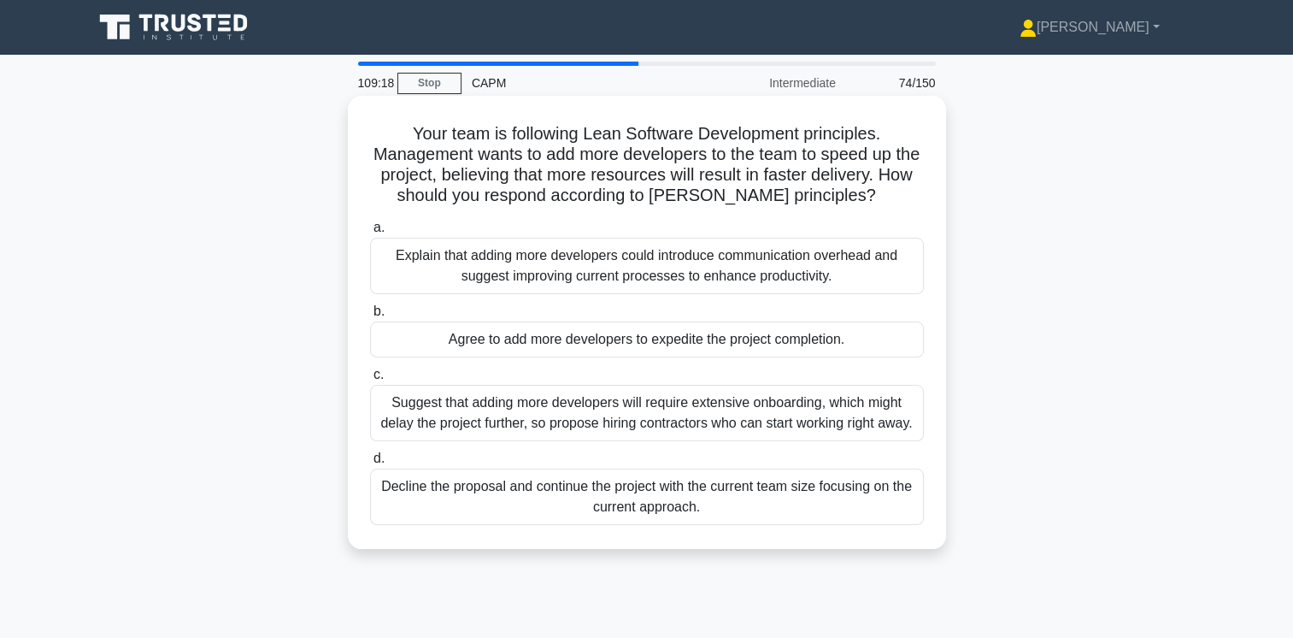
click at [796, 268] on div "Explain that adding more developers could introduce communication overhead and …" at bounding box center [647, 266] width 554 height 56
click at [370, 233] on input "a. Explain that adding more developers could introduce communication overhead a…" at bounding box center [370, 227] width 0 height 11
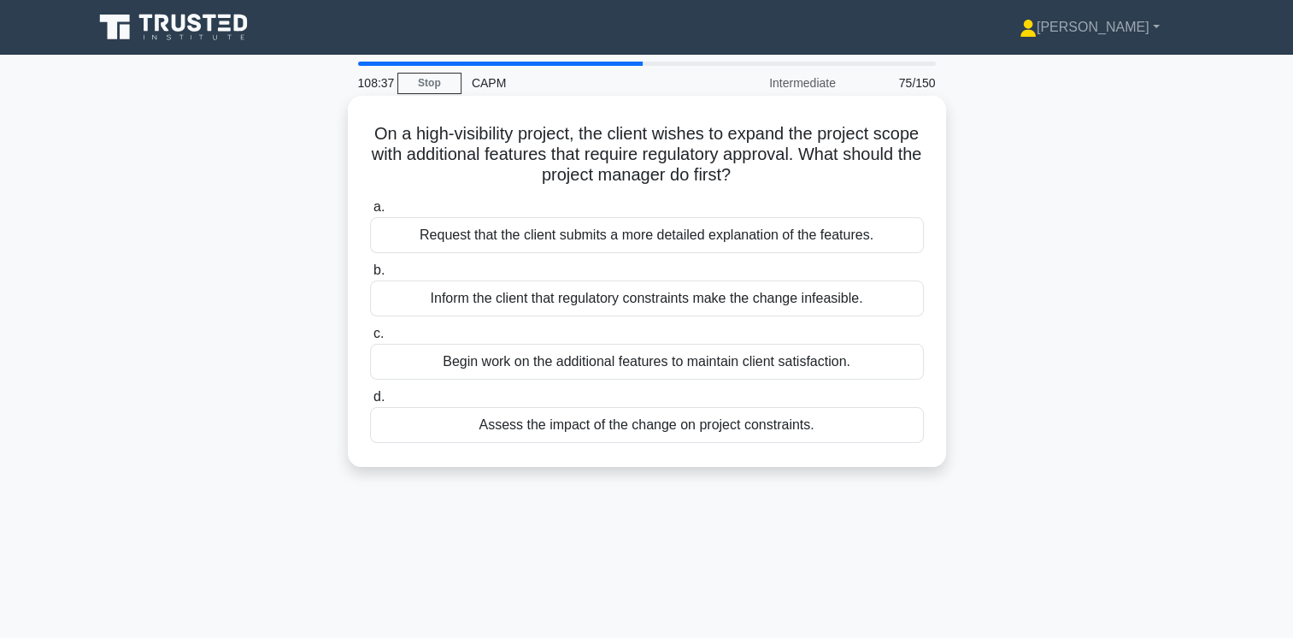
click at [757, 429] on div "Assess the impact of the change on project constraints." at bounding box center [647, 425] width 554 height 36
click at [370, 403] on input "d. Assess the impact of the change on project constraints." at bounding box center [370, 396] width 0 height 11
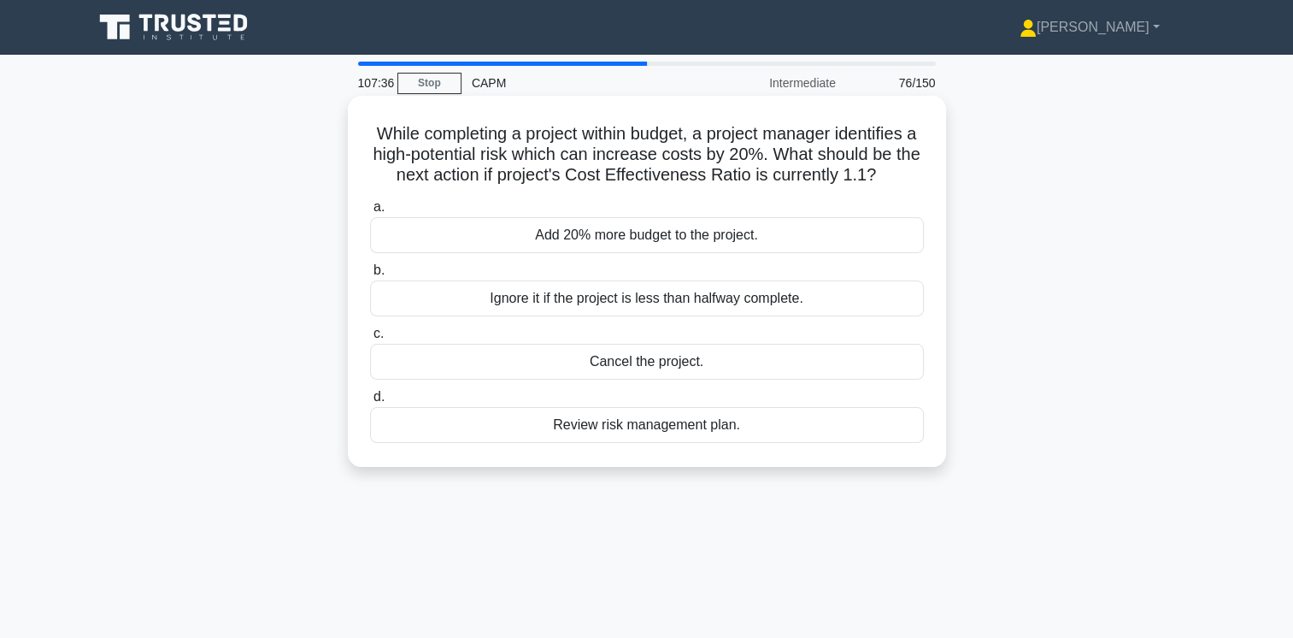
click at [769, 433] on div "Review risk management plan." at bounding box center [647, 425] width 554 height 36
click at [370, 403] on input "d. Review risk management plan." at bounding box center [370, 396] width 0 height 11
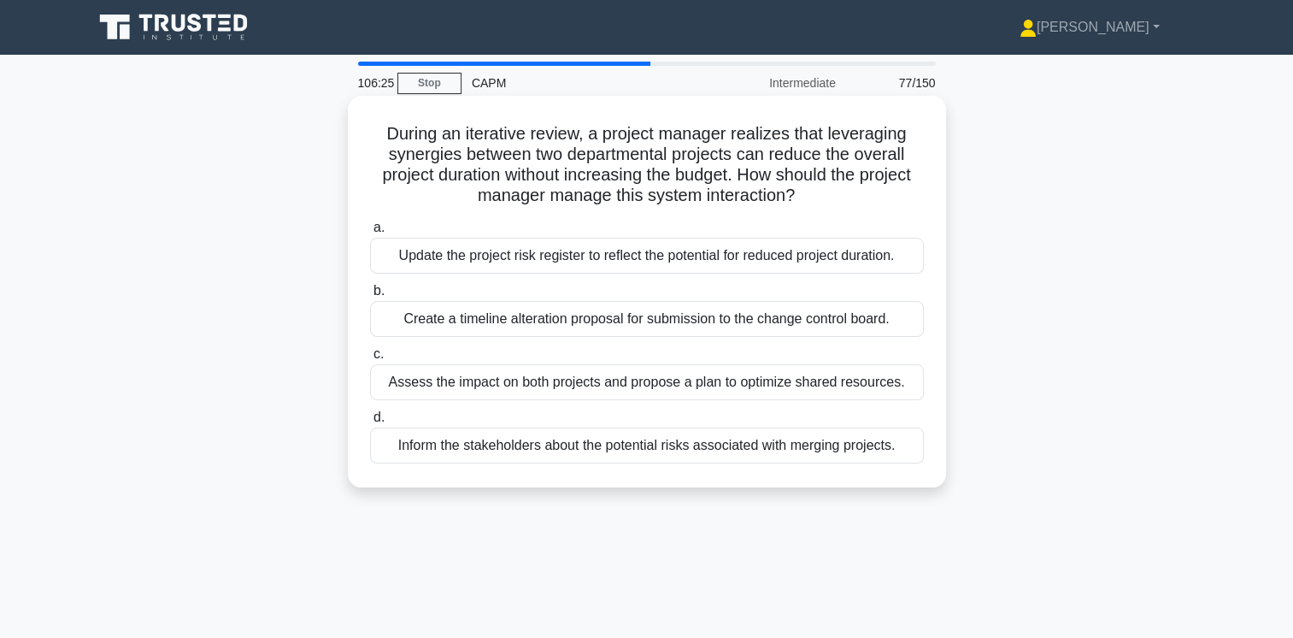
click at [691, 328] on div "Create a timeline alteration proposal for submission to the change control boar…" at bounding box center [647, 319] width 554 height 36
click at [370, 297] on input "b. Create a timeline alteration proposal for submission to the change control b…" at bounding box center [370, 290] width 0 height 11
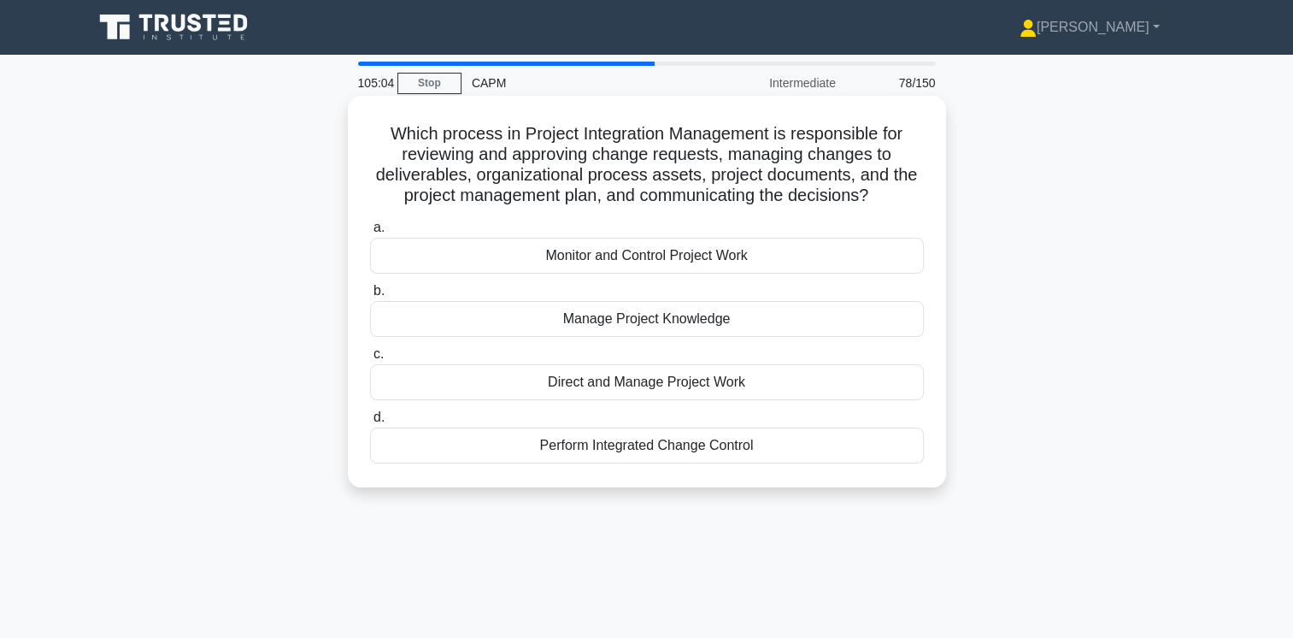
click at [691, 381] on div "Direct and Manage Project Work" at bounding box center [647, 382] width 554 height 36
click at [370, 360] on input "c. Direct and Manage Project Work" at bounding box center [370, 354] width 0 height 11
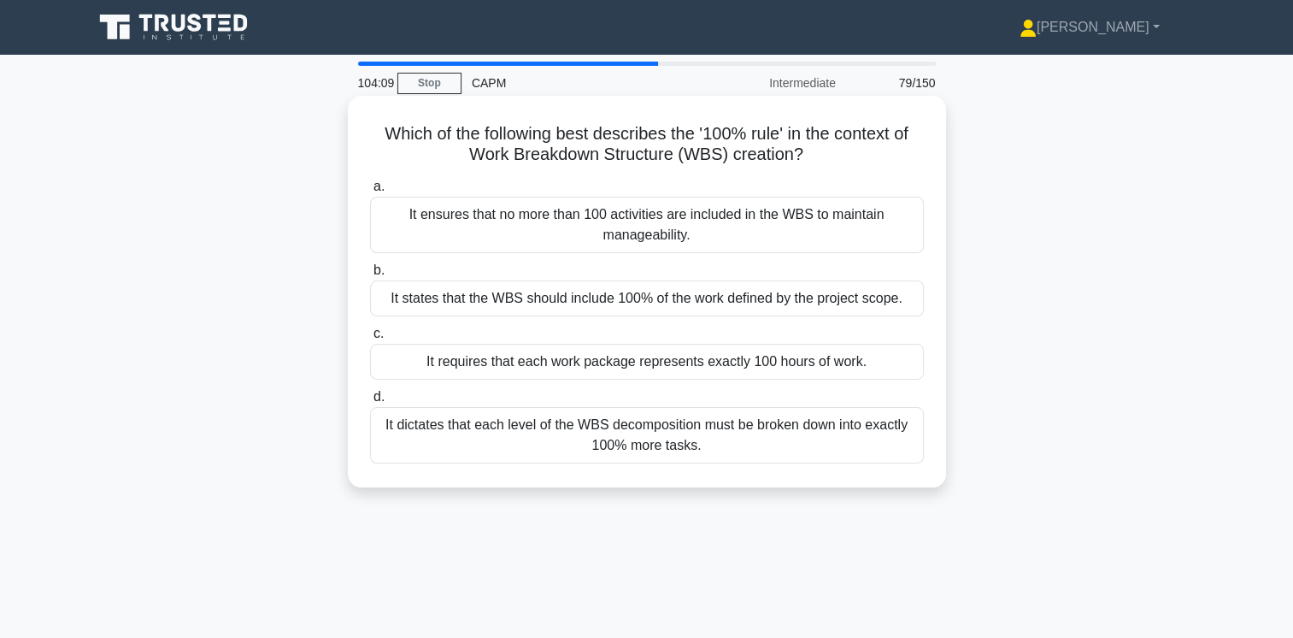
click at [820, 298] on div "It states that the WBS should include 100% of the work defined by the project s…" at bounding box center [647, 298] width 554 height 36
click at [370, 276] on input "b. It states that the WBS should include 100% of the work defined by the projec…" at bounding box center [370, 270] width 0 height 11
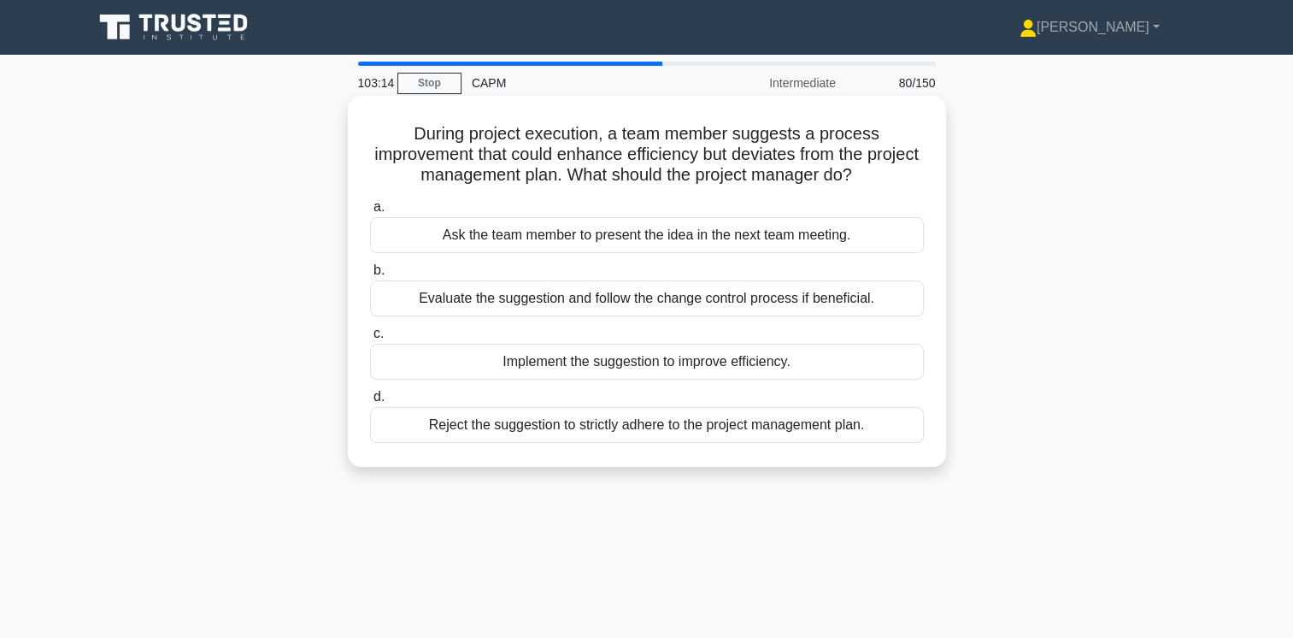
click at [792, 292] on div "Evaluate the suggestion and follow the change control process if beneficial." at bounding box center [647, 298] width 554 height 36
click at [370, 276] on input "b. Evaluate the suggestion and follow the change control process if beneficial." at bounding box center [370, 270] width 0 height 11
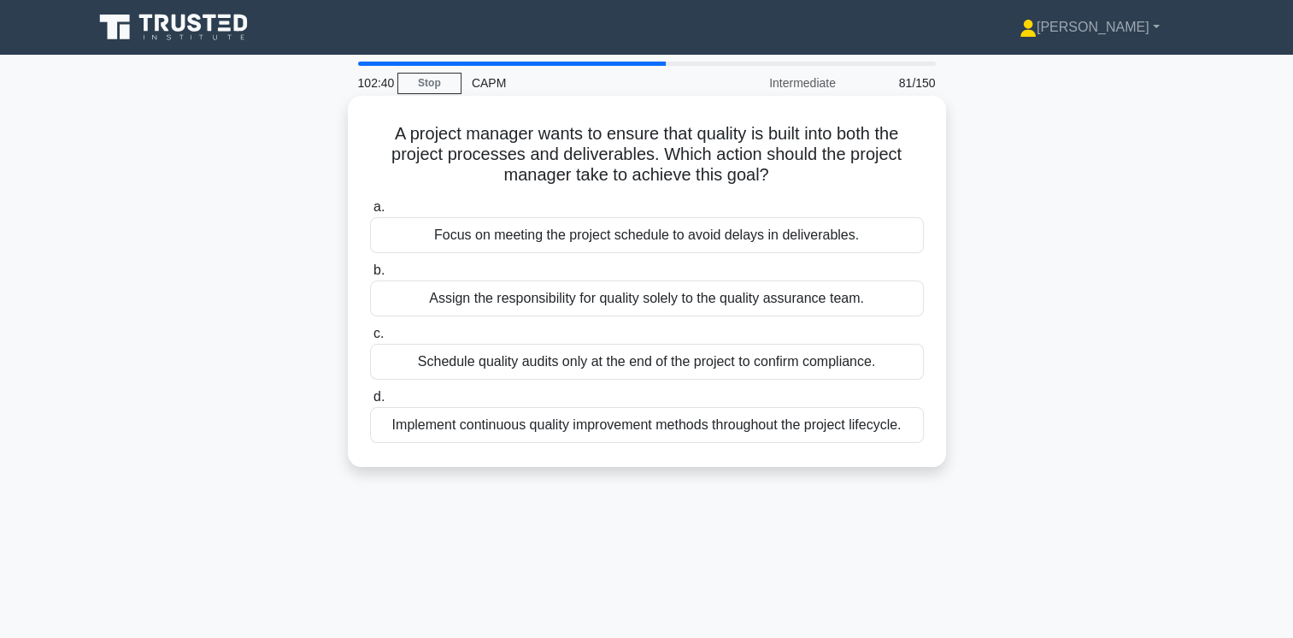
click at [851, 425] on div "Implement continuous quality improvement methods throughout the project lifecyc…" at bounding box center [647, 425] width 554 height 36
click at [370, 403] on input "d. Implement continuous quality improvement methods throughout the project life…" at bounding box center [370, 396] width 0 height 11
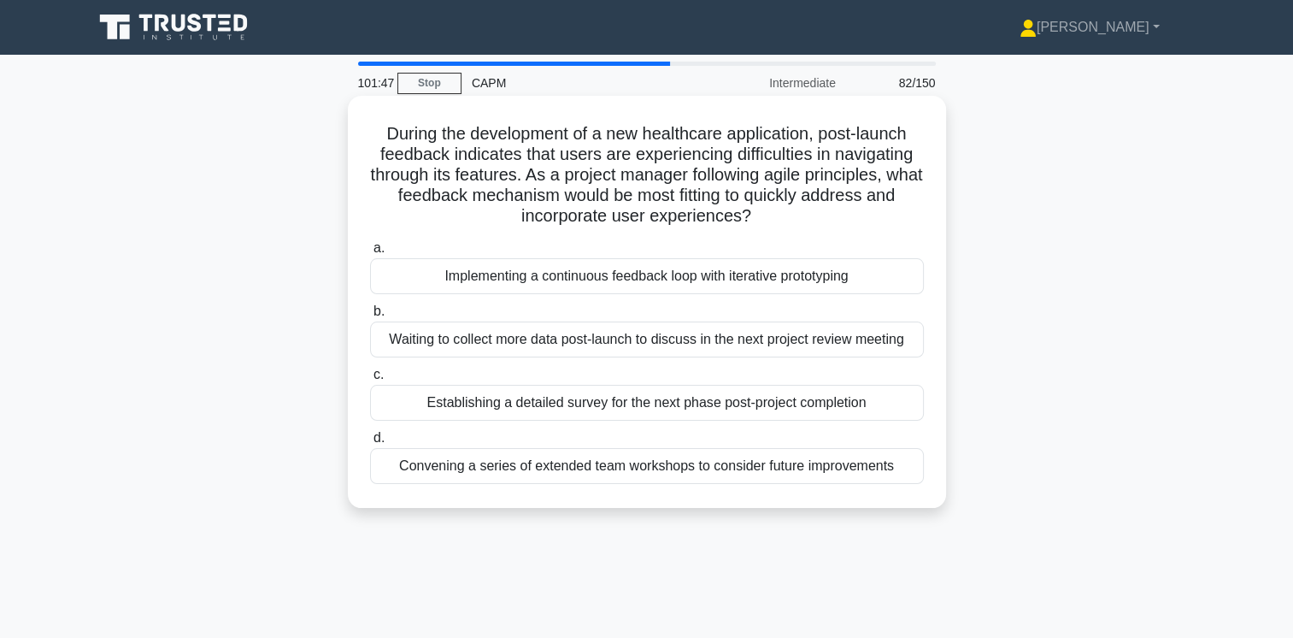
click at [790, 276] on div "Implementing a continuous feedback loop with iterative prototyping" at bounding box center [647, 276] width 554 height 36
click at [370, 254] on input "a. Implementing a continuous feedback loop with iterative prototyping" at bounding box center [370, 248] width 0 height 11
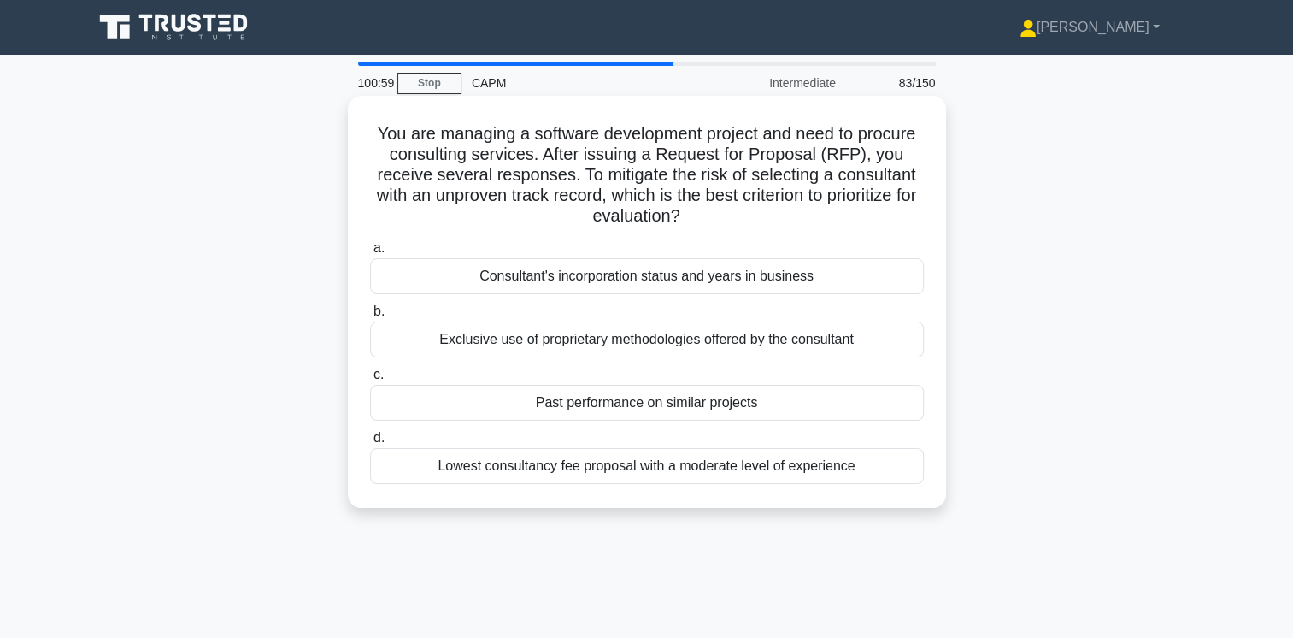
click at [758, 335] on div "Exclusive use of proprietary methodologies offered by the consultant" at bounding box center [647, 339] width 554 height 36
click at [370, 317] on input "b. Exclusive use of proprietary methodologies offered by the consultant" at bounding box center [370, 311] width 0 height 11
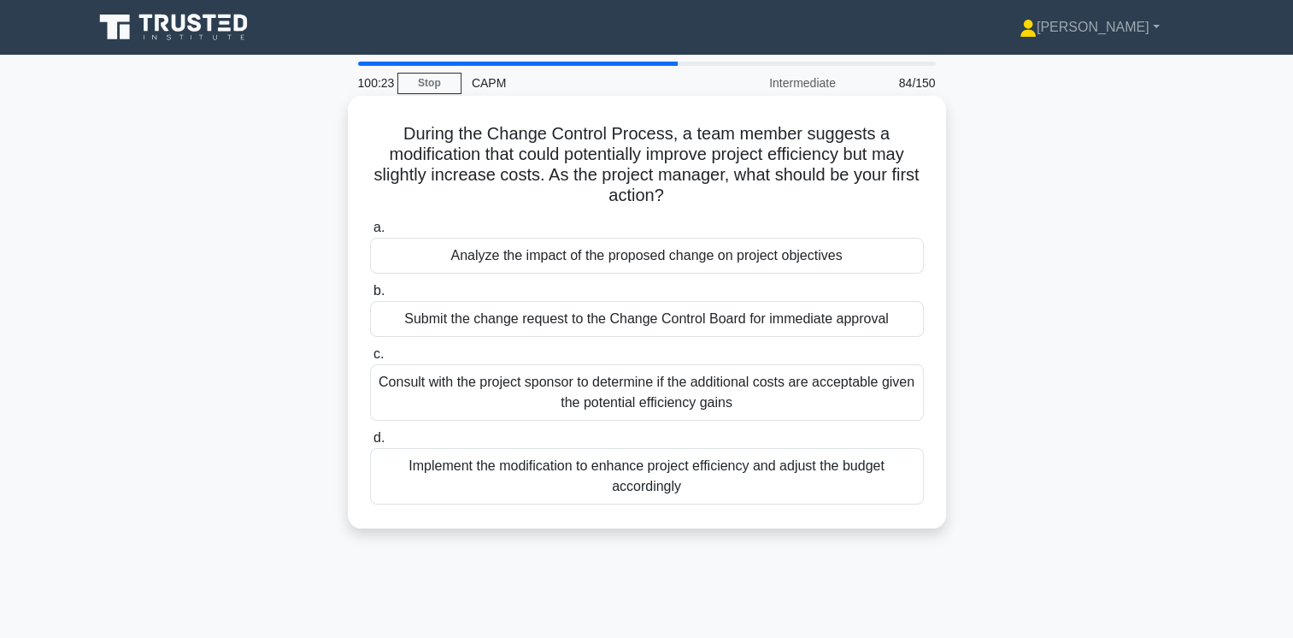
click at [788, 256] on div "Analyze the impact of the proposed change on project objectives" at bounding box center [647, 256] width 554 height 36
click at [370, 233] on input "a. Analyze the impact of the proposed change on project objectives" at bounding box center [370, 227] width 0 height 11
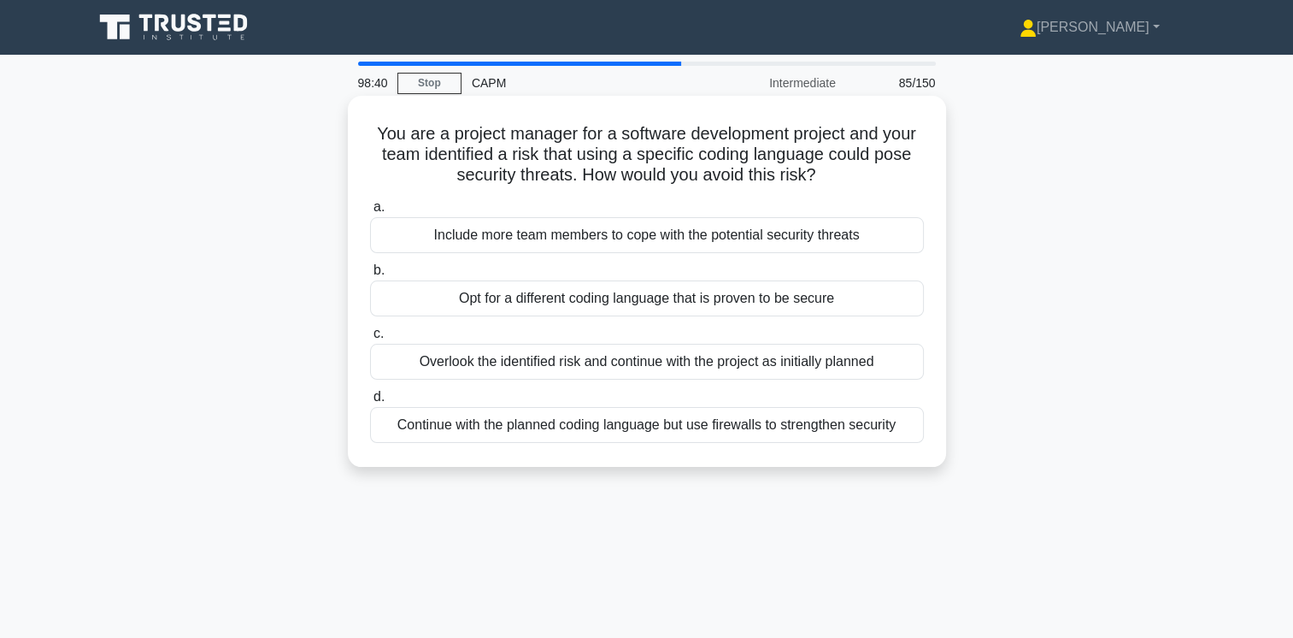
click at [745, 421] on div "Continue with the planned coding language but use firewalls to strengthen secur…" at bounding box center [647, 425] width 554 height 36
click at [370, 403] on input "d. Continue with the planned coding language but use firewalls to strengthen se…" at bounding box center [370, 396] width 0 height 11
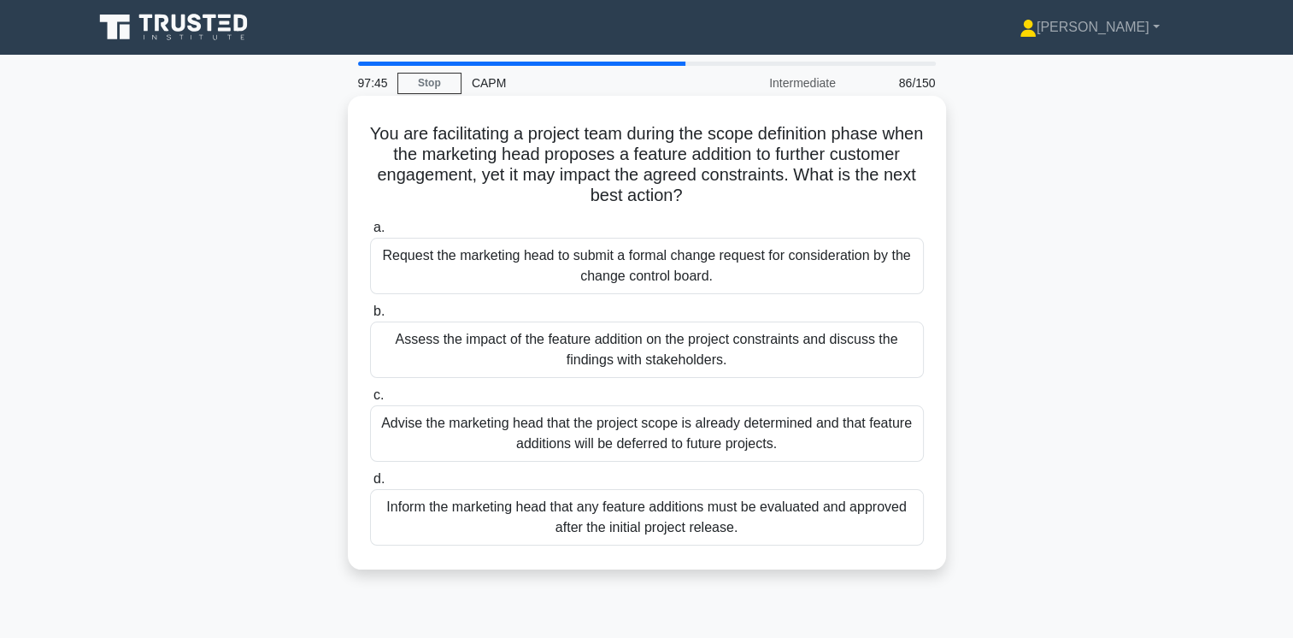
click at [744, 265] on div "Request the marketing head to submit a formal change request for consideration …" at bounding box center [647, 266] width 554 height 56
click at [370, 233] on input "a. Request the marketing head to submit a formal change request for considerati…" at bounding box center [370, 227] width 0 height 11
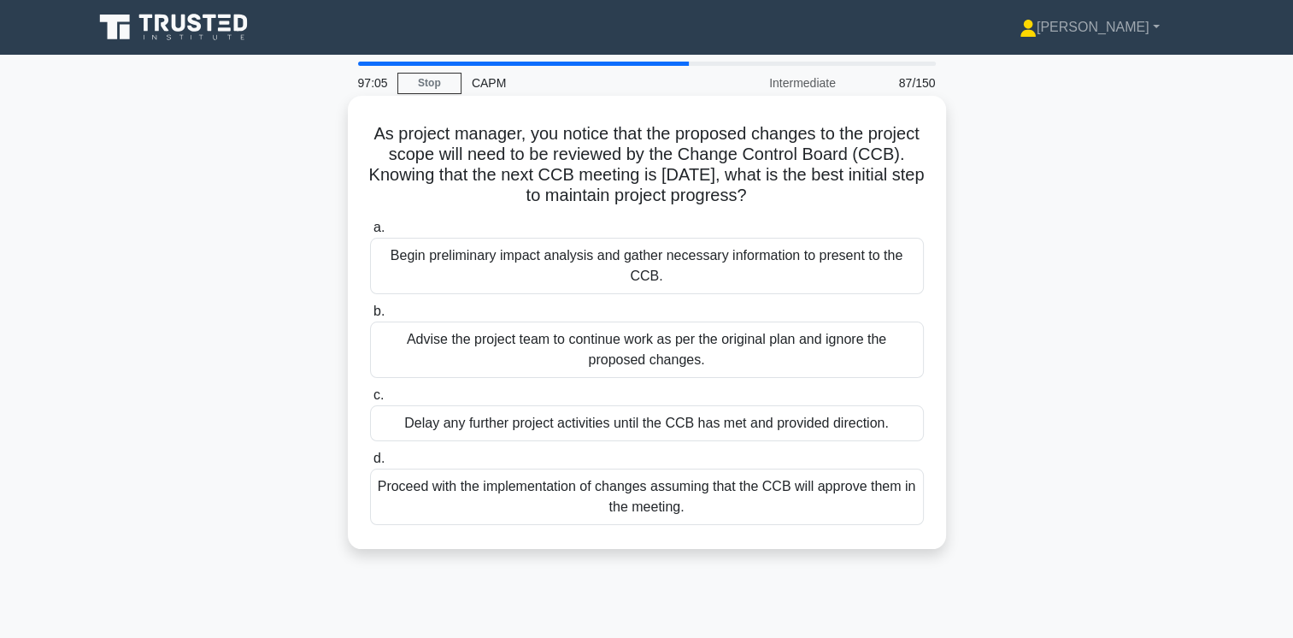
click at [779, 261] on div "Begin preliminary impact analysis and gather necessary information to present t…" at bounding box center [647, 266] width 554 height 56
click at [370, 233] on input "a. Begin preliminary impact analysis and gather necessary information to presen…" at bounding box center [370, 227] width 0 height 11
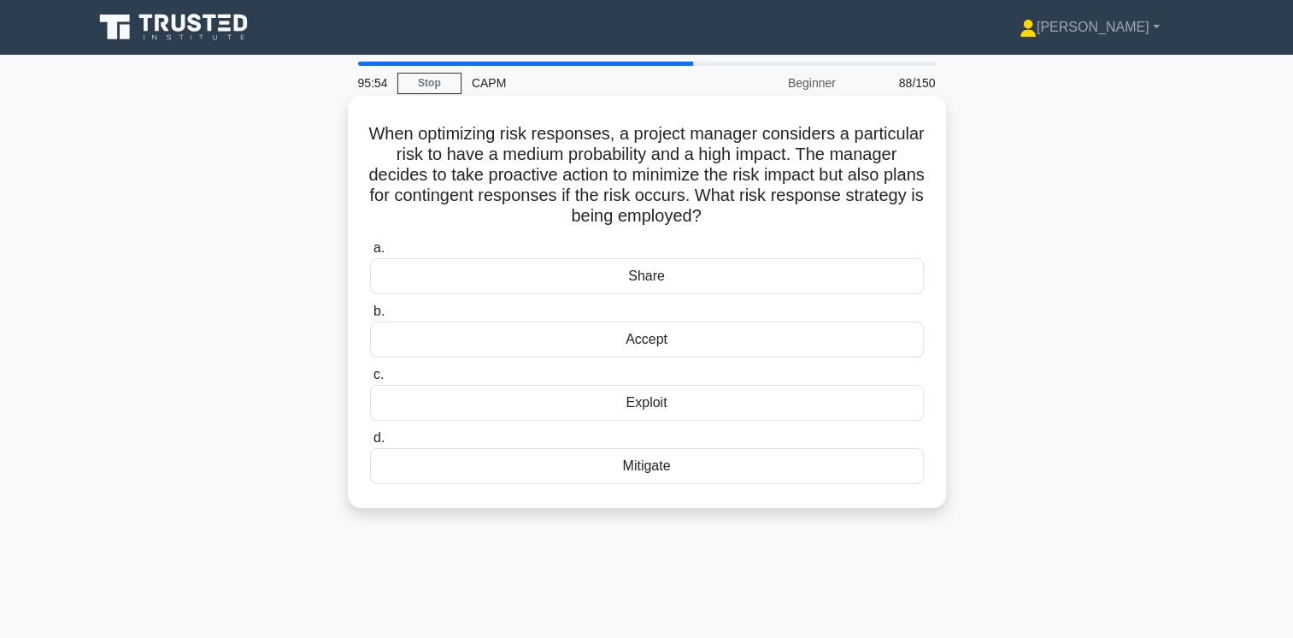
click at [672, 340] on div "Accept" at bounding box center [647, 339] width 554 height 36
click at [370, 317] on input "b. Accept" at bounding box center [370, 311] width 0 height 11
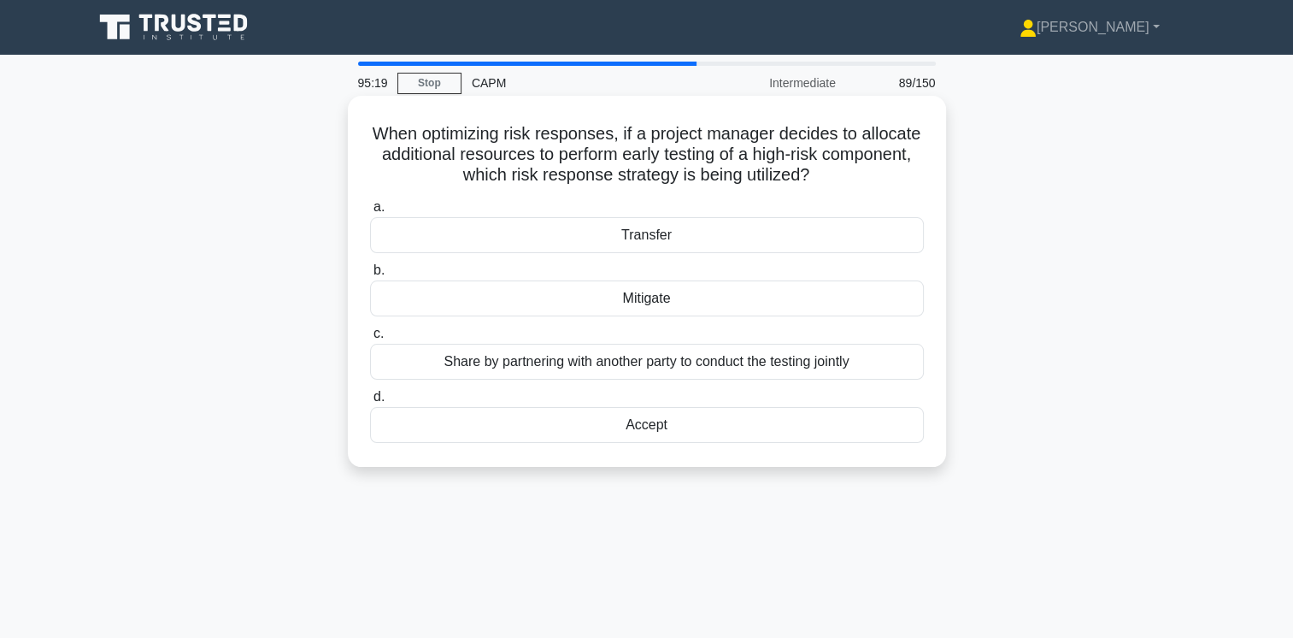
click at [668, 297] on div "Mitigate" at bounding box center [647, 298] width 554 height 36
click at [370, 276] on input "b. Mitigate" at bounding box center [370, 270] width 0 height 11
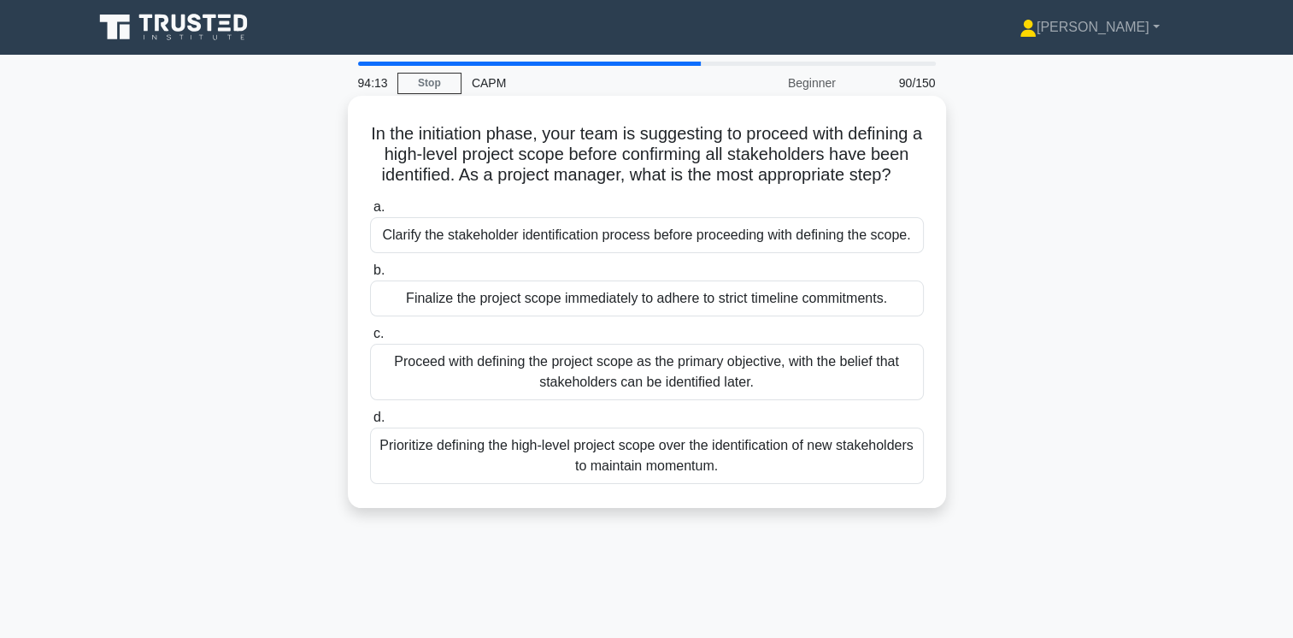
click at [803, 251] on div "Clarify the stakeholder identification process before proceeding with defining …" at bounding box center [647, 235] width 554 height 36
click at [370, 213] on input "a. Clarify the stakeholder identification process before proceeding with defini…" at bounding box center [370, 207] width 0 height 11
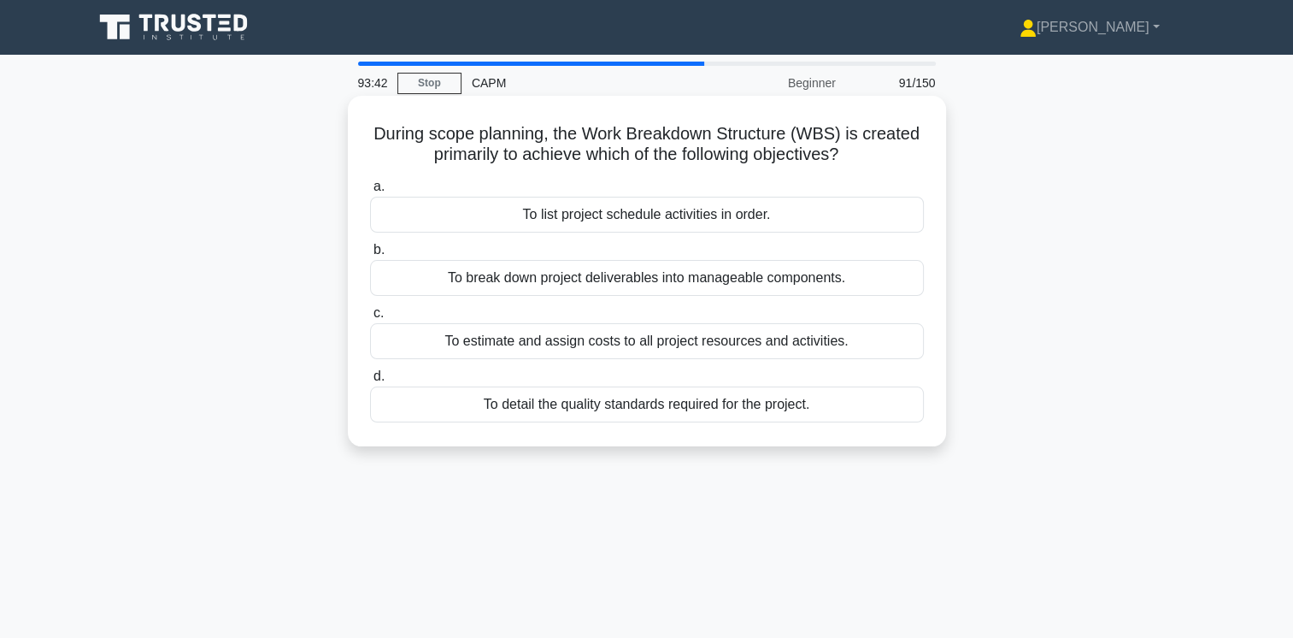
click at [885, 279] on div "To break down project deliverables into manageable components." at bounding box center [647, 278] width 554 height 36
click at [370, 256] on input "b. To break down project deliverables into manageable components." at bounding box center [370, 249] width 0 height 11
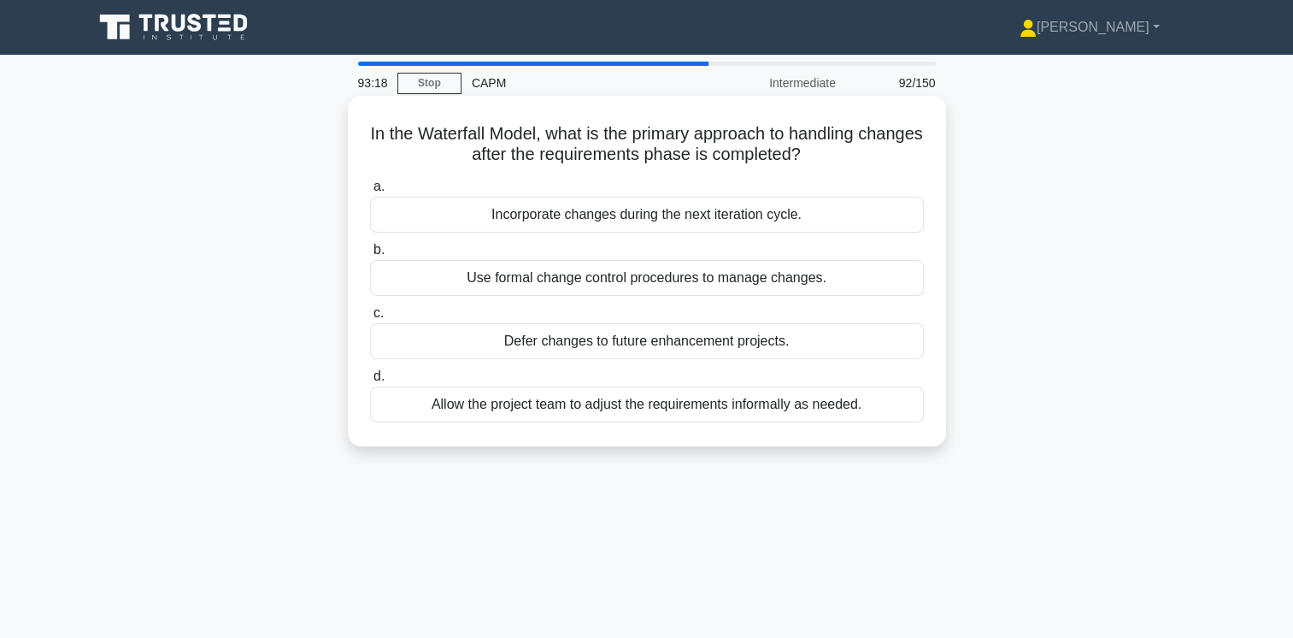
click at [762, 276] on div "Use formal change control procedures to manage changes." at bounding box center [647, 278] width 554 height 36
click at [370, 256] on input "b. Use formal change control procedures to manage changes." at bounding box center [370, 249] width 0 height 11
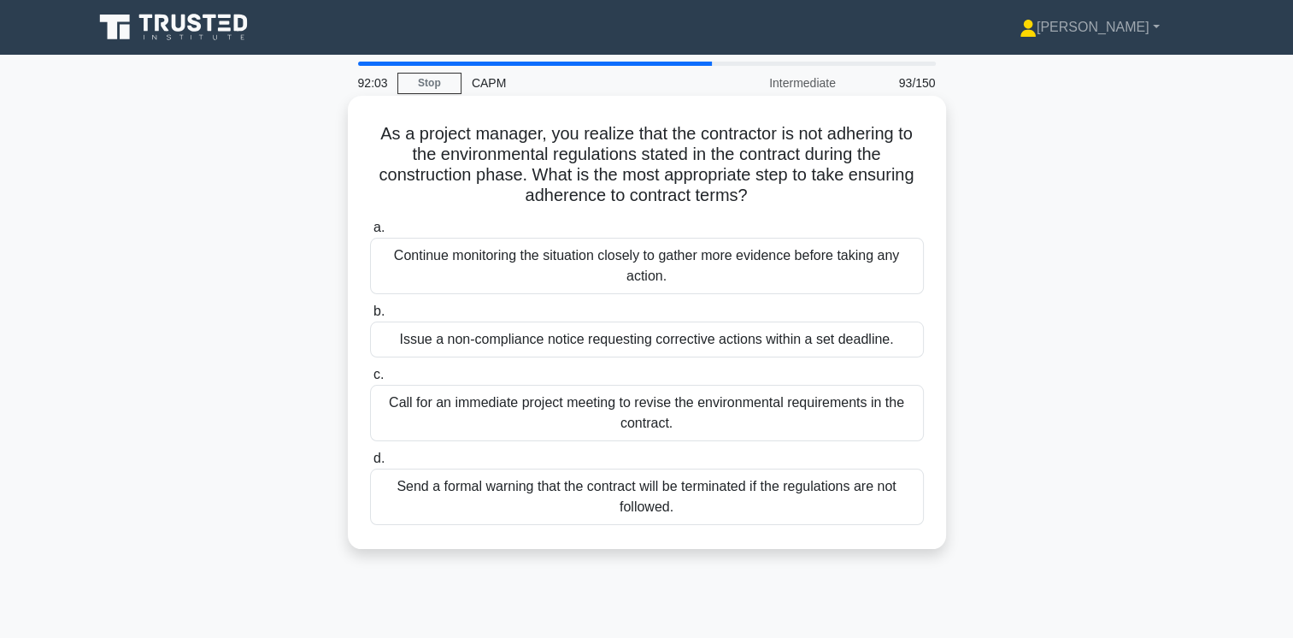
click at [750, 487] on div "Send a formal warning that the contract will be terminated if the regulations a…" at bounding box center [647, 496] width 554 height 56
click at [370, 464] on input "d. Send a formal warning that the contract will be terminated if the regulation…" at bounding box center [370, 458] width 0 height 11
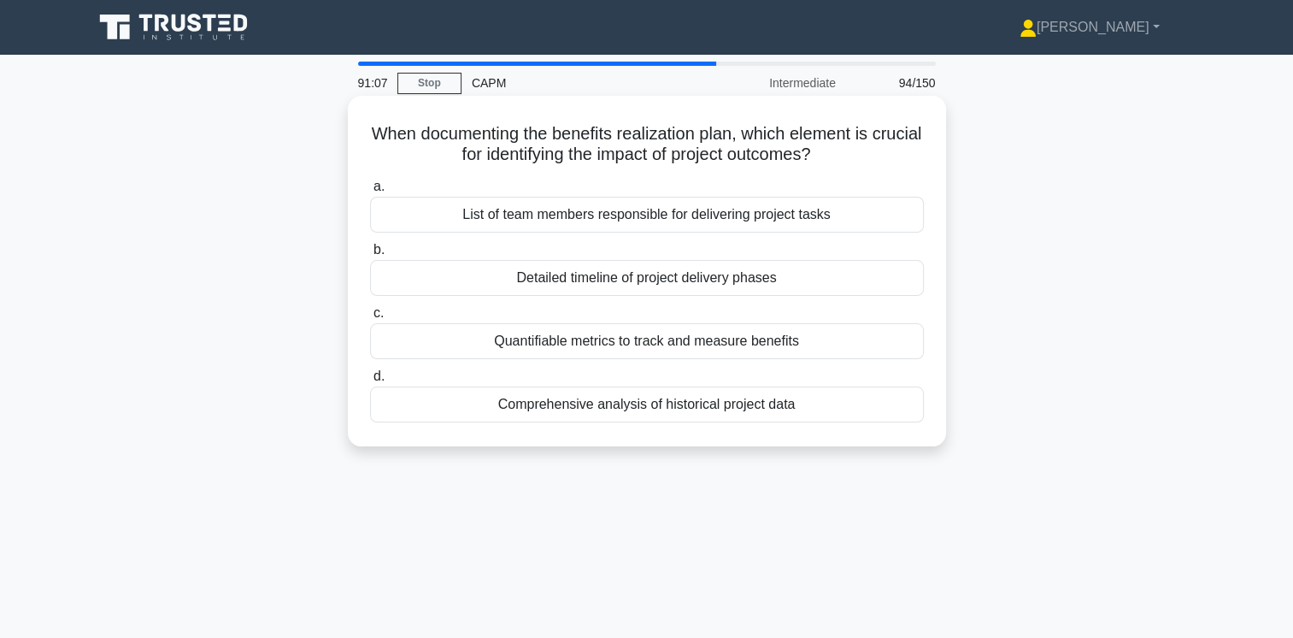
click at [797, 338] on div "Quantifiable metrics to track and measure benefits" at bounding box center [647, 341] width 554 height 36
click at [370, 319] on input "c. Quantifiable metrics to track and measure benefits" at bounding box center [370, 313] width 0 height 11
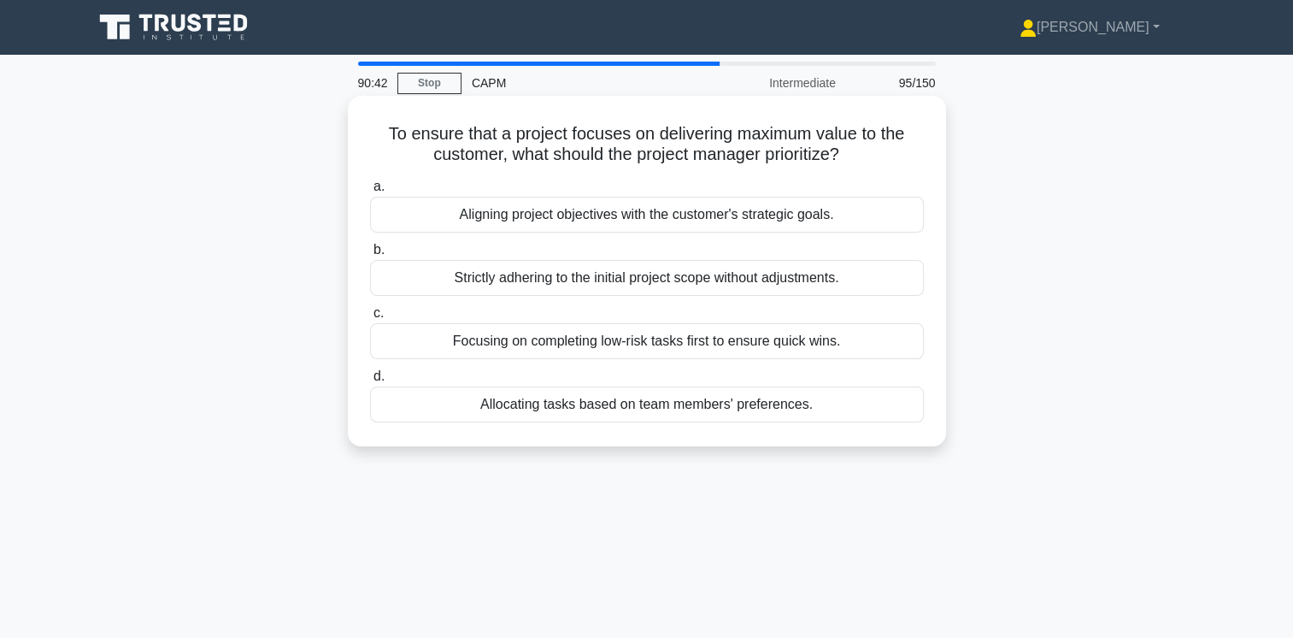
click at [832, 210] on div "Aligning project objectives with the customer's strategic goals." at bounding box center [647, 215] width 554 height 36
click at [370, 192] on input "a. Aligning project objectives with the customer's strategic goals." at bounding box center [370, 186] width 0 height 11
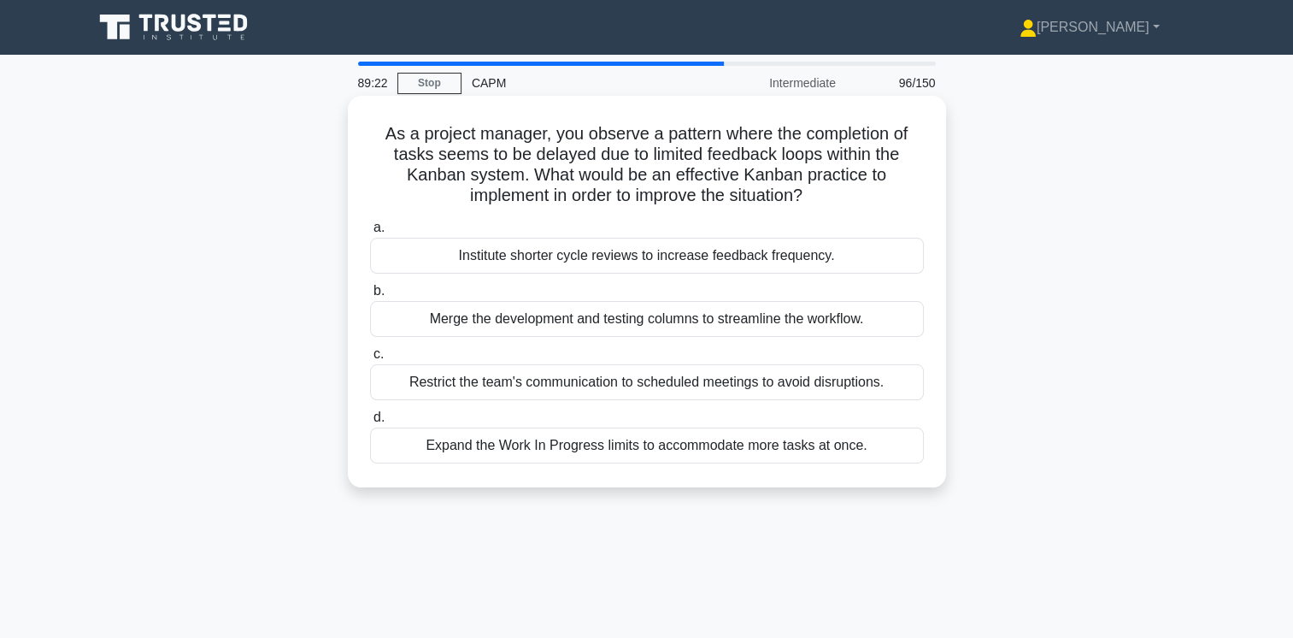
click at [820, 445] on div "Expand the Work In Progress limits to accommodate more tasks at once." at bounding box center [647, 445] width 554 height 36
click at [370, 423] on input "d. Expand the Work In Progress limits to accommodate more tasks at once." at bounding box center [370, 417] width 0 height 11
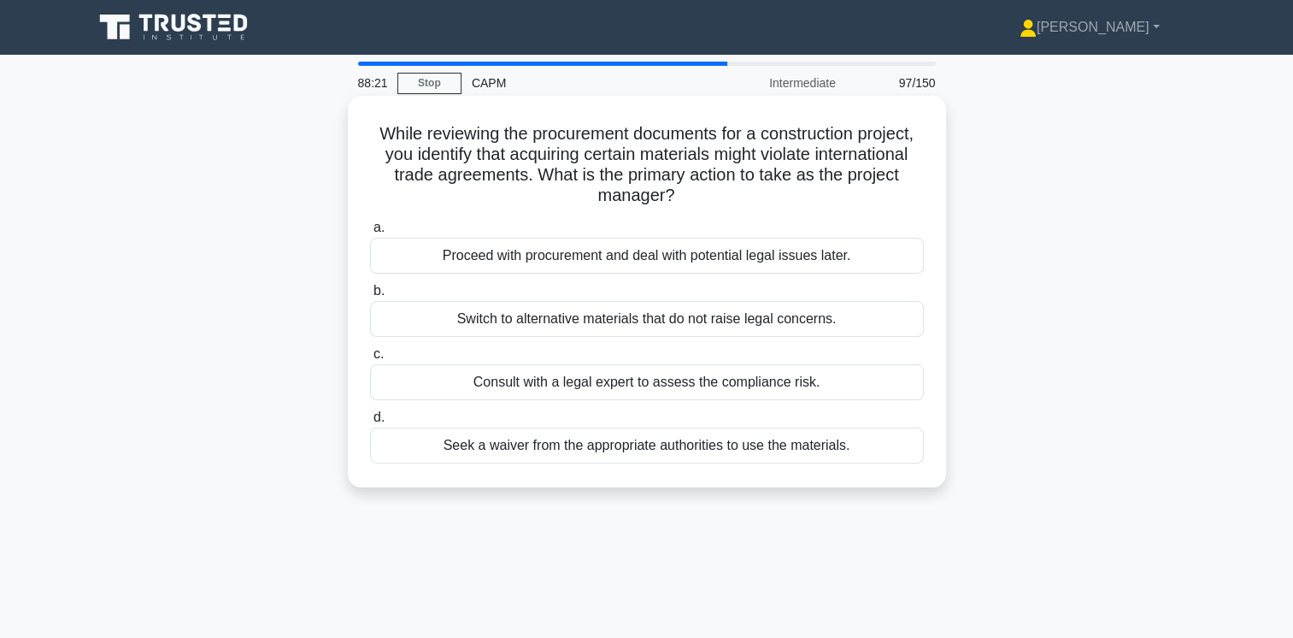
click at [755, 384] on div "Consult with a legal expert to assess the compliance risk." at bounding box center [647, 382] width 554 height 36
click at [370, 360] on input "c. Consult with a legal expert to assess the compliance risk." at bounding box center [370, 354] width 0 height 11
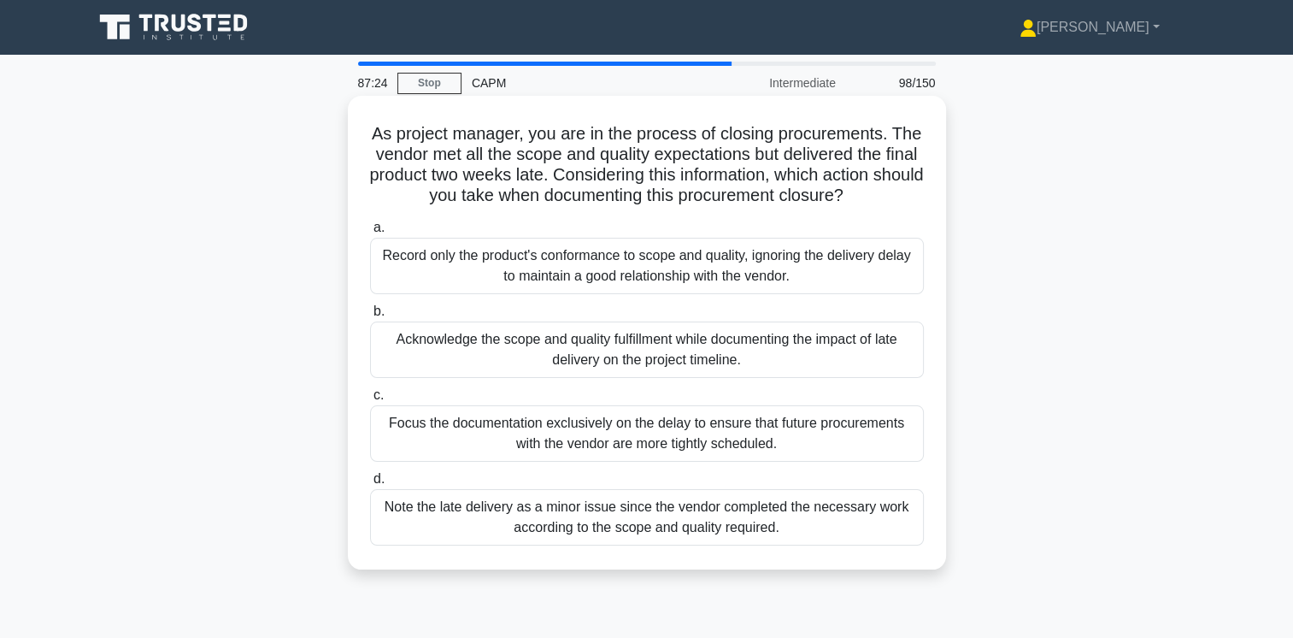
click at [750, 350] on div "Acknowledge the scope and quality fulfillment while documenting the impact of l…" at bounding box center [647, 349] width 554 height 56
click at [370, 317] on input "b. Acknowledge the scope and quality fulfillment while documenting the impact o…" at bounding box center [370, 311] width 0 height 11
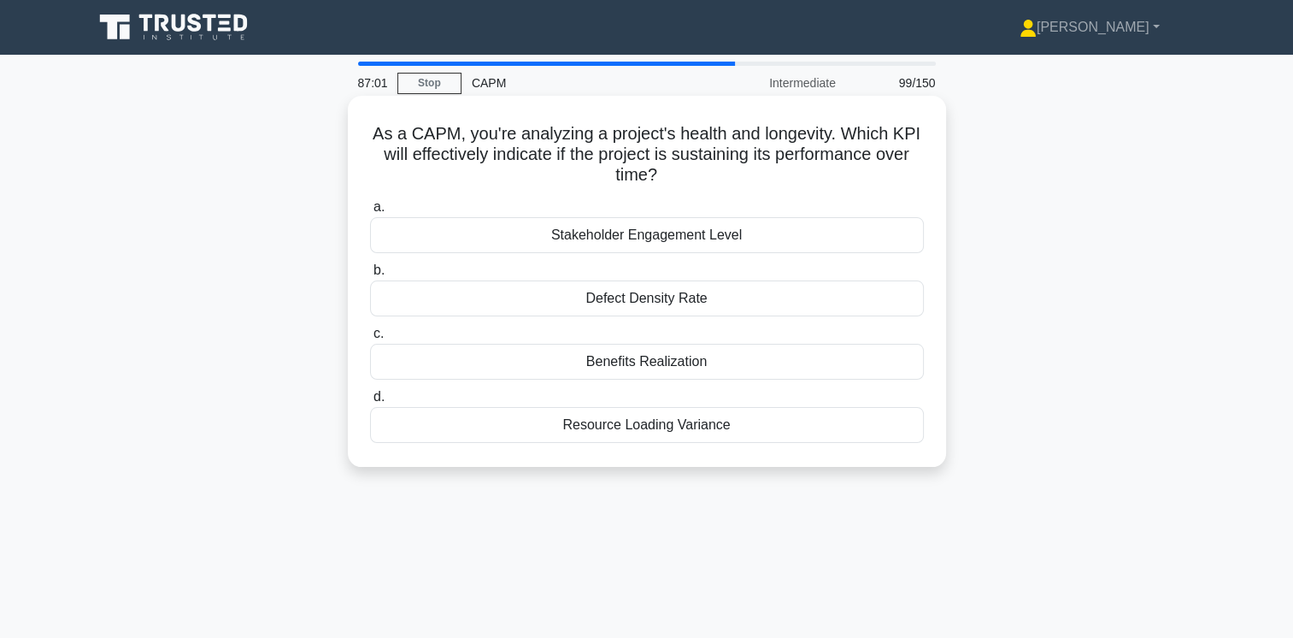
click at [670, 299] on div "Defect Density Rate" at bounding box center [647, 298] width 554 height 36
click at [370, 276] on input "b. Defect Density Rate" at bounding box center [370, 270] width 0 height 11
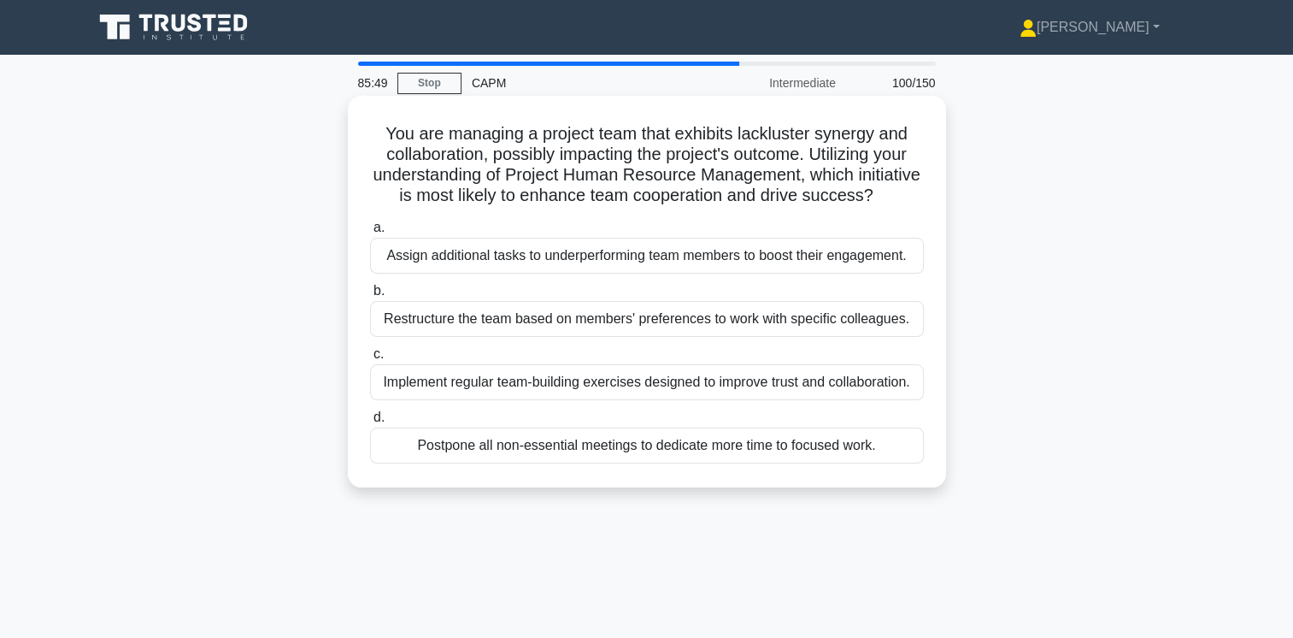
click at [822, 400] on div "Implement regular team-building exercises designed to improve trust and collabo…" at bounding box center [647, 382] width 554 height 36
click at [370, 360] on input "c. Implement regular team-building exercises designed to improve trust and coll…" at bounding box center [370, 354] width 0 height 11
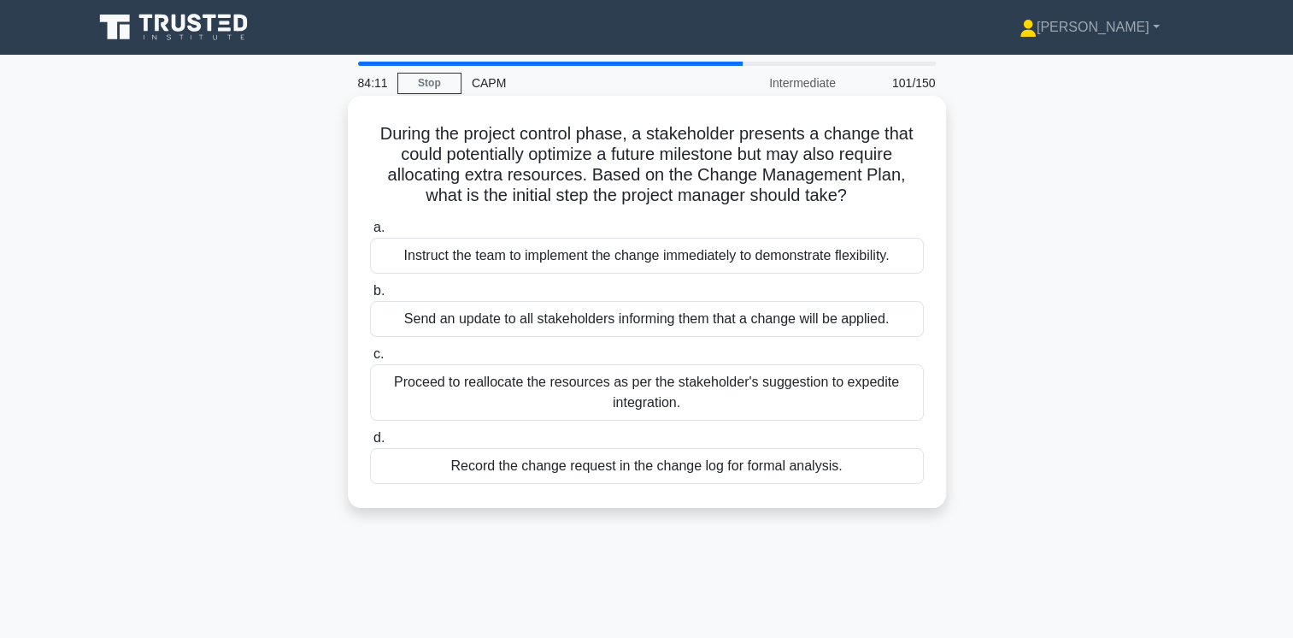
click at [715, 468] on div "Record the change request in the change log for formal analysis." at bounding box center [647, 466] width 554 height 36
click at [370, 444] on input "d. Record the change request in the change log for formal analysis." at bounding box center [370, 437] width 0 height 11
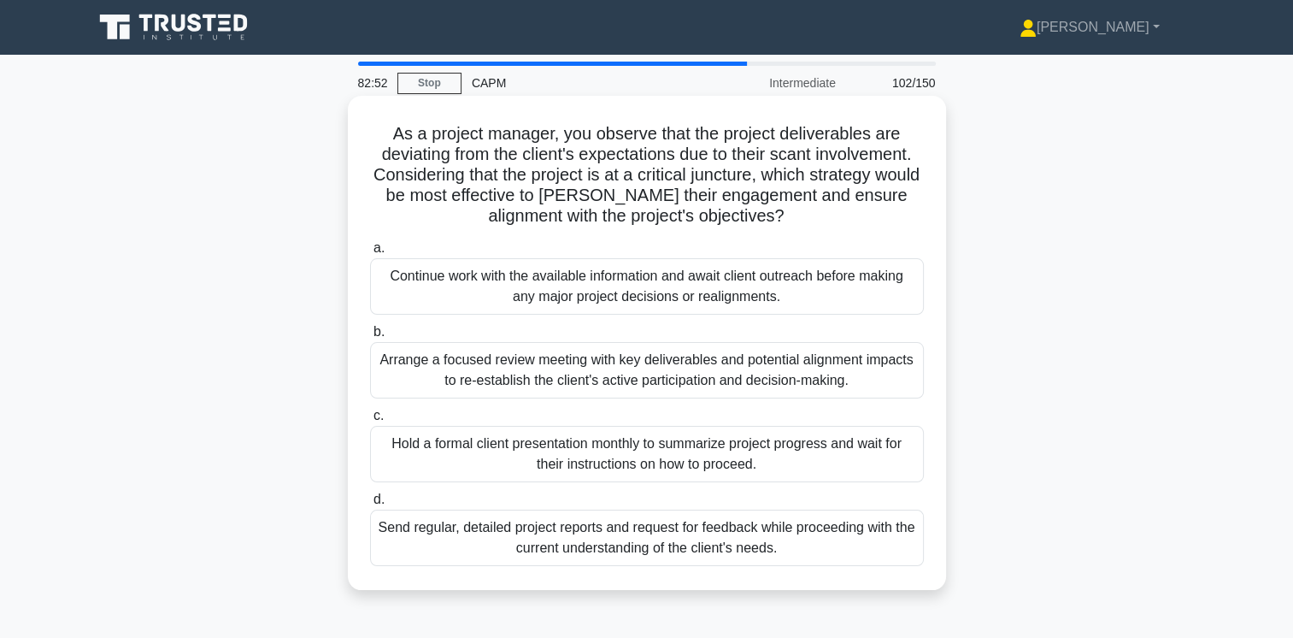
click at [749, 538] on div "Send regular, detailed project reports and request for feedback while proceedin…" at bounding box center [647, 537] width 554 height 56
click at [370, 505] on input "d. Send regular, detailed project reports and request for feedback while procee…" at bounding box center [370, 499] width 0 height 11
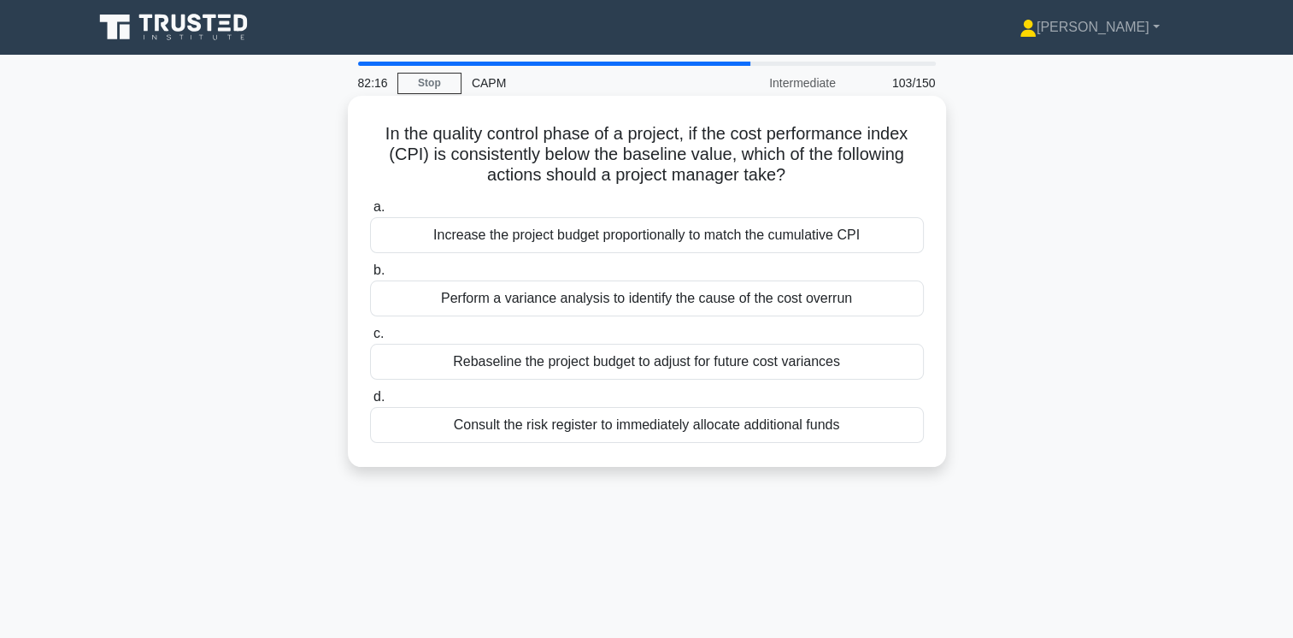
click at [810, 295] on div "Perform a variance analysis to identify the cause of the cost overrun" at bounding box center [647, 298] width 554 height 36
click at [370, 276] on input "b. Perform a variance analysis to identify the cause of the cost overrun" at bounding box center [370, 270] width 0 height 11
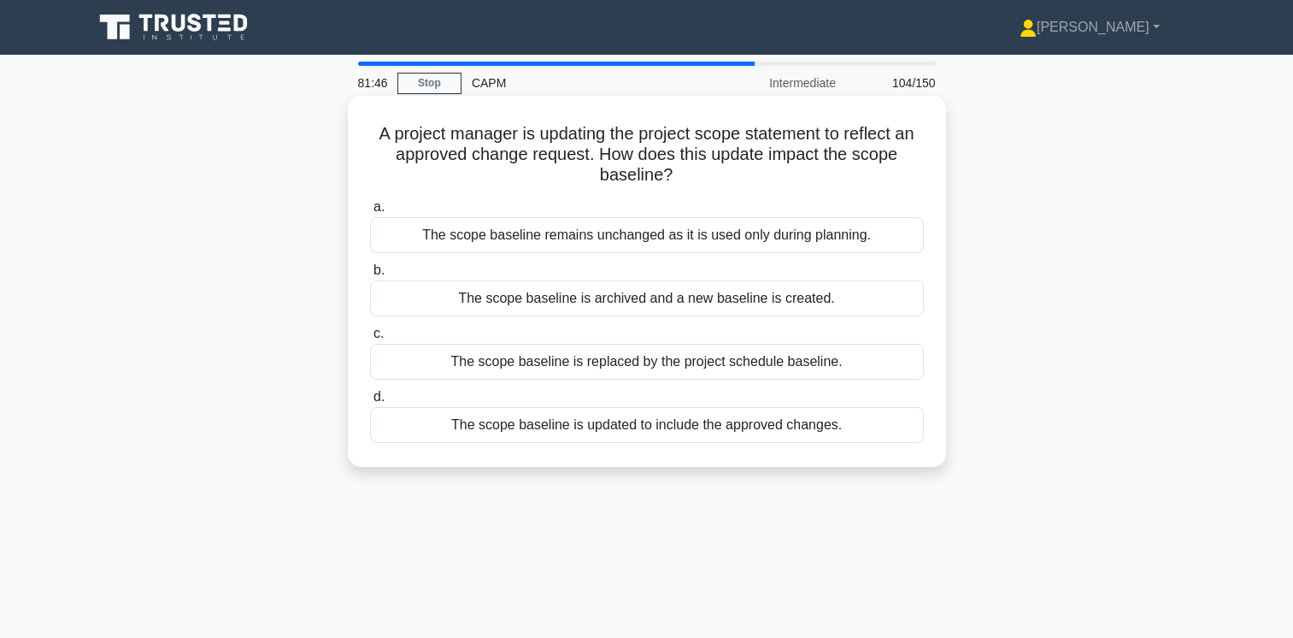
click at [786, 432] on div "The scope baseline is updated to include the approved changes." at bounding box center [647, 425] width 554 height 36
click at [370, 403] on input "d. The scope baseline is updated to include the approved changes." at bounding box center [370, 396] width 0 height 11
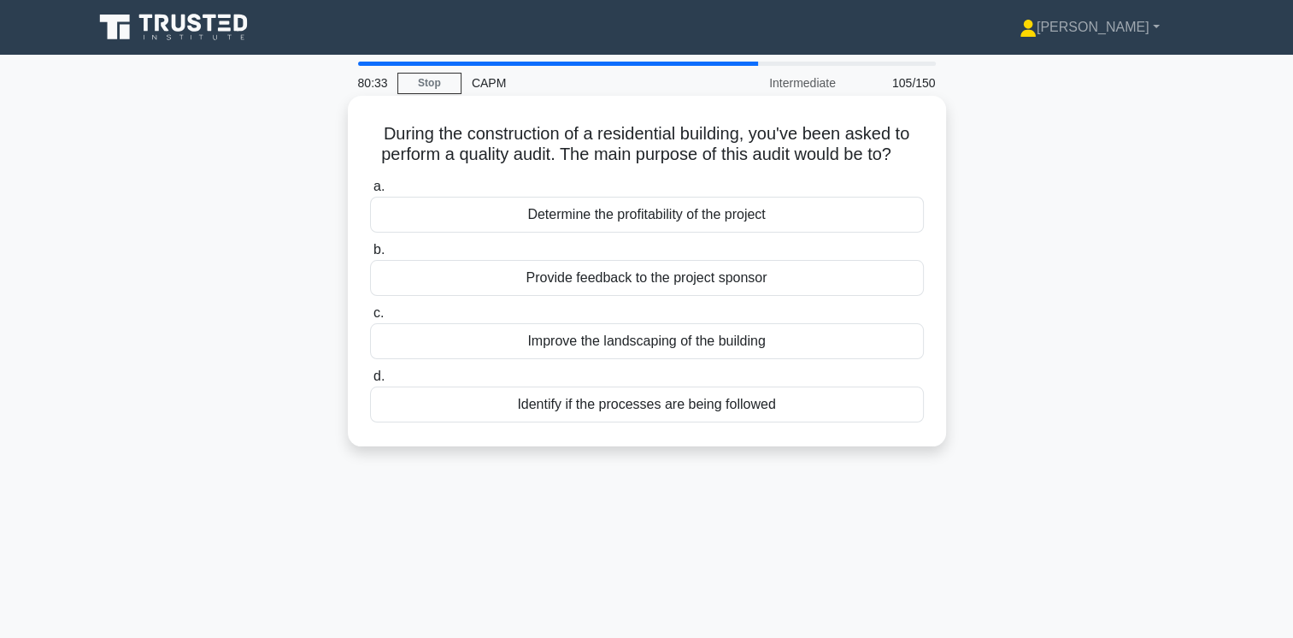
click at [744, 403] on div "Identify if the processes are being followed" at bounding box center [647, 404] width 554 height 36
click at [370, 382] on input "d. Identify if the processes are being followed" at bounding box center [370, 376] width 0 height 11
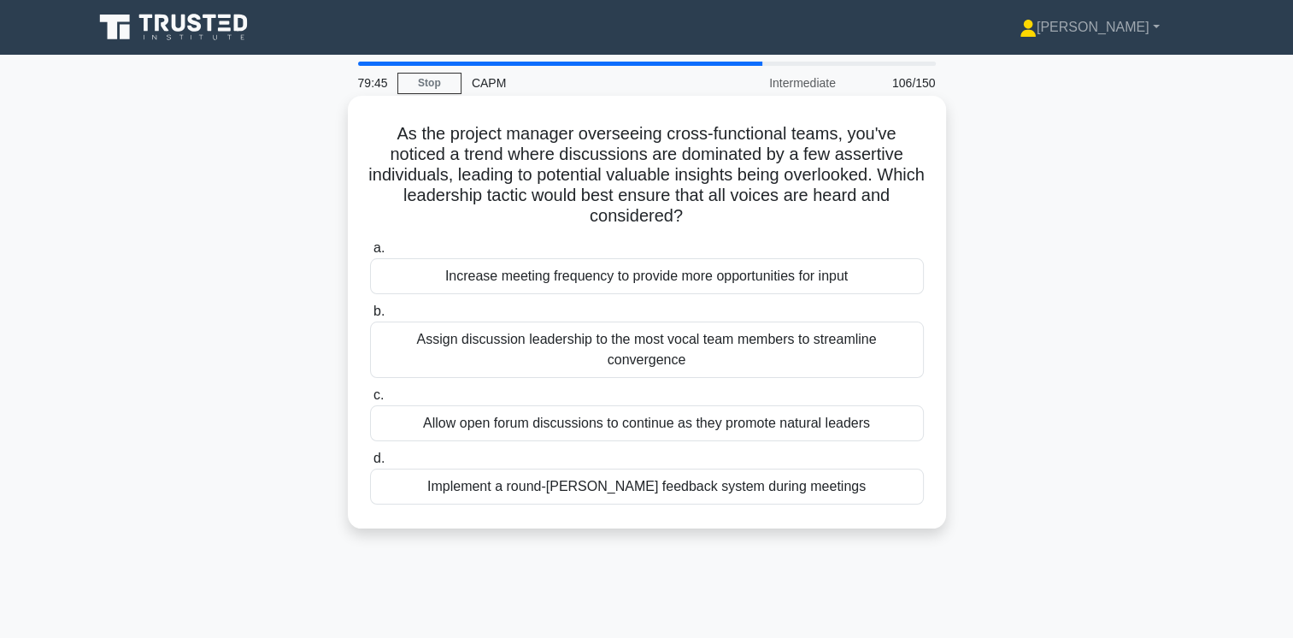
click at [767, 468] on div "Implement a round-[PERSON_NAME] feedback system during meetings" at bounding box center [647, 486] width 554 height 36
click at [370, 463] on input "d. Implement a round-[PERSON_NAME] feedback system during meetings" at bounding box center [370, 458] width 0 height 11
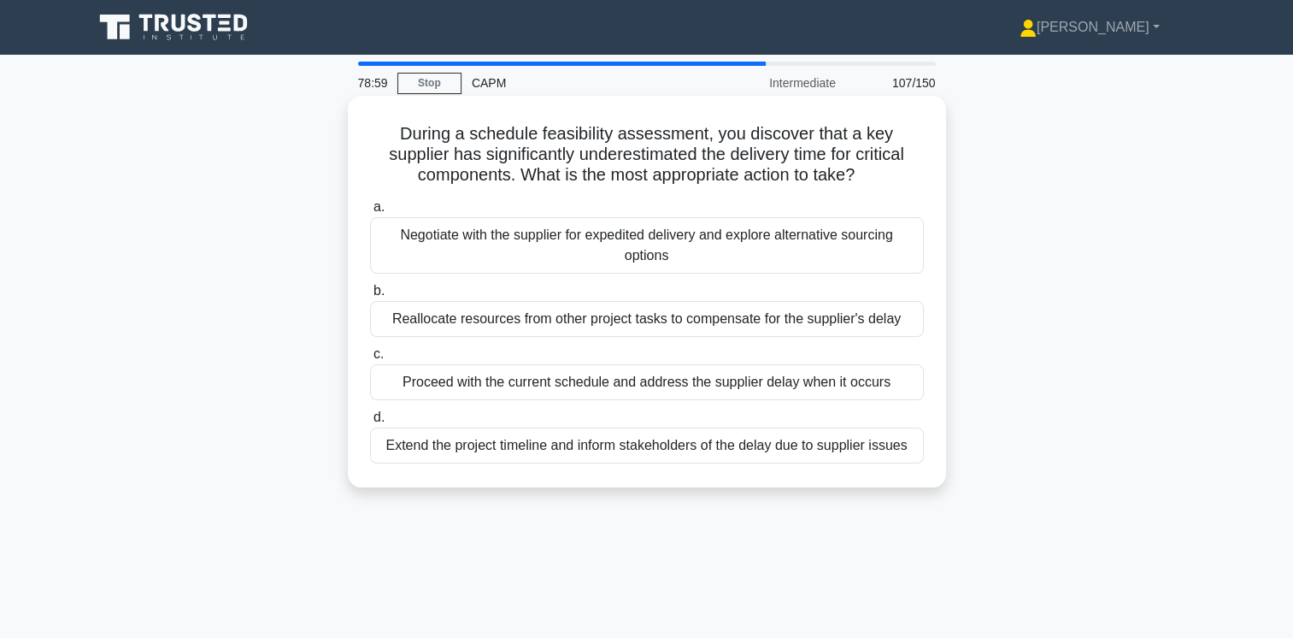
click at [791, 316] on div "Reallocate resources from other project tasks to compensate for the supplier's …" at bounding box center [647, 319] width 554 height 36
click at [370, 297] on input "b. Reallocate resources from other project tasks to compensate for the supplier…" at bounding box center [370, 290] width 0 height 11
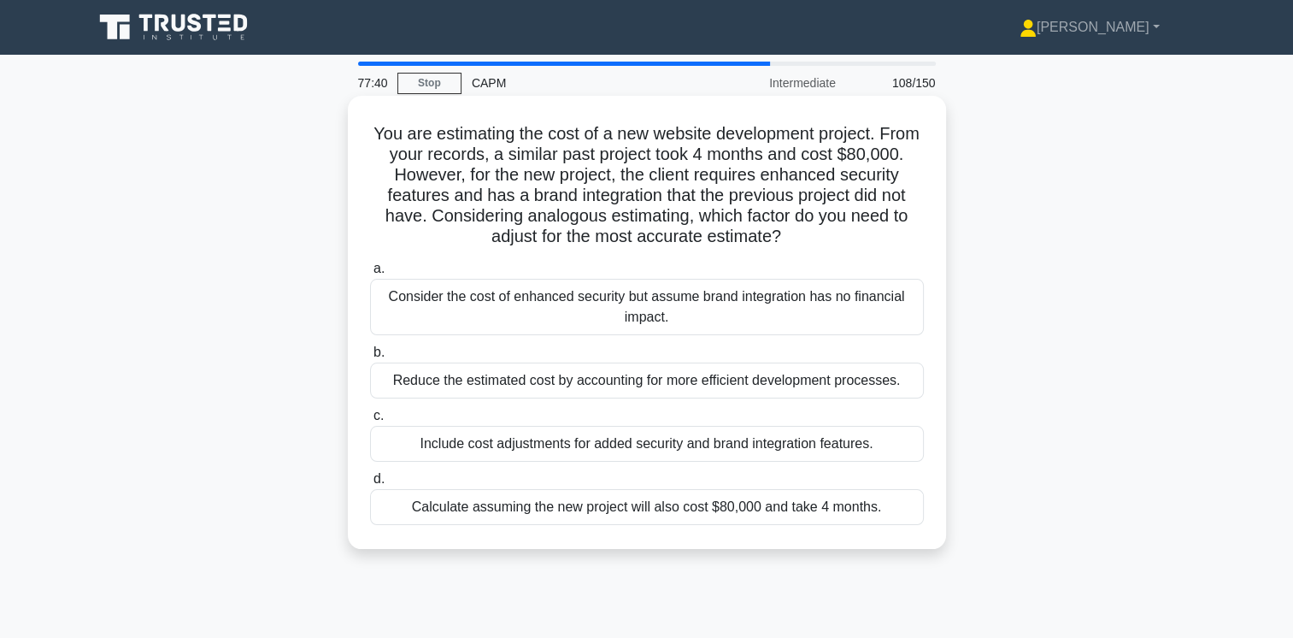
click at [799, 444] on div "Include cost adjustments for added security and brand integration features." at bounding box center [647, 444] width 554 height 36
click at [370, 421] on input "c. Include cost adjustments for added security and brand integration features." at bounding box center [370, 415] width 0 height 11
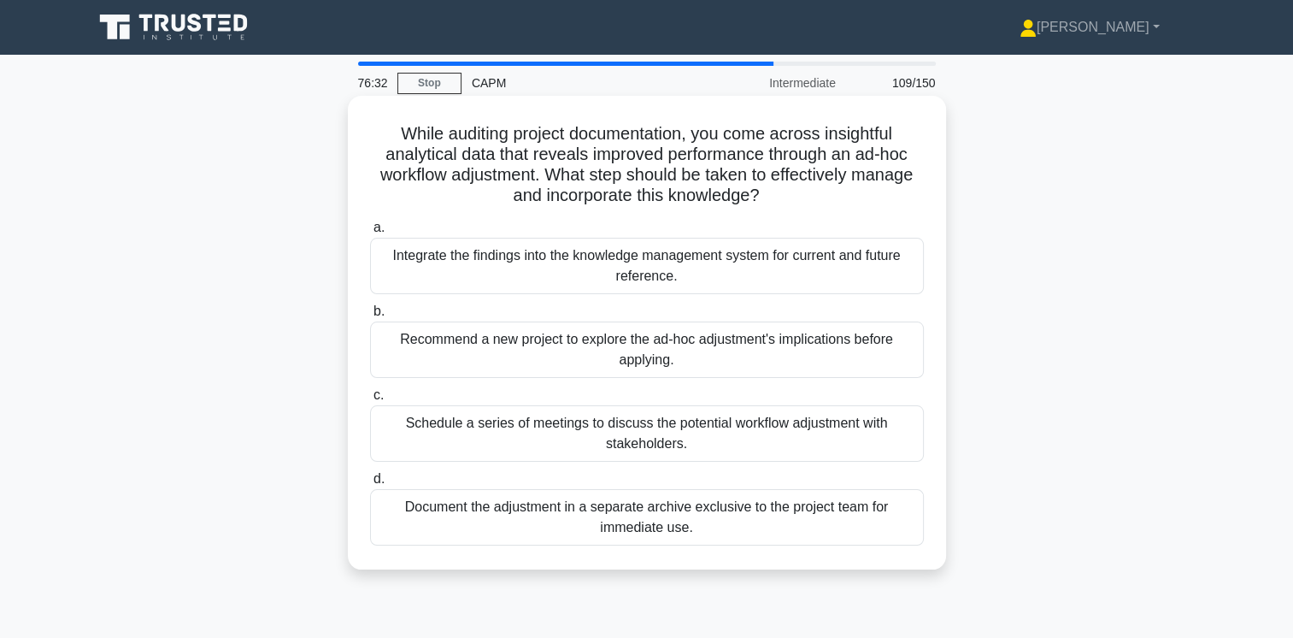
click at [759, 432] on div "Schedule a series of meetings to discuss the potential workflow adjustment with…" at bounding box center [647, 433] width 554 height 56
click at [370, 401] on input "c. Schedule a series of meetings to discuss the potential workflow adjustment w…" at bounding box center [370, 395] width 0 height 11
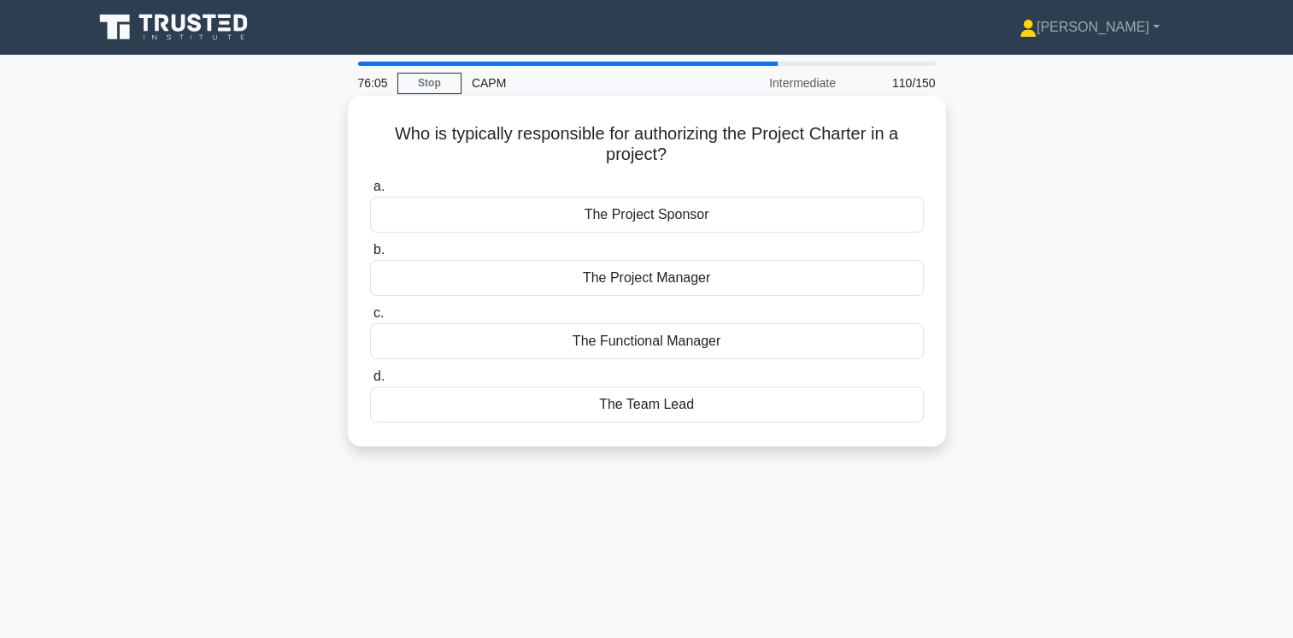
click at [656, 216] on div "The Project Sponsor" at bounding box center [647, 215] width 554 height 36
click at [370, 192] on input "a. The Project Sponsor" at bounding box center [370, 186] width 0 height 11
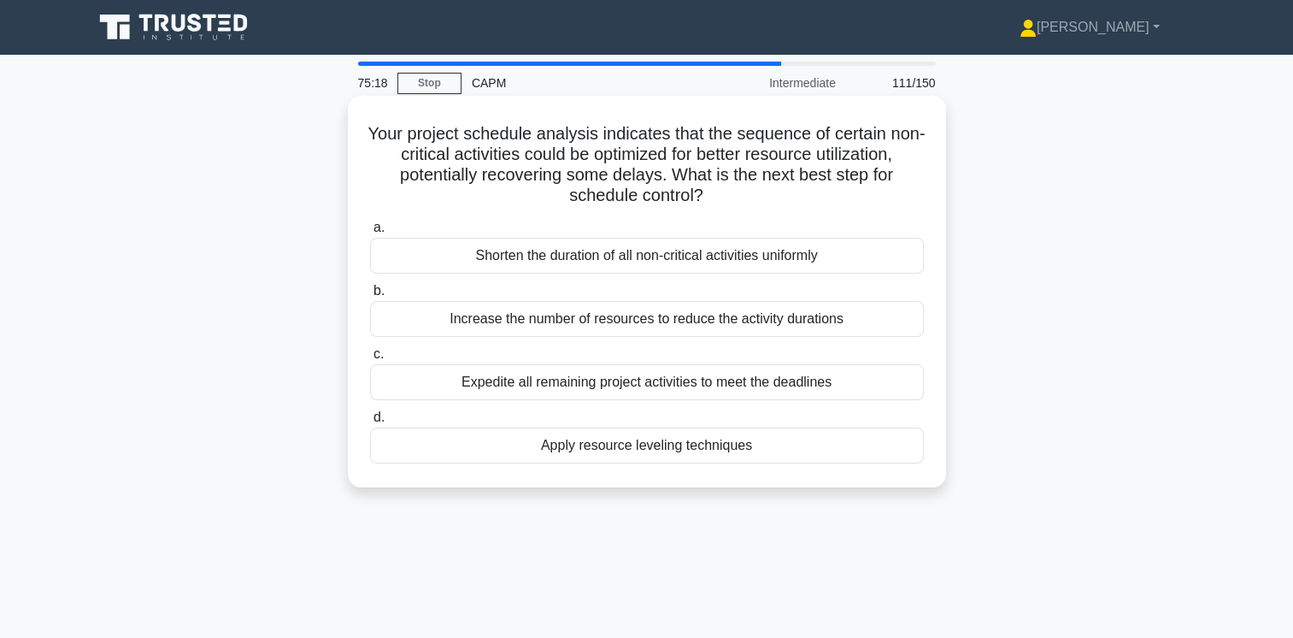
click at [855, 445] on div "Apply resource leveling techniques" at bounding box center [647, 445] width 554 height 36
click at [370, 423] on input "d. Apply resource leveling techniques" at bounding box center [370, 417] width 0 height 11
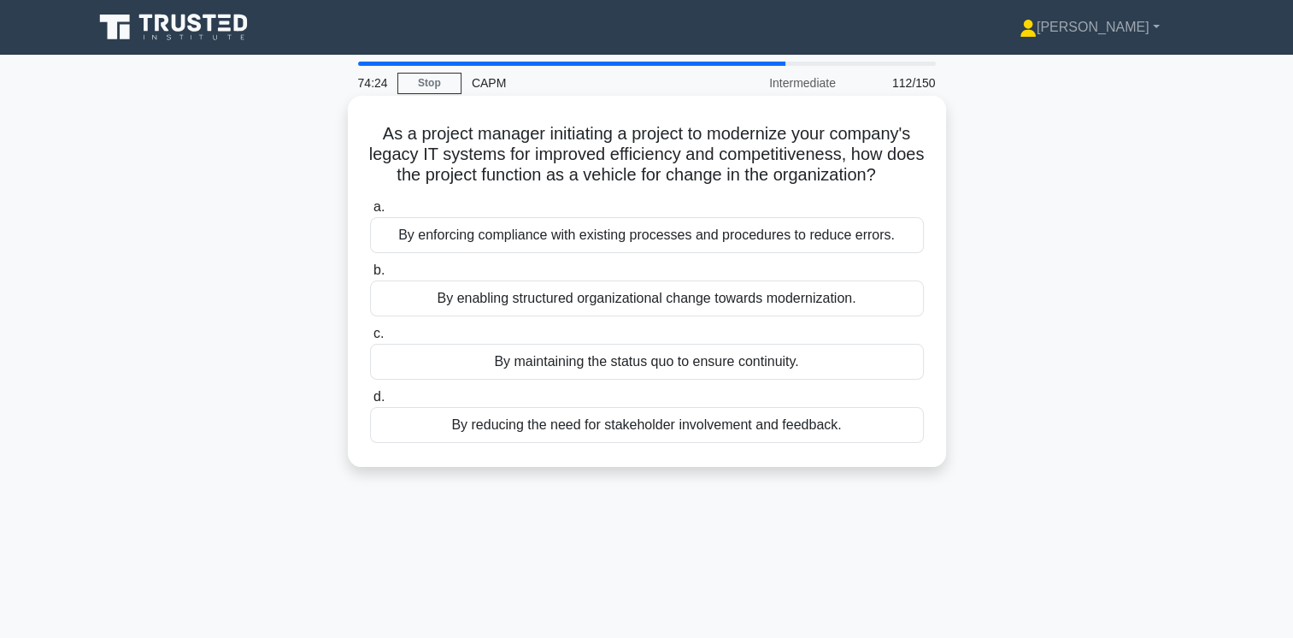
click at [850, 249] on div "By enforcing compliance with existing processes and procedures to reduce errors." at bounding box center [647, 235] width 554 height 36
click at [370, 213] on input "a. By enforcing compliance with existing processes and procedures to reduce err…" at bounding box center [370, 207] width 0 height 11
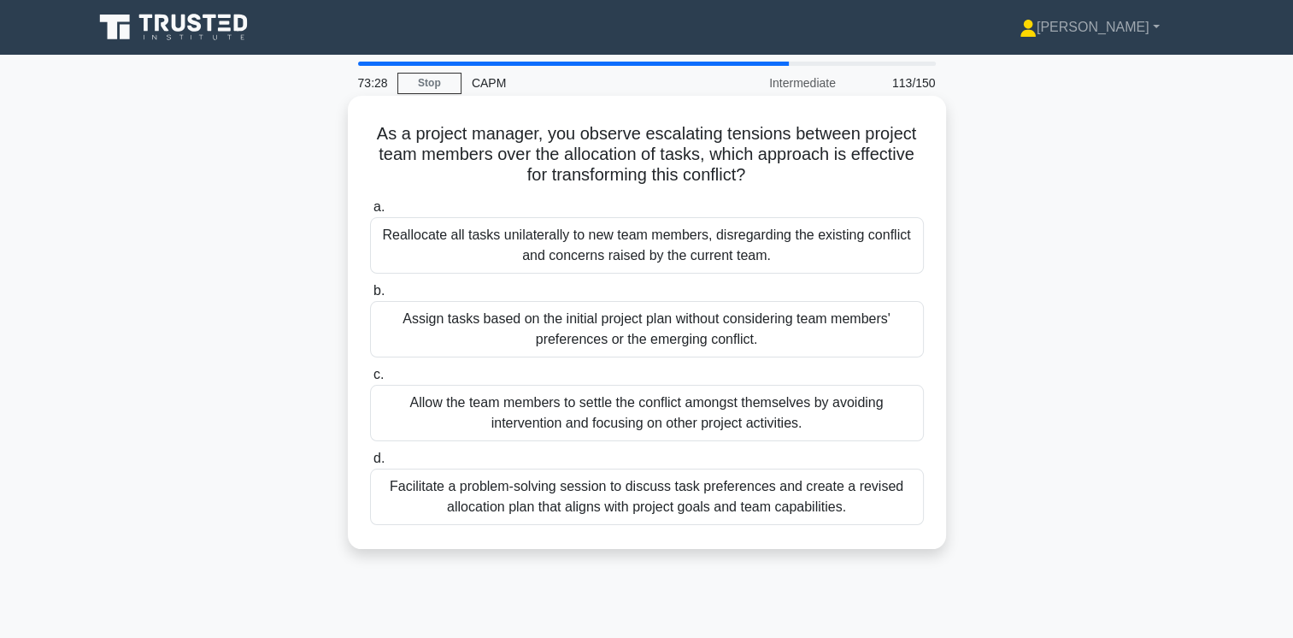
click at [783, 501] on div "Facilitate a problem-solving session to discuss task preferences and create a r…" at bounding box center [647, 496] width 554 height 56
click at [370, 464] on input "d. Facilitate a problem-solving session to discuss task preferences and create …" at bounding box center [370, 458] width 0 height 11
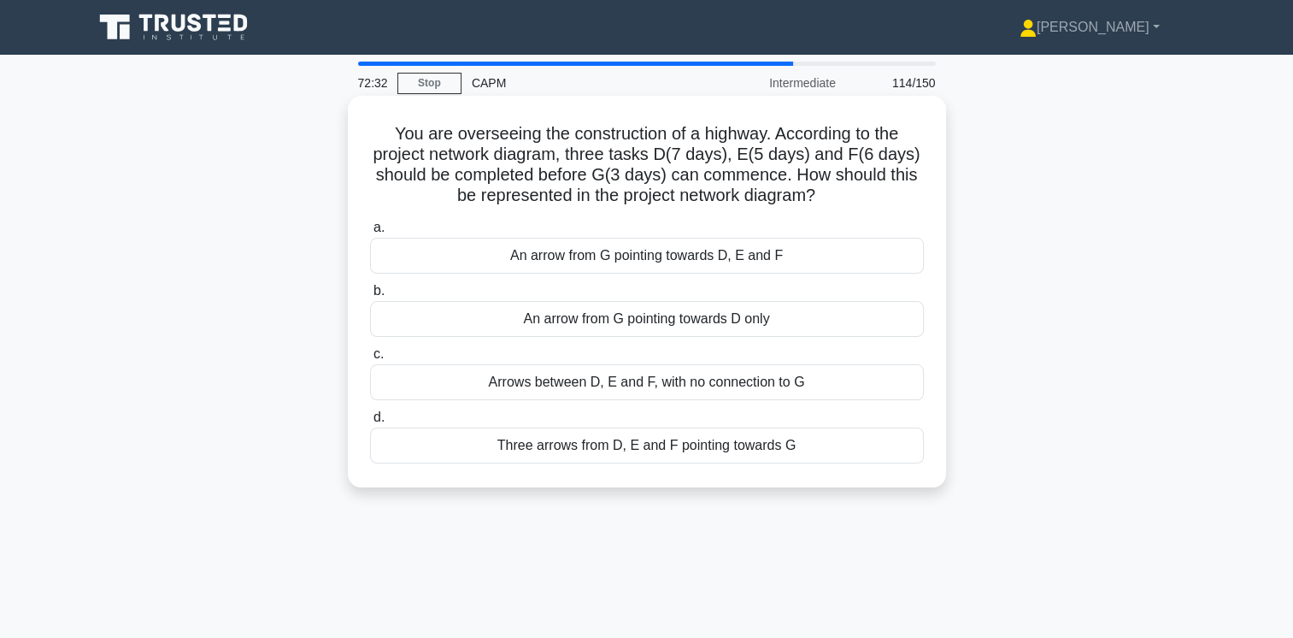
click at [735, 446] on div "Three arrows from D, E and F pointing towards G" at bounding box center [647, 445] width 554 height 36
click at [370, 423] on input "d. Three arrows from D, E and F pointing towards G" at bounding box center [370, 417] width 0 height 11
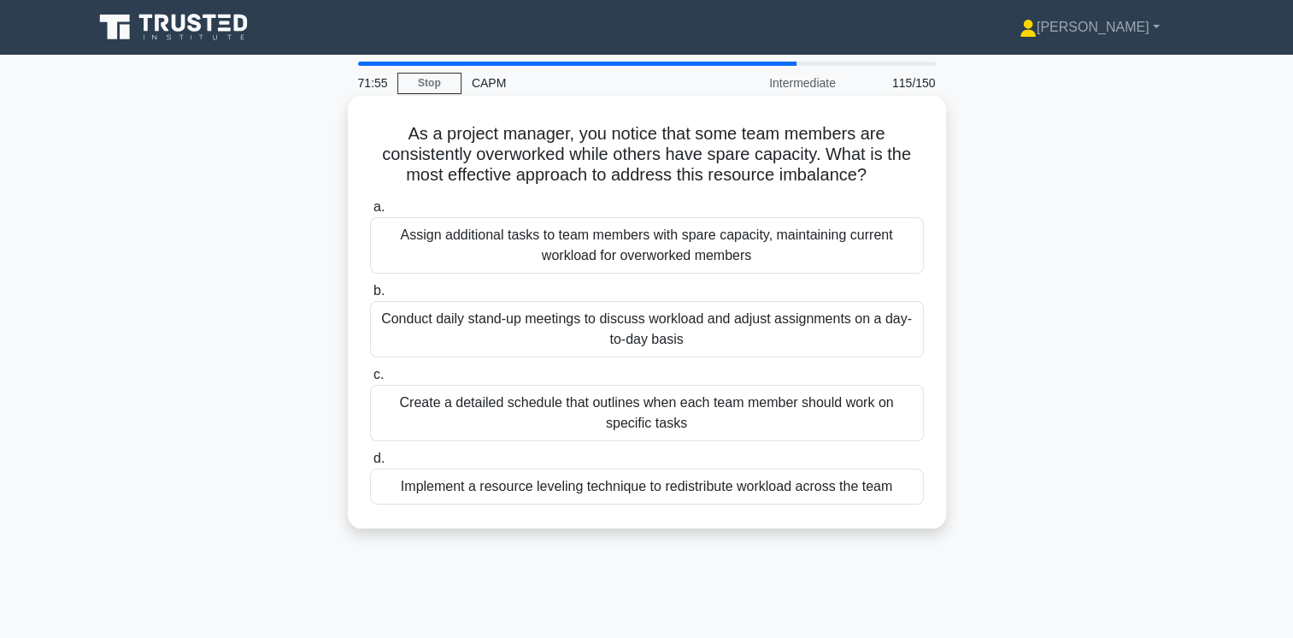
click at [832, 491] on div "Implement a resource leveling technique to redistribute workload across the team" at bounding box center [647, 486] width 554 height 36
click at [370, 464] on input "d. Implement a resource leveling technique to redistribute workload across the …" at bounding box center [370, 458] width 0 height 11
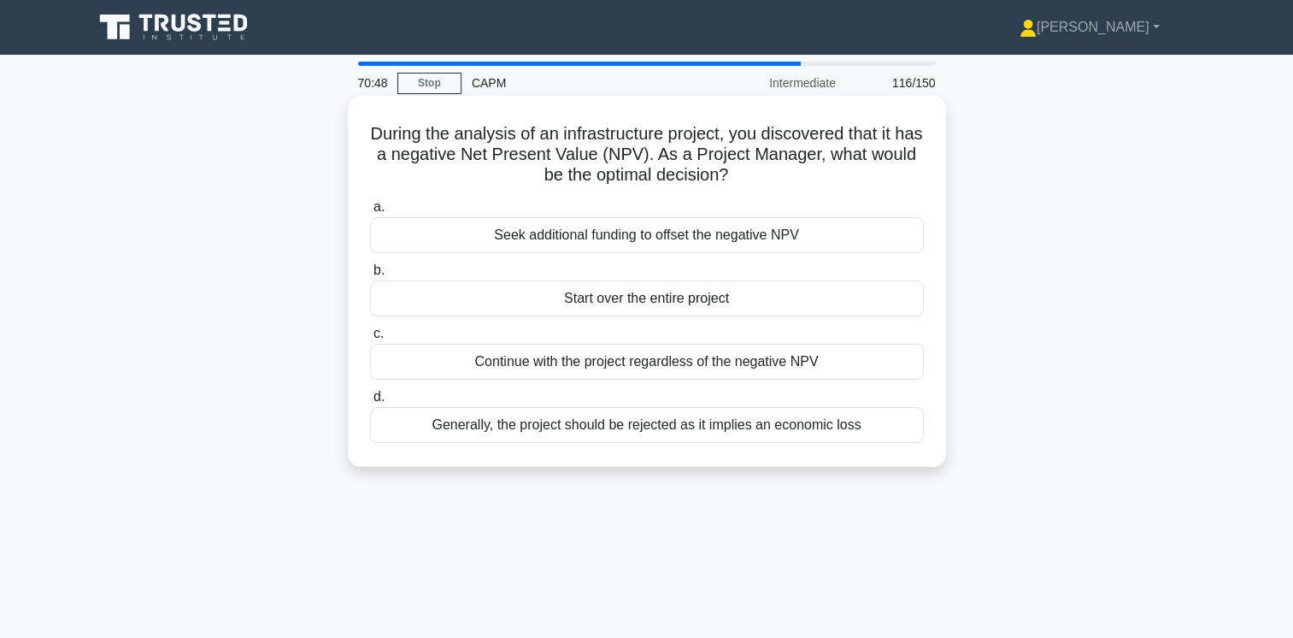
click at [827, 423] on div "Generally, the project should be rejected as it implies an economic loss" at bounding box center [647, 425] width 554 height 36
click at [370, 403] on input "d. Generally, the project should be rejected as it implies an economic loss" at bounding box center [370, 396] width 0 height 11
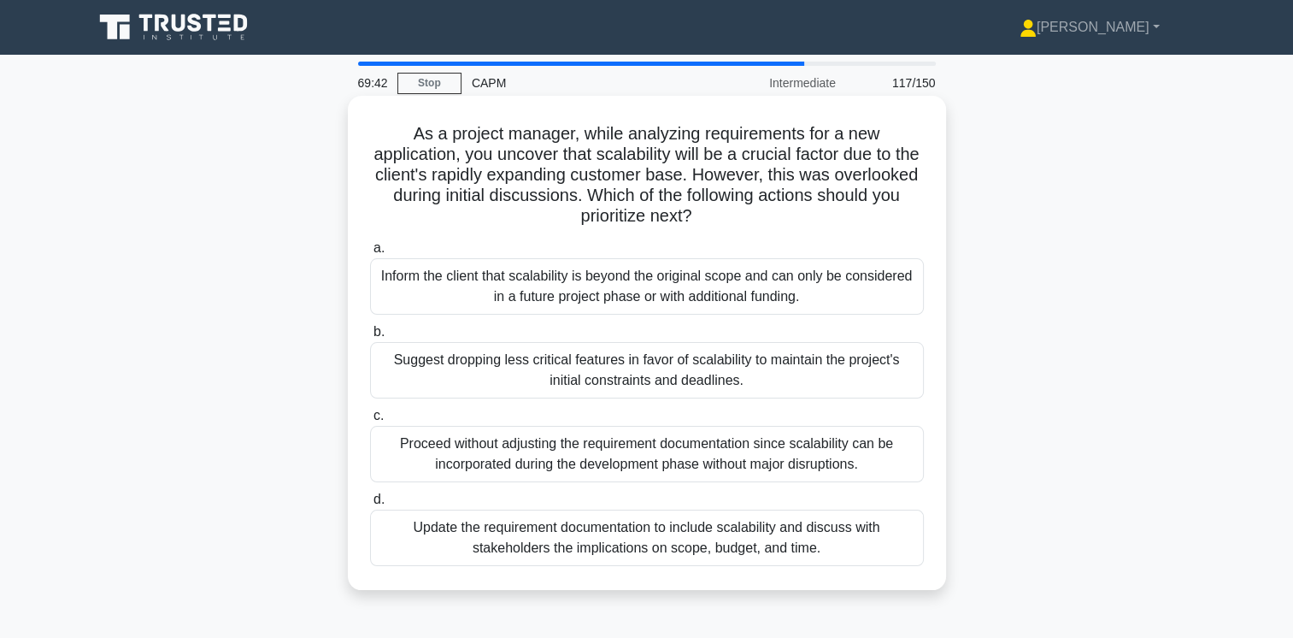
click at [730, 543] on div "Update the requirement documentation to include scalability and discuss with st…" at bounding box center [647, 537] width 554 height 56
click at [370, 505] on input "d. Update the requirement documentation to include scalability and discuss with…" at bounding box center [370, 499] width 0 height 11
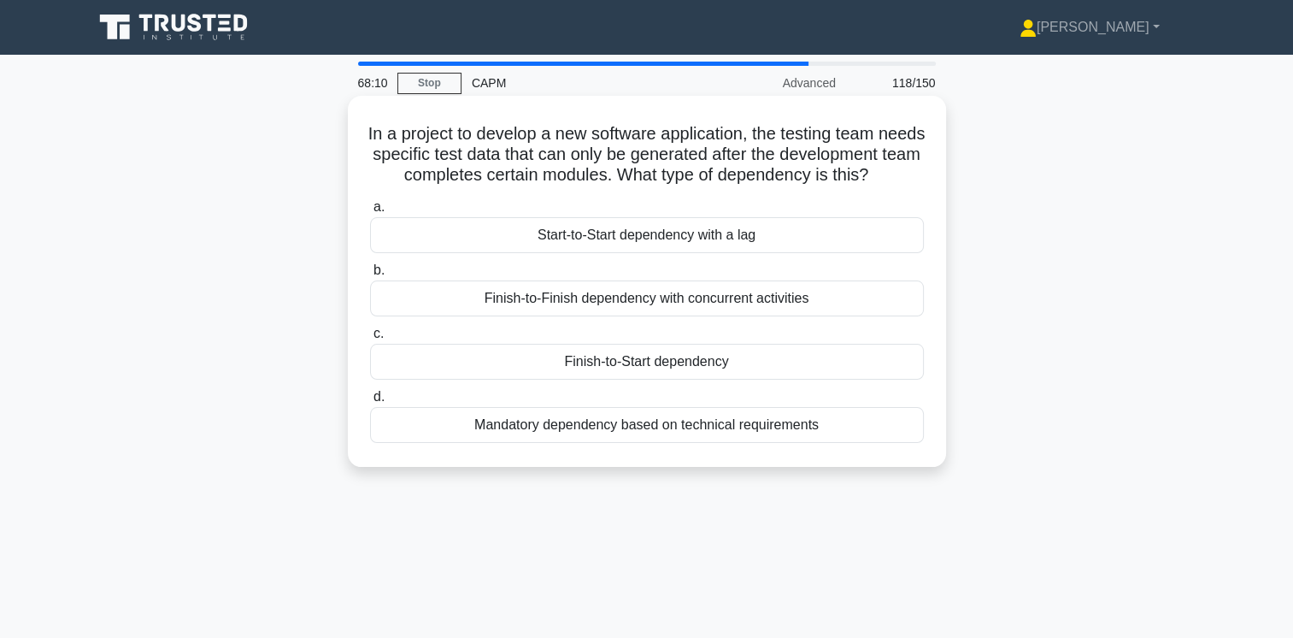
click at [713, 379] on div "Finish-to-Start dependency" at bounding box center [647, 362] width 554 height 36
click at [370, 339] on input "c. Finish-to-Start dependency" at bounding box center [370, 333] width 0 height 11
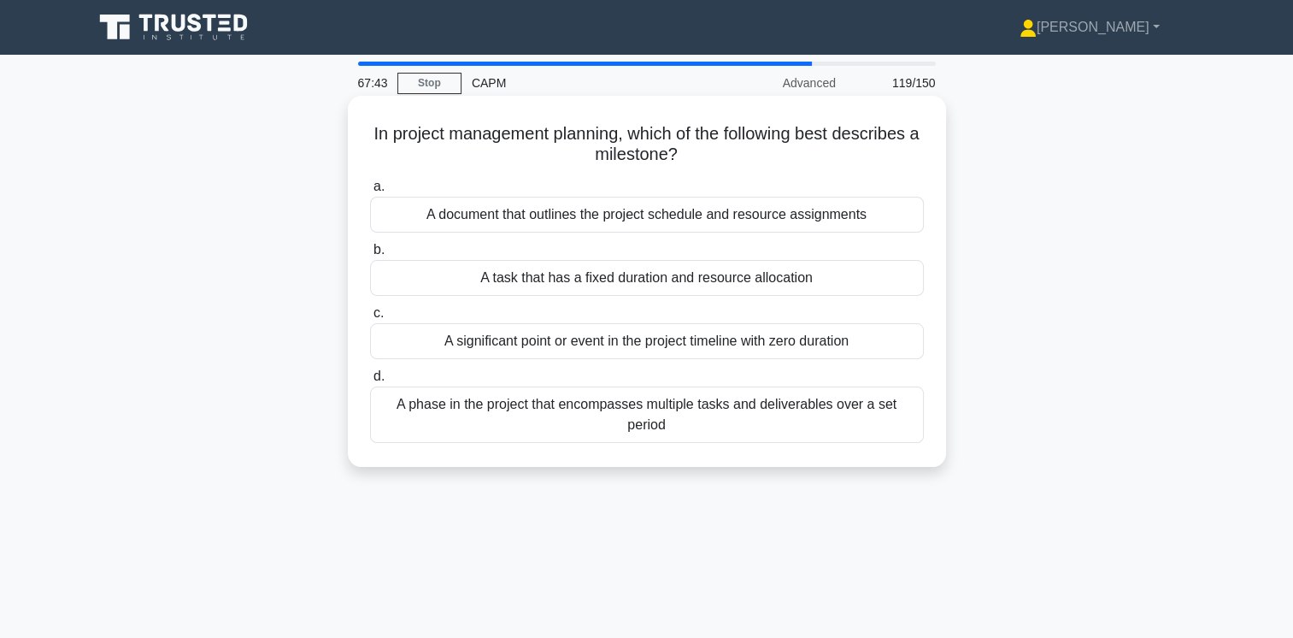
click at [833, 346] on div "A significant point or event in the project timeline with zero duration" at bounding box center [647, 341] width 554 height 36
click at [370, 319] on input "c. A significant point or event in the project timeline with zero duration" at bounding box center [370, 313] width 0 height 11
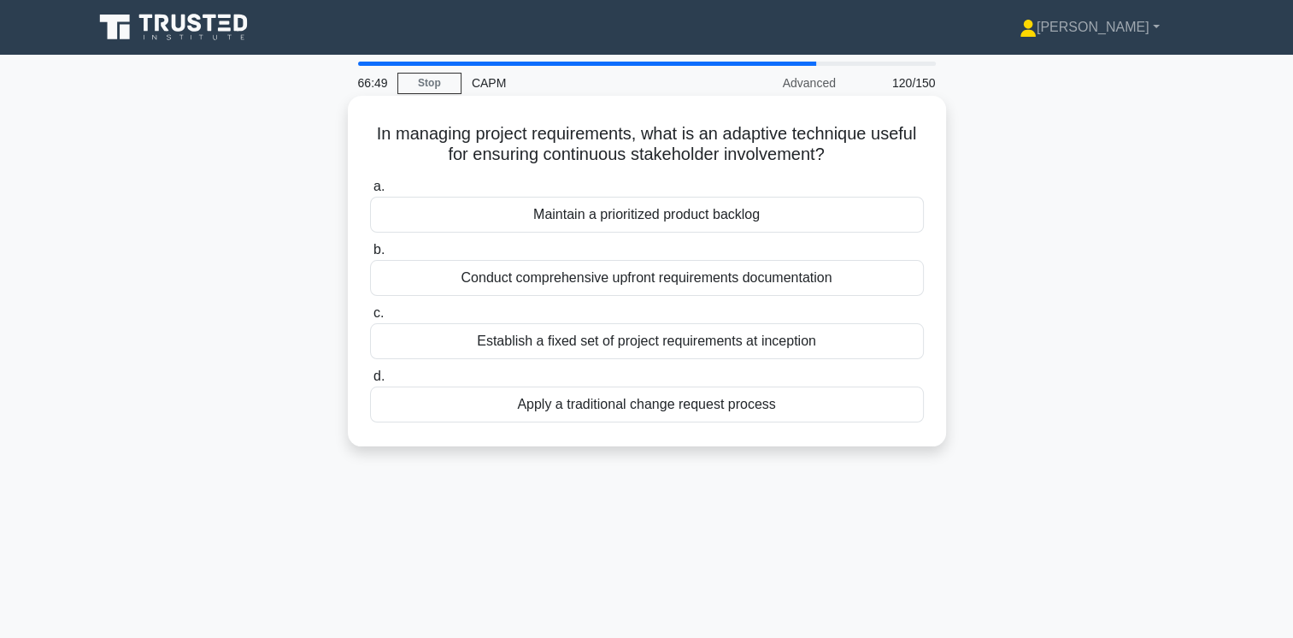
click at [799, 282] on div "Conduct comprehensive upfront requirements documentation" at bounding box center [647, 278] width 554 height 36
click at [370, 256] on input "b. Conduct comprehensive upfront requirements documentation" at bounding box center [370, 249] width 0 height 11
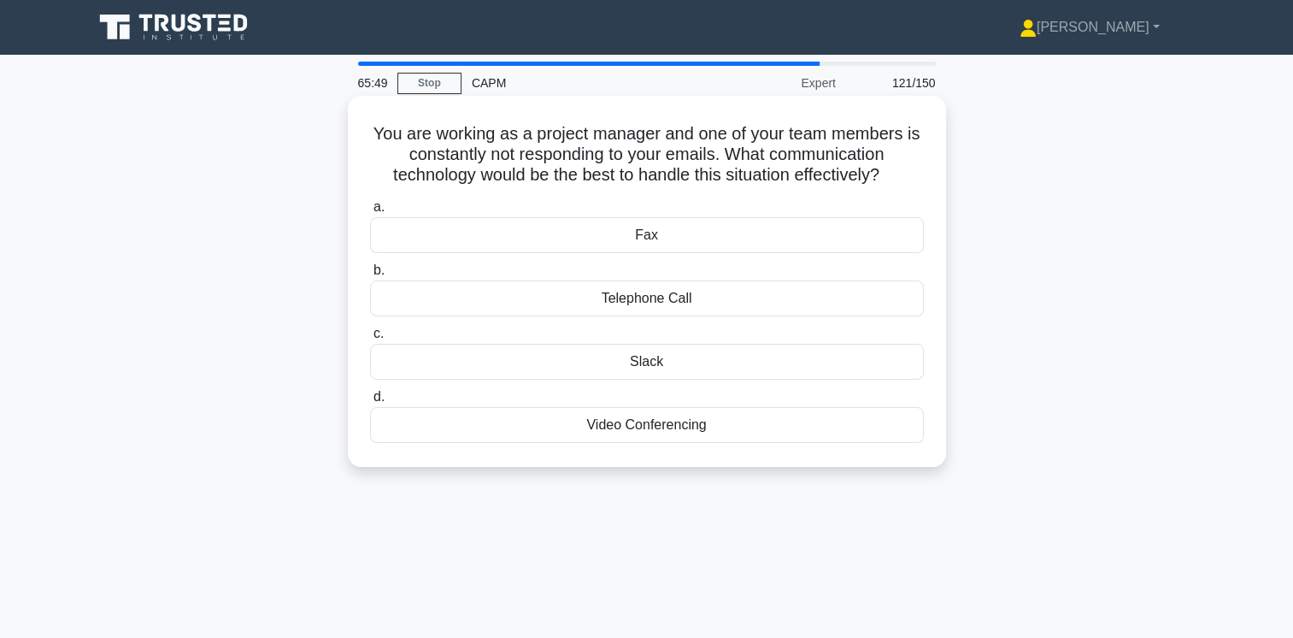
click at [672, 423] on div "Video Conferencing" at bounding box center [647, 425] width 554 height 36
click at [370, 403] on input "d. Video Conferencing" at bounding box center [370, 396] width 0 height 11
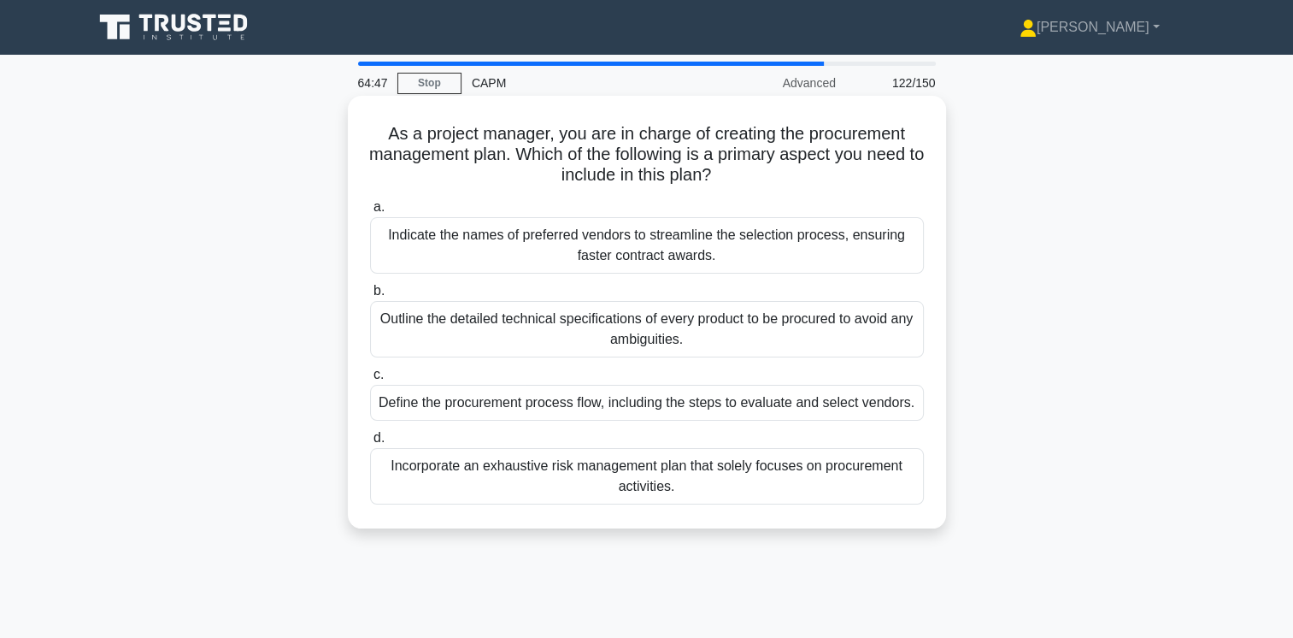
click at [844, 401] on div "Define the procurement process flow, including the steps to evaluate and select…" at bounding box center [647, 403] width 554 height 36
click at [370, 380] on input "c. Define the procurement process flow, including the steps to evaluate and sel…" at bounding box center [370, 374] width 0 height 11
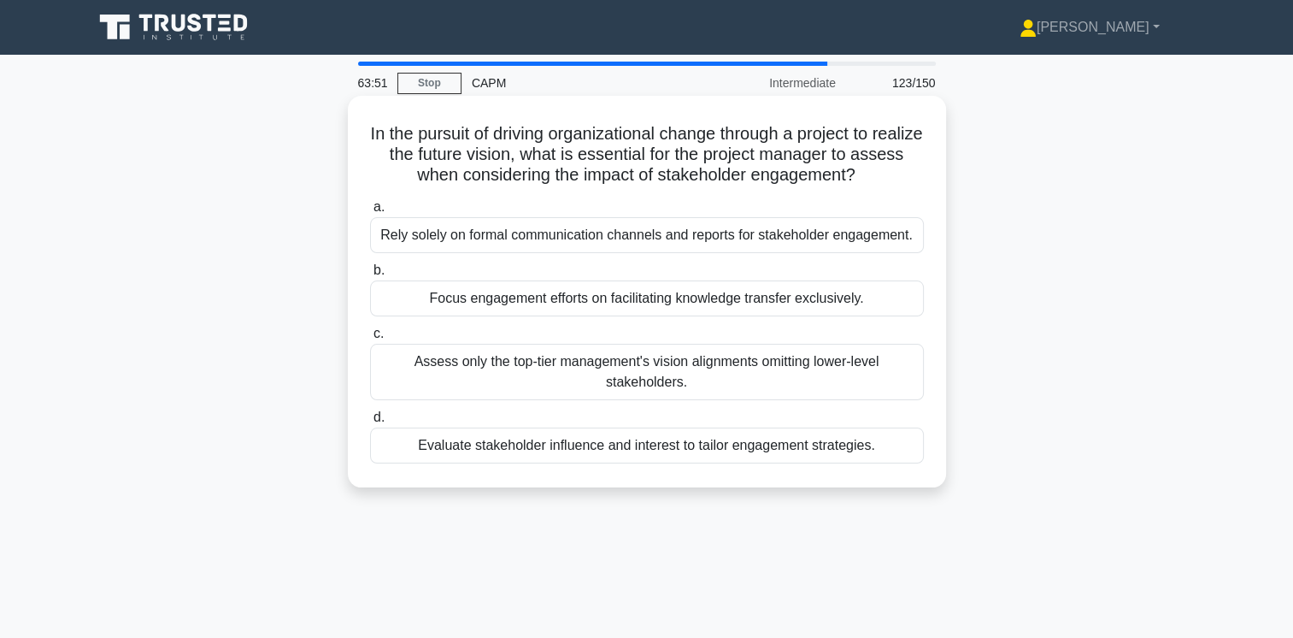
click at [815, 448] on div "Evaluate stakeholder influence and interest to tailor engagement strategies." at bounding box center [647, 445] width 554 height 36
click at [370, 423] on input "d. Evaluate stakeholder influence and interest to tailor engagement strategies." at bounding box center [370, 417] width 0 height 11
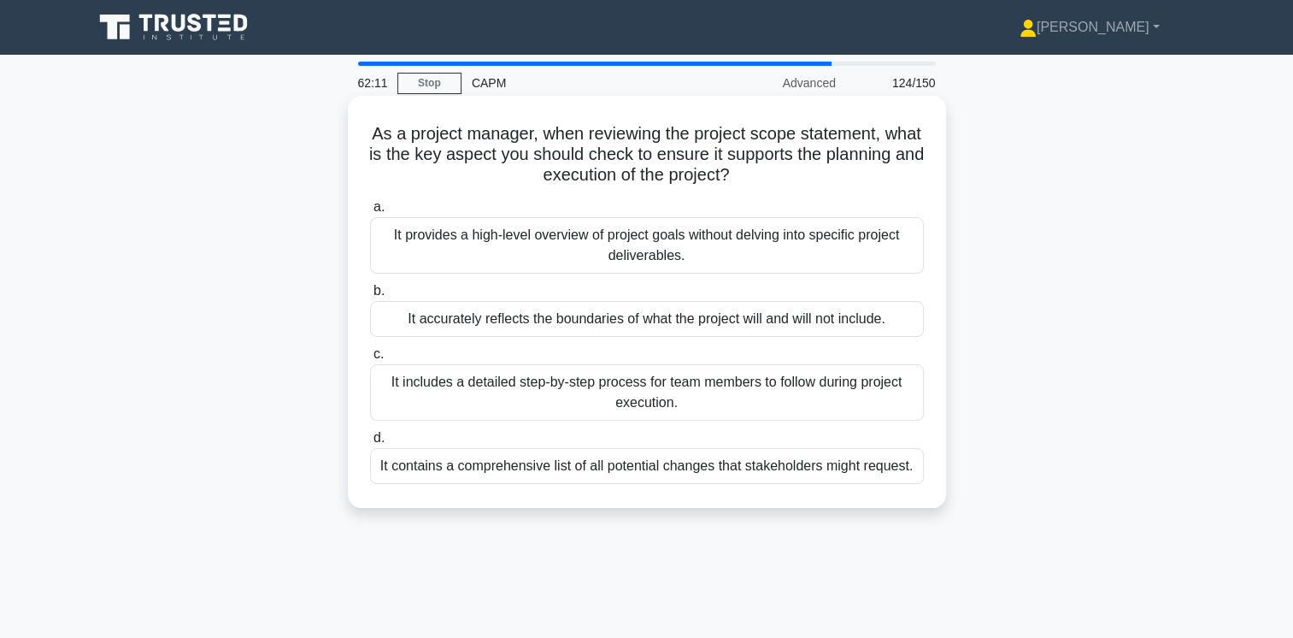
click at [790, 462] on div "It contains a comprehensive list of all potential changes that stakeholders mig…" at bounding box center [647, 466] width 554 height 36
click at [370, 444] on input "d. It contains a comprehensive list of all potential changes that stakeholders …" at bounding box center [370, 437] width 0 height 11
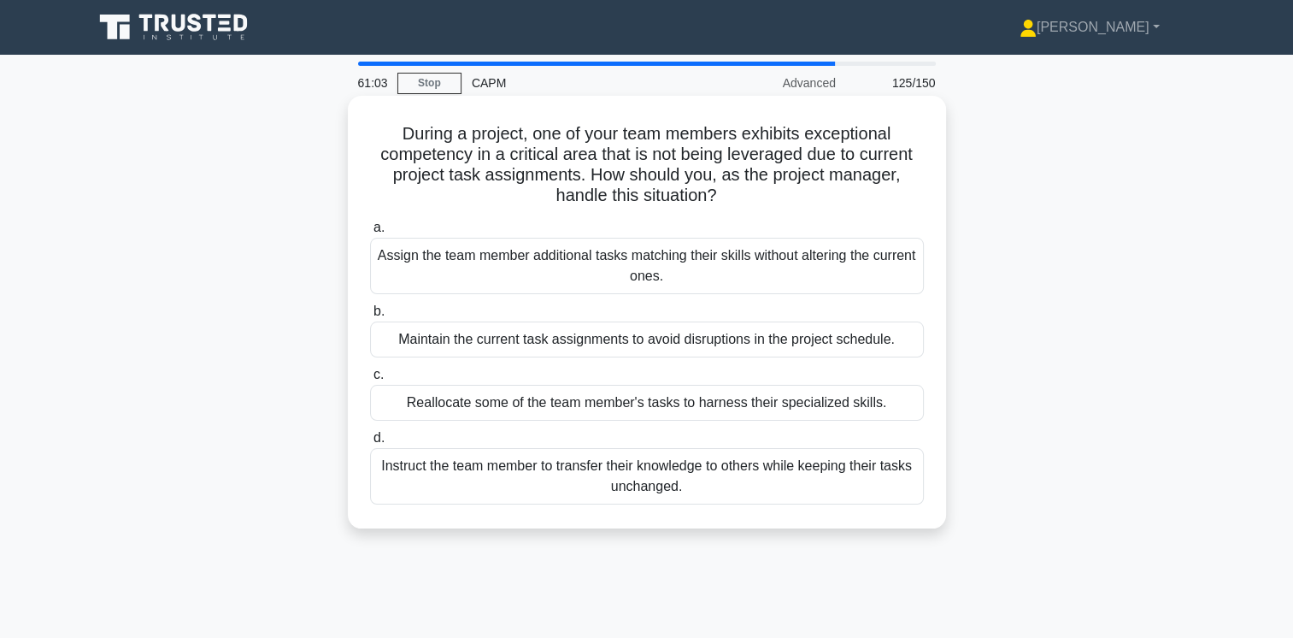
click at [788, 478] on div "Instruct the team member to transfer their knowledge to others while keeping th…" at bounding box center [647, 476] width 554 height 56
click at [370, 444] on input "d. Instruct the team member to transfer their knowledge to others while keeping…" at bounding box center [370, 437] width 0 height 11
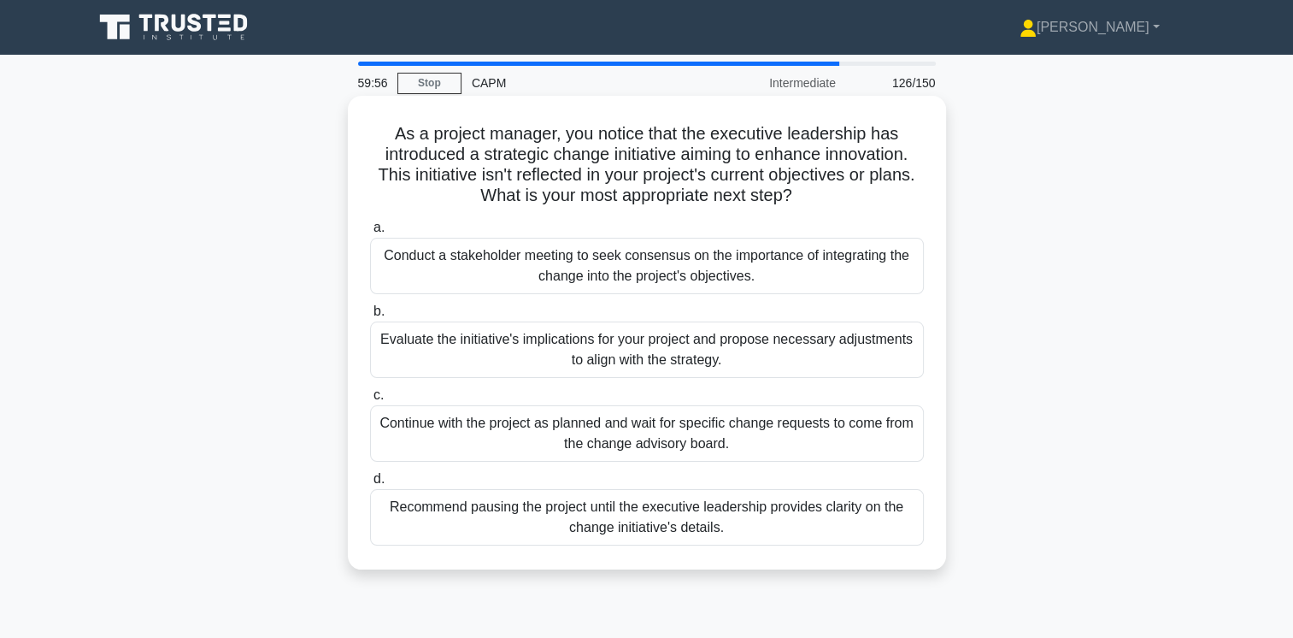
click at [679, 347] on div "Evaluate the initiative's implications for your project and propose necessary a…" at bounding box center [647, 349] width 554 height 56
click at [370, 317] on input "b. Evaluate the initiative's implications for your project and propose necessar…" at bounding box center [370, 311] width 0 height 11
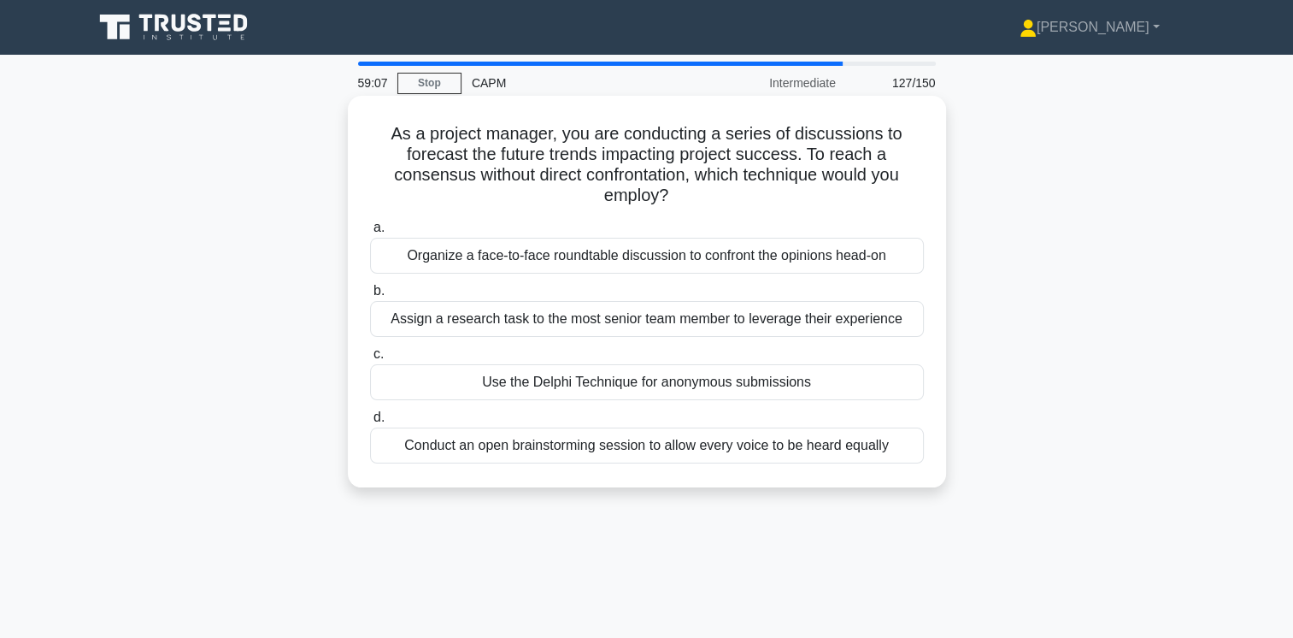
click at [846, 384] on div "Use the Delphi Technique for anonymous submissions" at bounding box center [647, 382] width 554 height 36
click at [370, 360] on input "c. Use the Delphi Technique for anonymous submissions" at bounding box center [370, 354] width 0 height 11
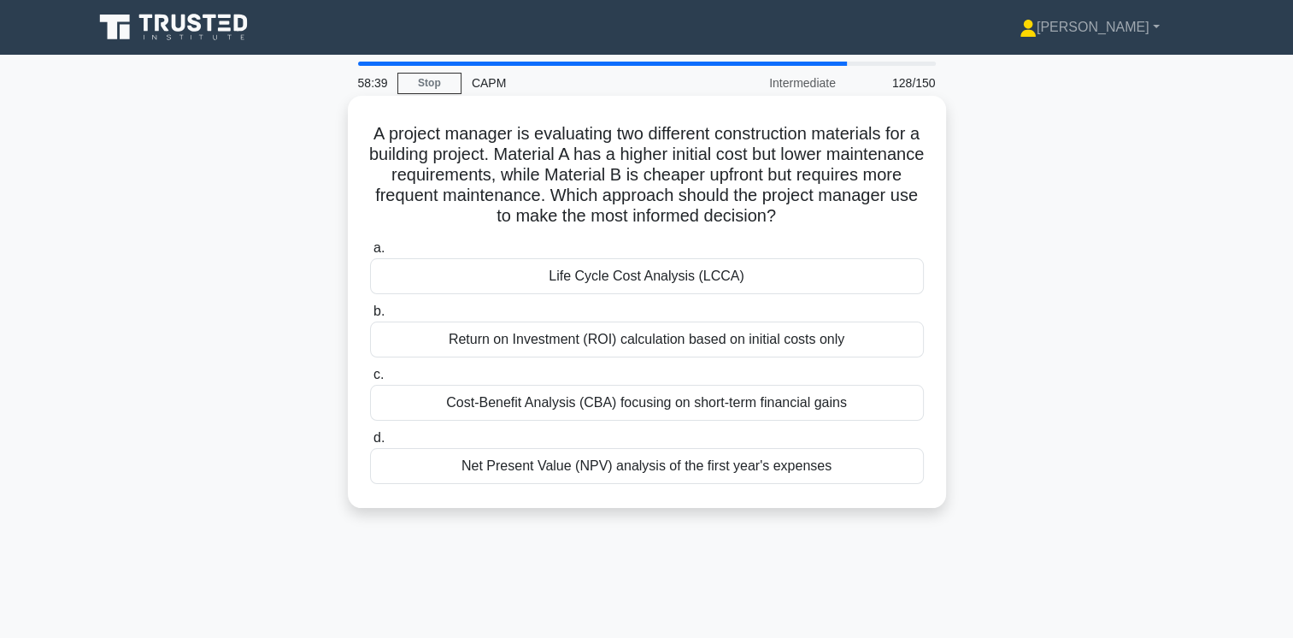
click at [737, 280] on div "Life Cycle Cost Analysis (LCCA)" at bounding box center [647, 276] width 554 height 36
click at [370, 254] on input "a. Life Cycle Cost Analysis (LCCA)" at bounding box center [370, 248] width 0 height 11
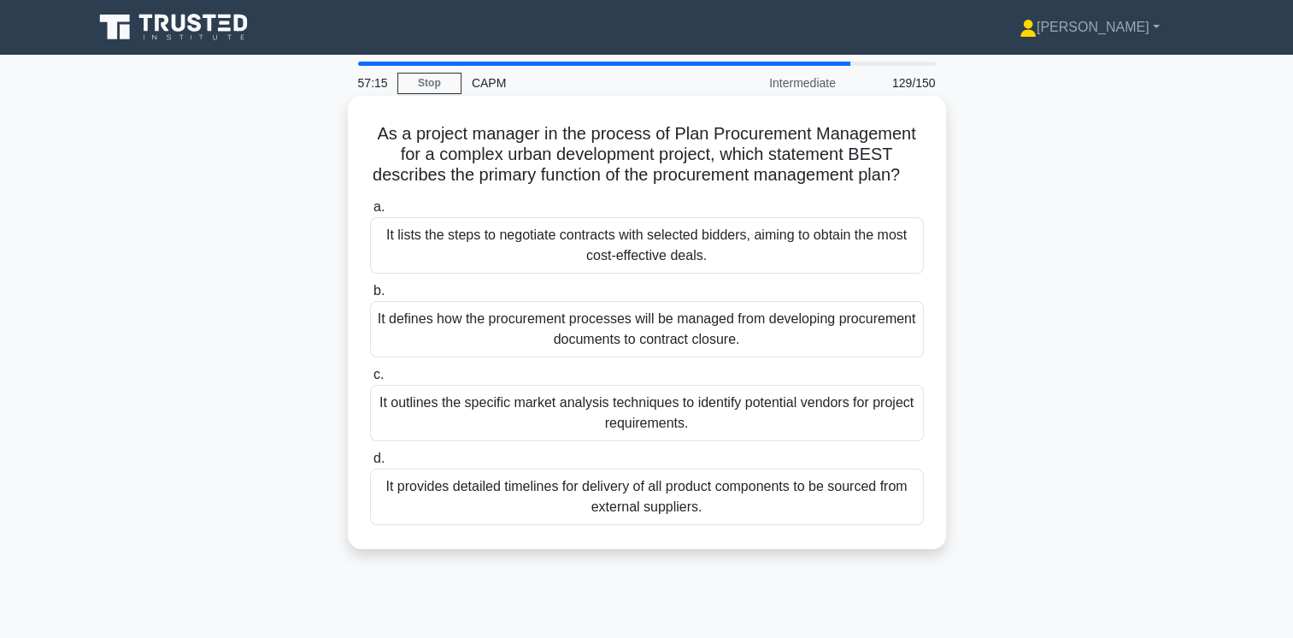
click at [818, 273] on div "It lists the steps to negotiate contracts with selected bidders, aiming to obta…" at bounding box center [647, 245] width 554 height 56
click at [370, 213] on input "a. It lists the steps to negotiate contracts with selected bidders, aiming to o…" at bounding box center [370, 207] width 0 height 11
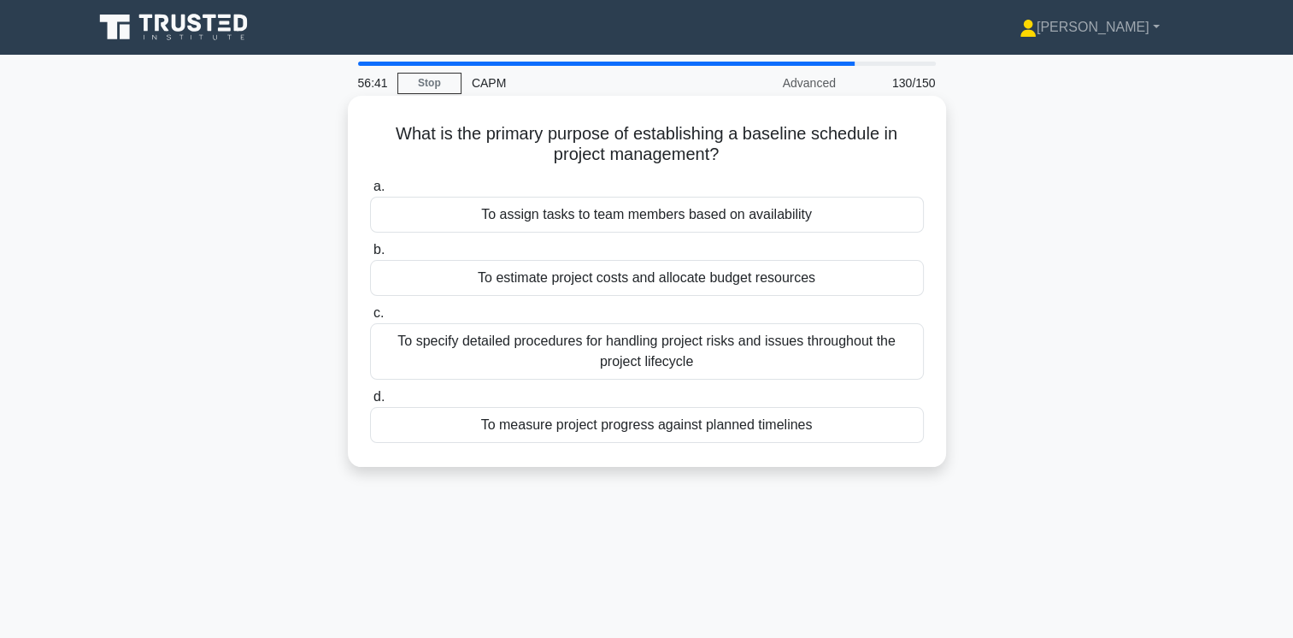
click at [733, 428] on div "To measure project progress against planned timelines" at bounding box center [647, 425] width 554 height 36
click at [370, 403] on input "d. To measure project progress against planned timelines" at bounding box center [370, 396] width 0 height 11
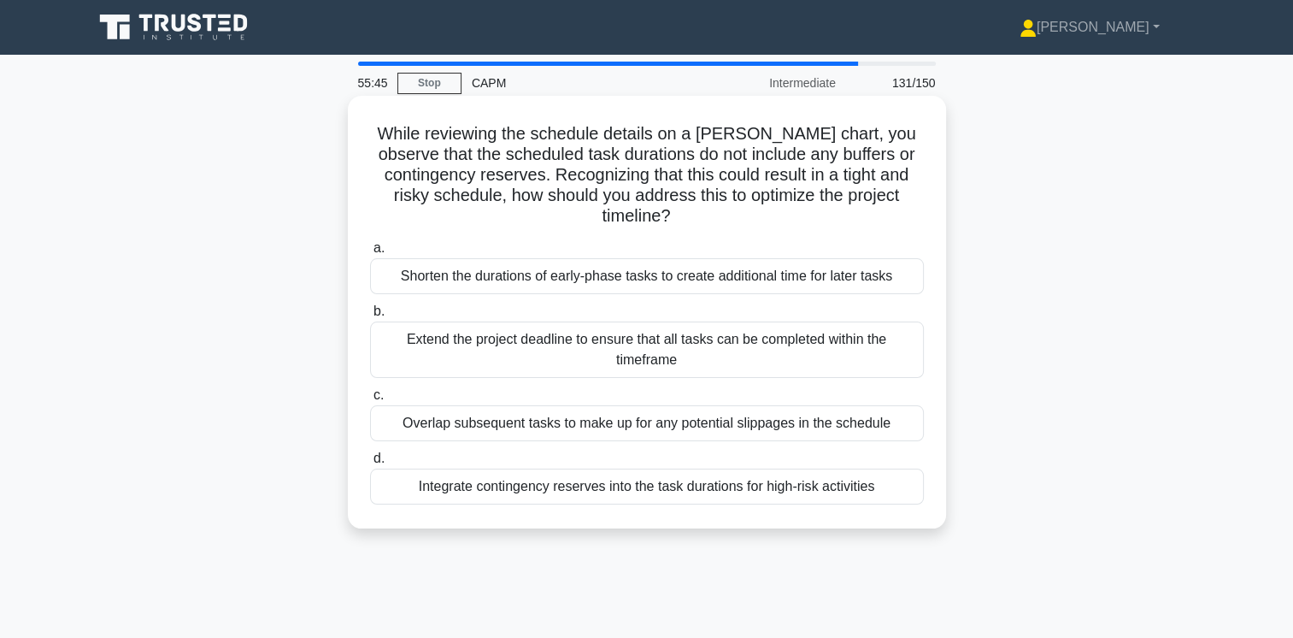
click at [776, 479] on div "Integrate contingency reserves into the task durations for high-risk activities" at bounding box center [647, 486] width 554 height 36
click at [370, 464] on input "d. Integrate contingency reserves into the task durations for high-risk activit…" at bounding box center [370, 458] width 0 height 11
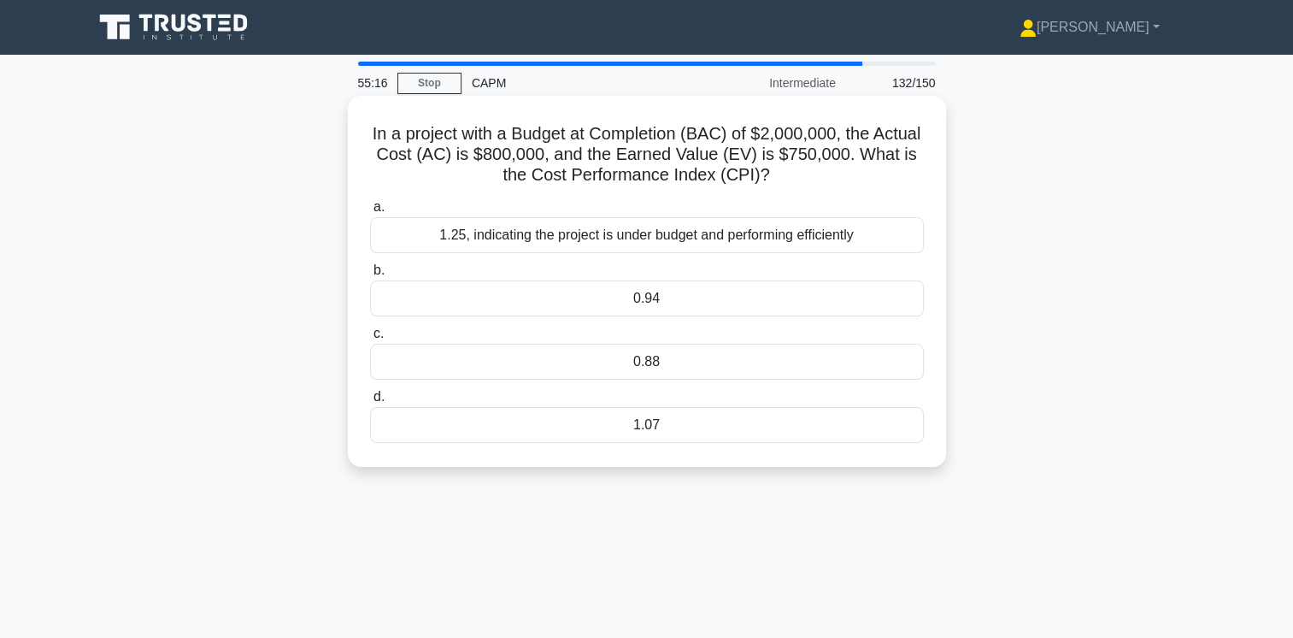
click at [646, 296] on div "0.94" at bounding box center [647, 298] width 554 height 36
click at [370, 276] on input "b. 0.94" at bounding box center [370, 270] width 0 height 11
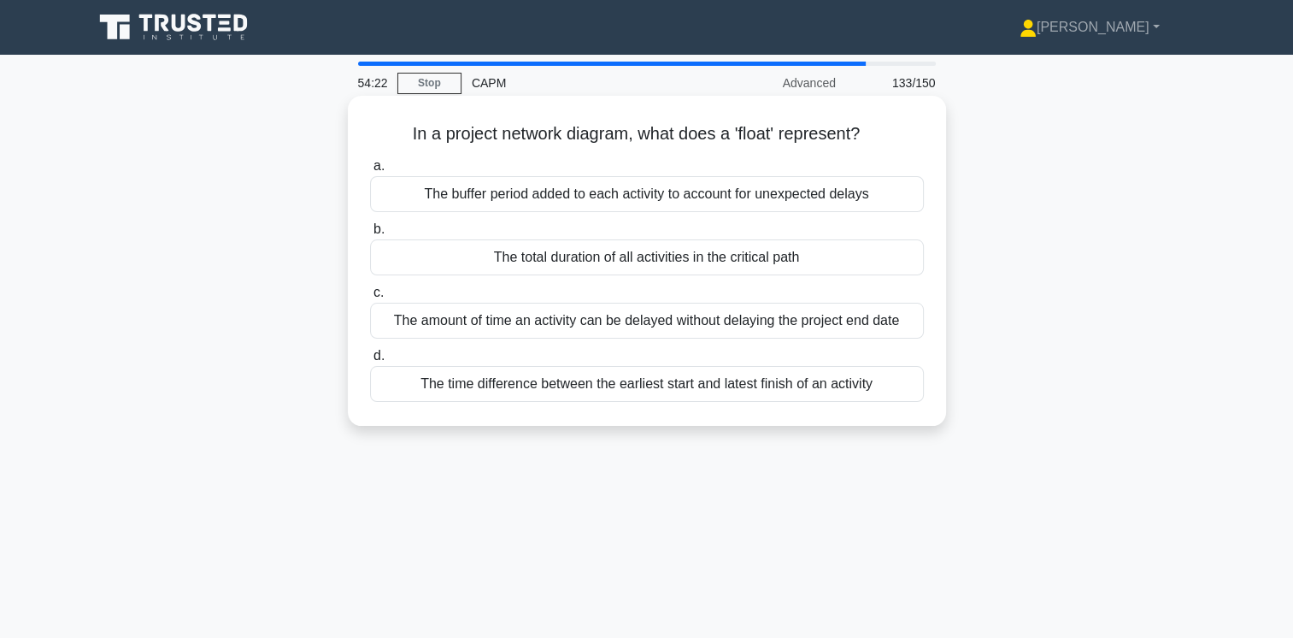
click at [802, 195] on div "The buffer period added to each activity to account for unexpected delays" at bounding box center [647, 194] width 554 height 36
click at [370, 172] on input "a. The buffer period added to each activity to account for unexpected delays" at bounding box center [370, 166] width 0 height 11
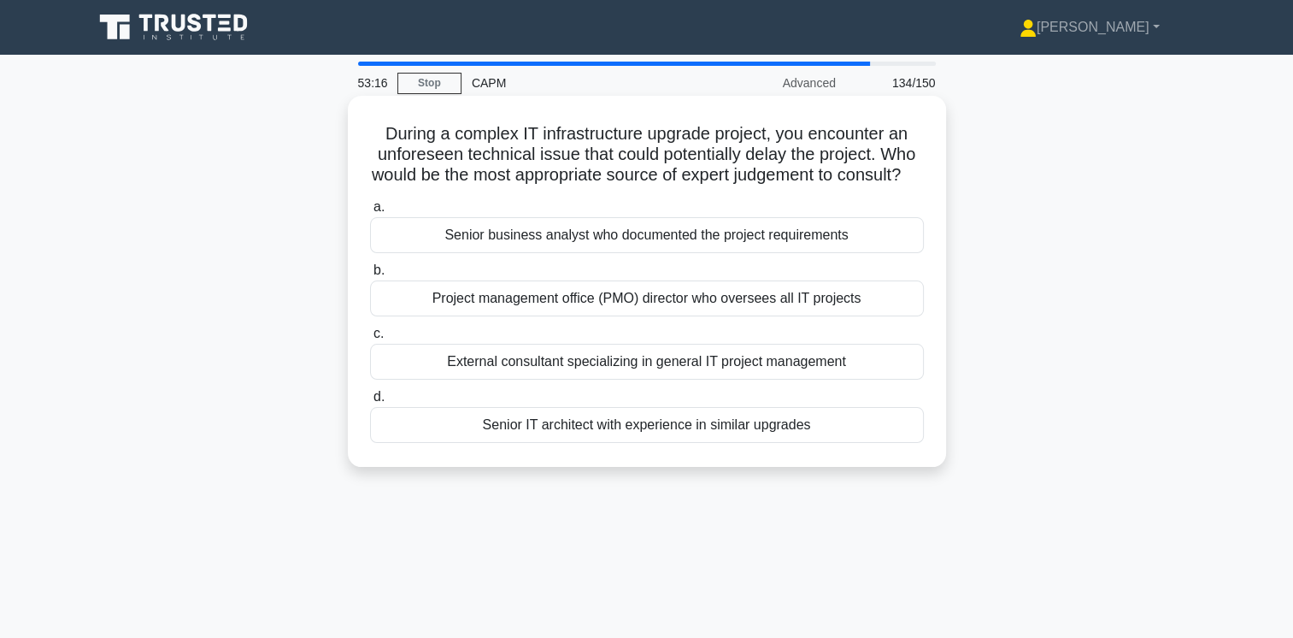
click at [817, 379] on div "External consultant specializing in general IT project management" at bounding box center [647, 362] width 554 height 36
click at [370, 339] on input "c. External consultant specializing in general IT project management" at bounding box center [370, 333] width 0 height 11
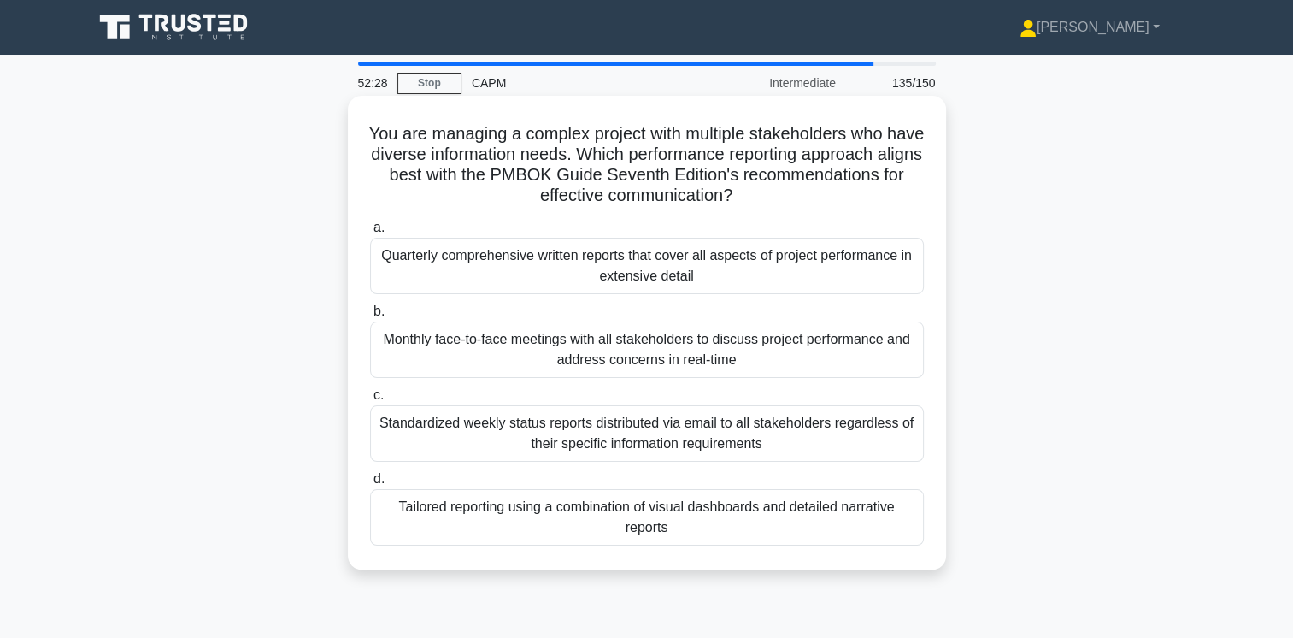
click at [820, 516] on div "Tailored reporting using a combination of visual dashboards and detailed narrat…" at bounding box center [647, 517] width 554 height 56
click at [370, 485] on input "d. Tailored reporting using a combination of visual dashboards and detailed nar…" at bounding box center [370, 478] width 0 height 11
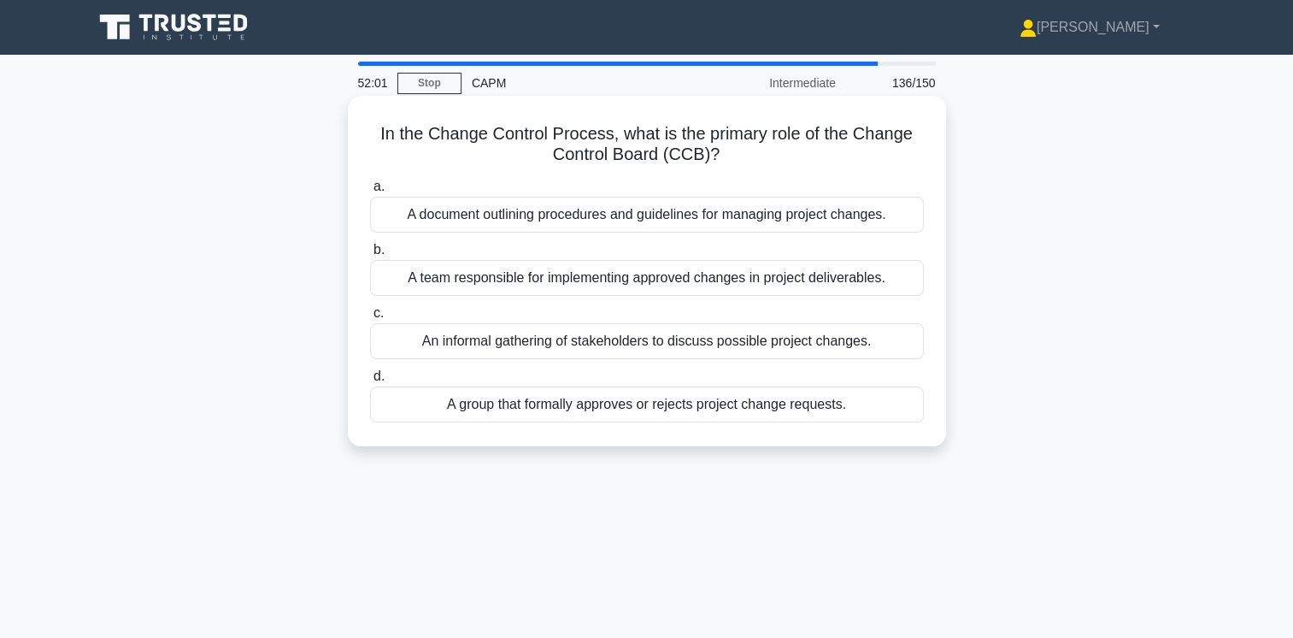
click at [750, 404] on div "A group that formally approves or rejects project change requests." at bounding box center [647, 404] width 554 height 36
click at [370, 382] on input "d. A group that formally approves or rejects project change requests." at bounding box center [370, 376] width 0 height 11
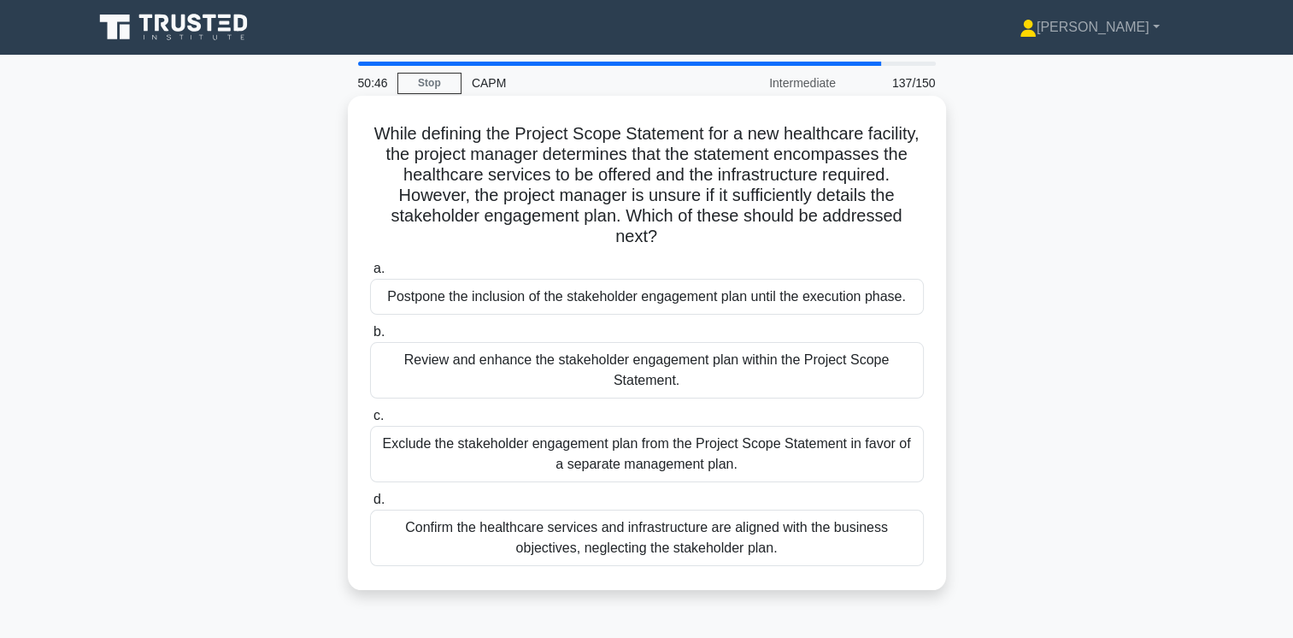
click at [847, 375] on div "Review and enhance the stakeholder engagement plan within the Project Scope Sta…" at bounding box center [647, 370] width 554 height 56
click at [370, 338] on input "b. Review and enhance the stakeholder engagement plan within the Project Scope …" at bounding box center [370, 331] width 0 height 11
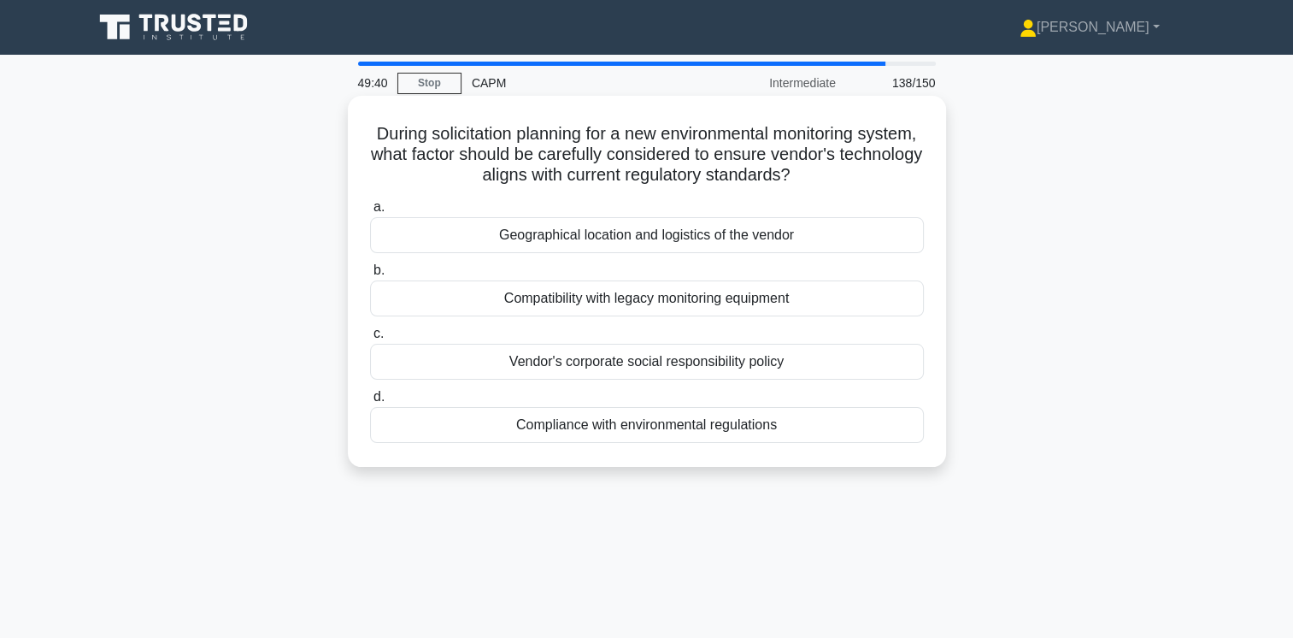
click at [699, 422] on div "Compliance with environmental regulations" at bounding box center [647, 425] width 554 height 36
click at [370, 403] on input "d. Compliance with environmental regulations" at bounding box center [370, 396] width 0 height 11
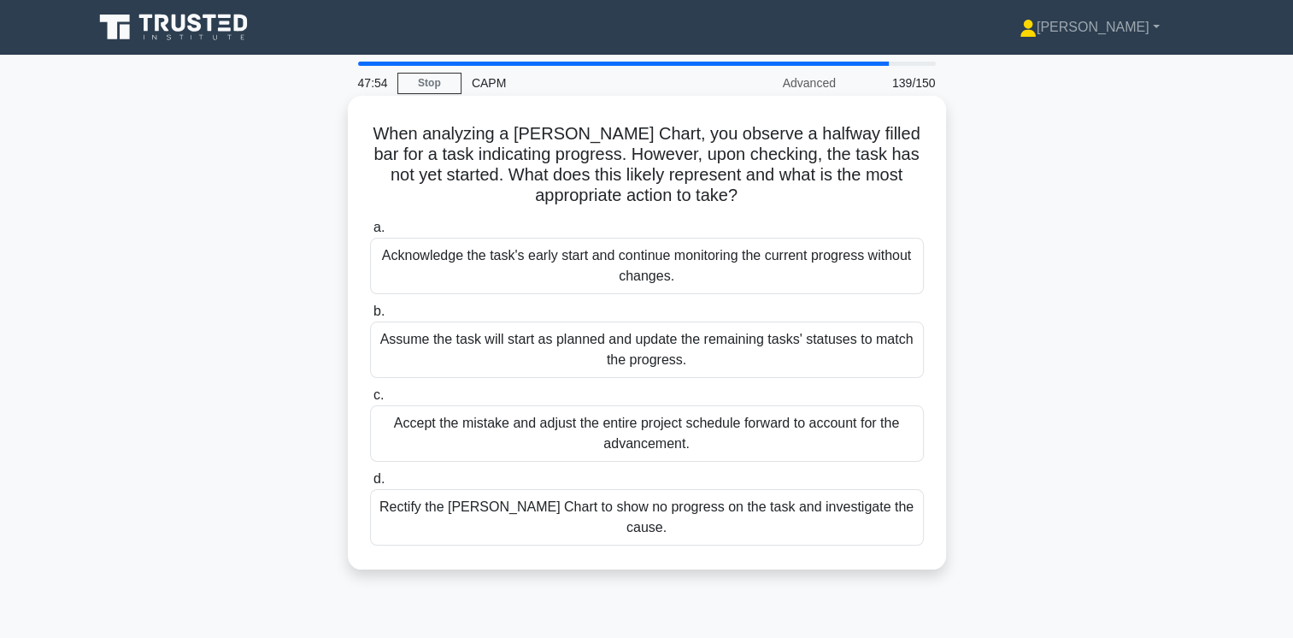
click at [807, 507] on div "Rectify the [PERSON_NAME] Chart to show no progress on the task and investigate…" at bounding box center [647, 517] width 554 height 56
click at [370, 485] on input "d. Rectify the [PERSON_NAME] Chart to show no progress on the task and investig…" at bounding box center [370, 478] width 0 height 11
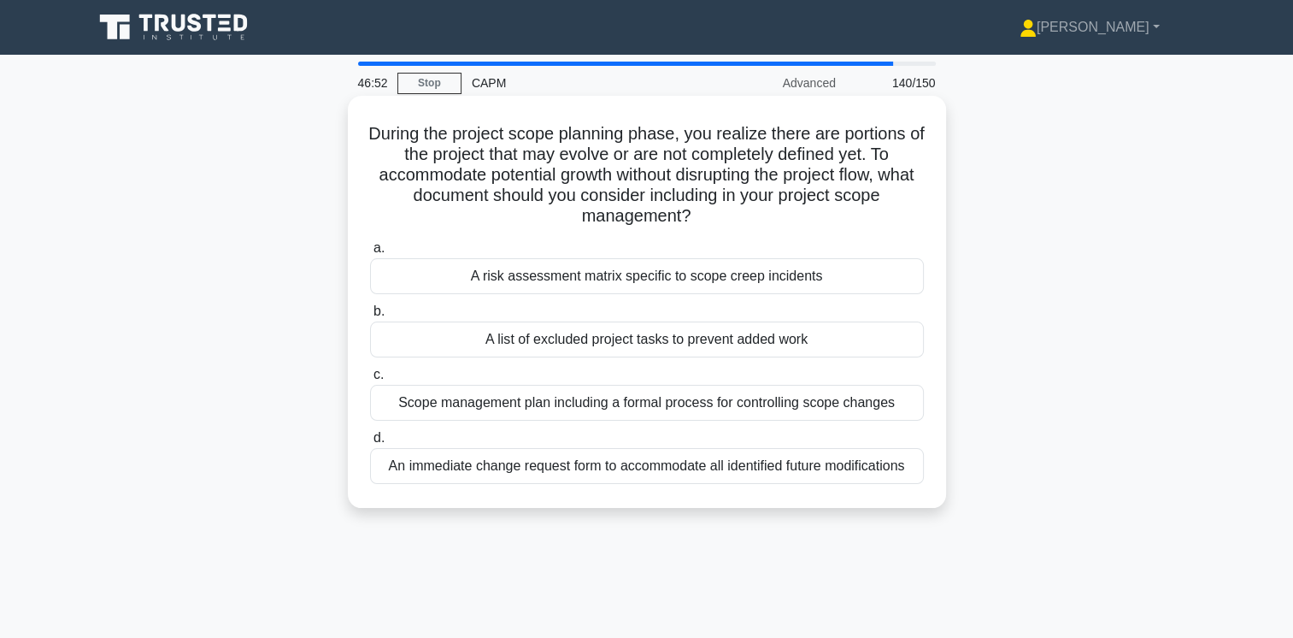
click at [680, 465] on div "An immediate change request form to accommodate all identified future modificat…" at bounding box center [647, 466] width 554 height 36
click at [370, 444] on input "d. An immediate change request form to accommodate all identified future modifi…" at bounding box center [370, 437] width 0 height 11
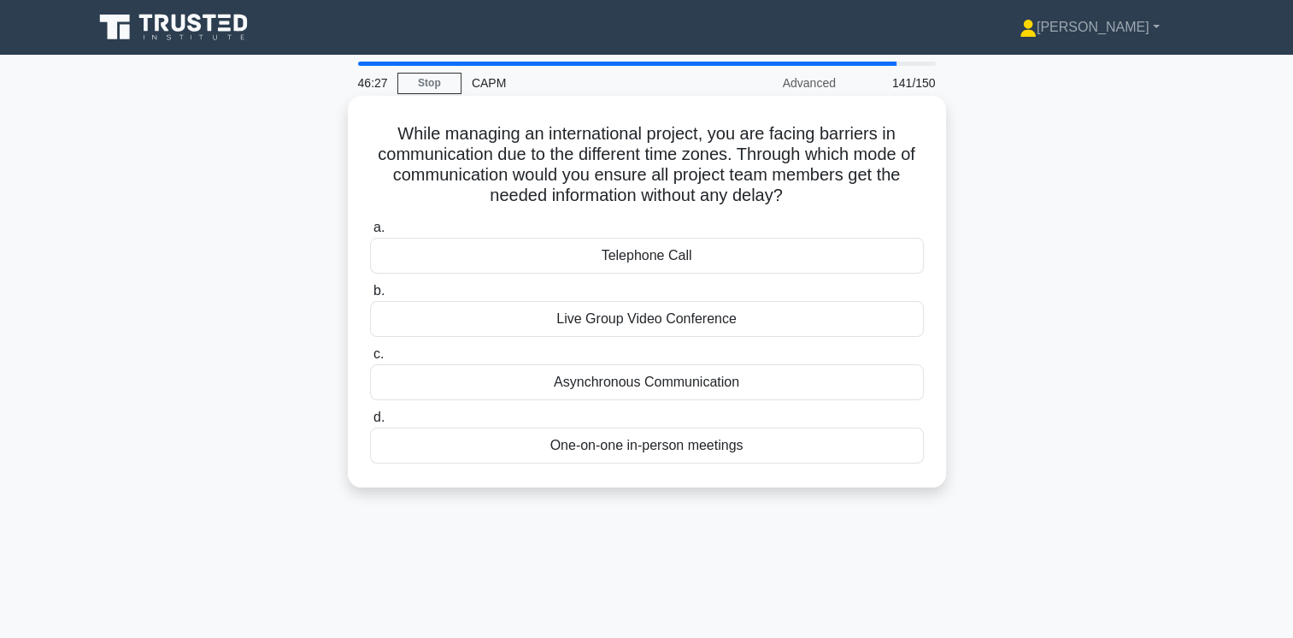
click at [732, 321] on div "Live Group Video Conference" at bounding box center [647, 319] width 554 height 36
click at [370, 297] on input "b. Live Group Video Conference" at bounding box center [370, 290] width 0 height 11
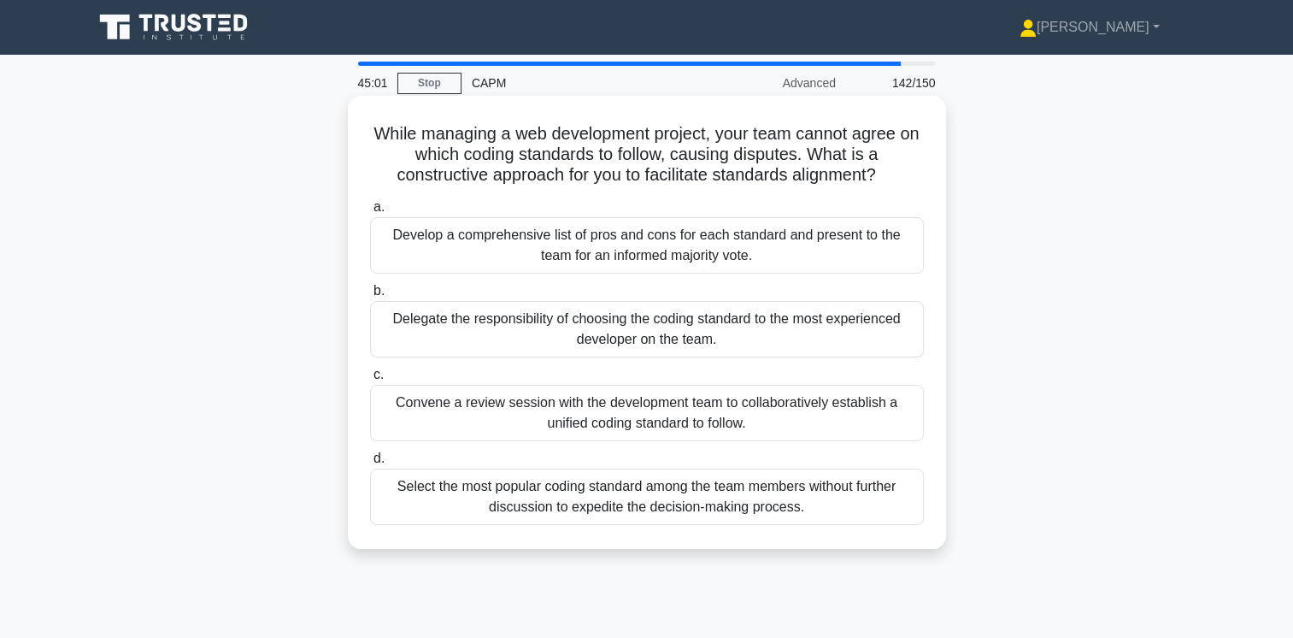
click at [702, 421] on div "Convene a review session with the development team to collaboratively establish…" at bounding box center [647, 413] width 554 height 56
click at [370, 380] on input "c. Convene a review session with the development team to collaboratively establ…" at bounding box center [370, 374] width 0 height 11
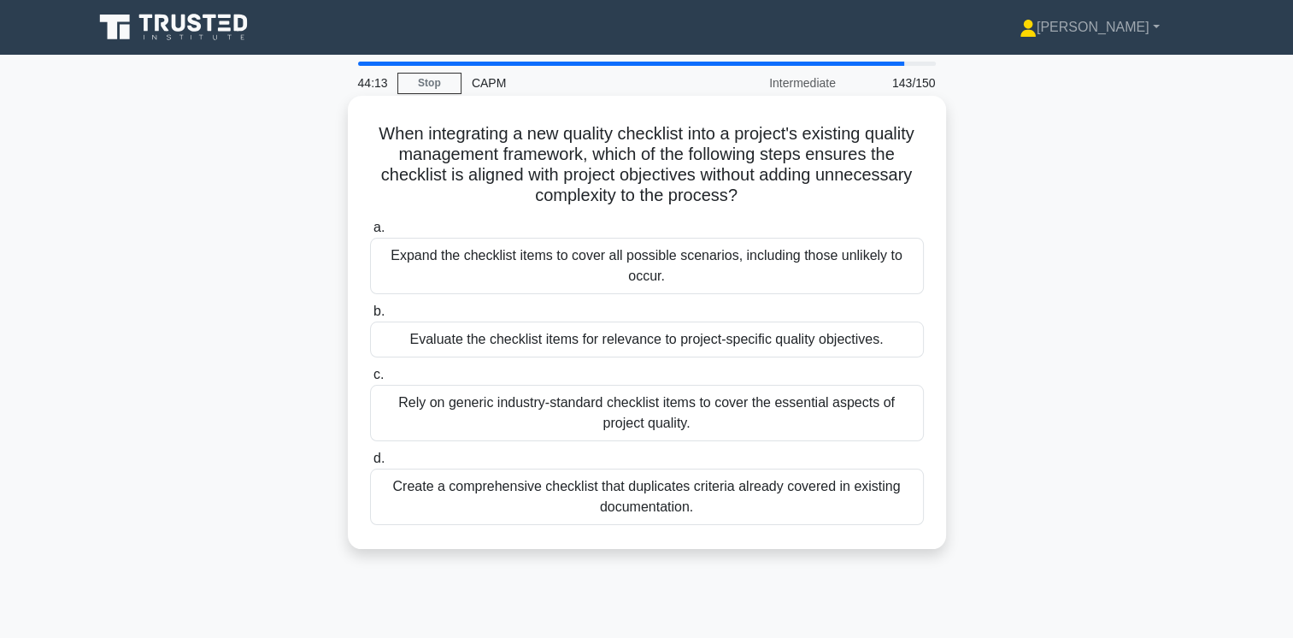
click at [797, 501] on div "Create a comprehensive checklist that duplicates criteria already covered in ex…" at bounding box center [647, 496] width 554 height 56
click at [370, 464] on input "d. Create a comprehensive checklist that duplicates criteria already covered in…" at bounding box center [370, 458] width 0 height 11
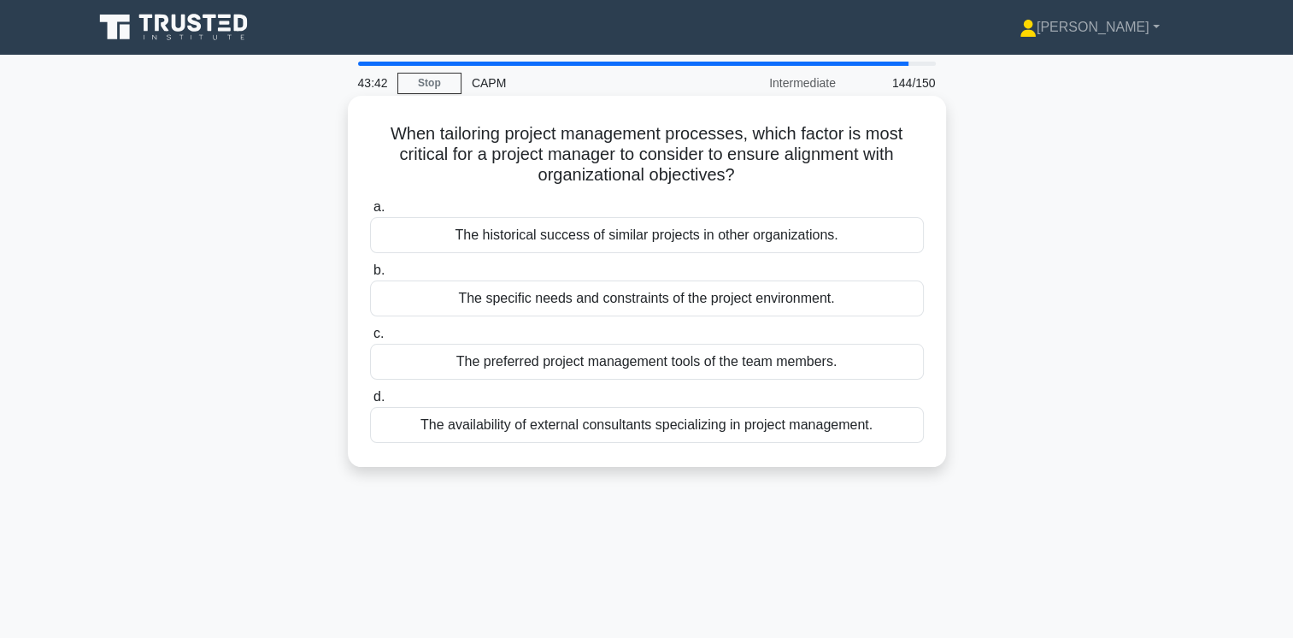
click at [793, 303] on div "The specific needs and constraints of the project environment." at bounding box center [647, 298] width 554 height 36
click at [370, 276] on input "b. The specific needs and constraints of the project environment." at bounding box center [370, 270] width 0 height 11
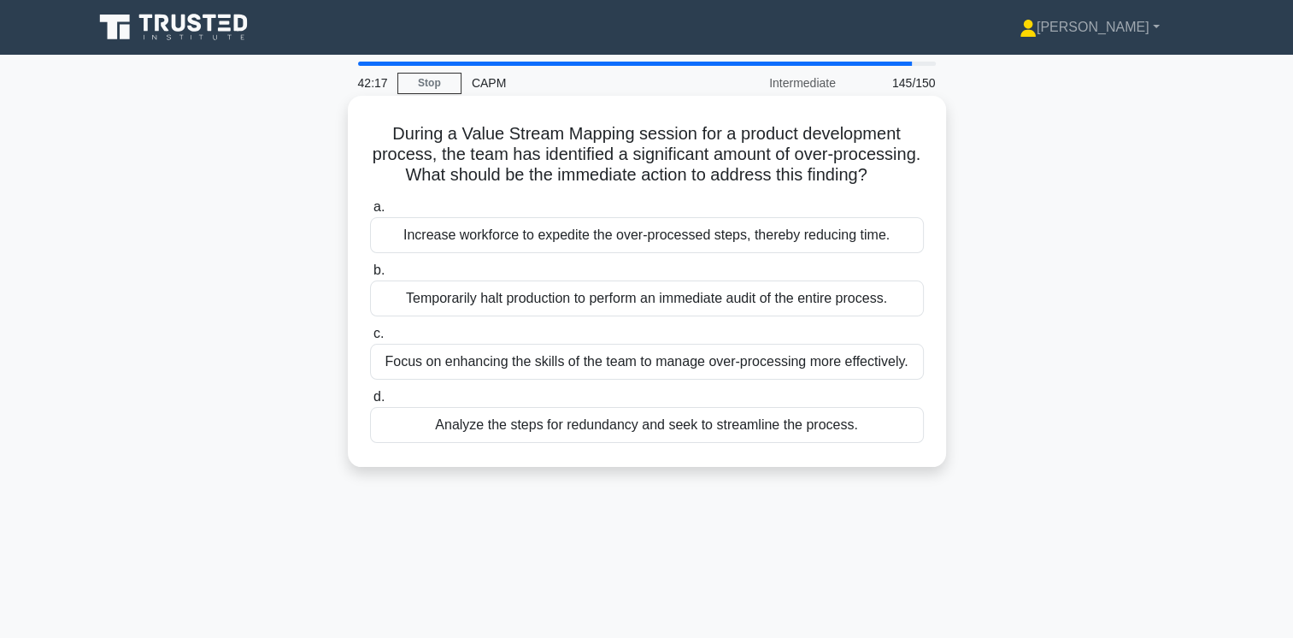
click at [786, 374] on div "Focus on enhancing the skills of the team to manage over-processing more effect…" at bounding box center [647, 362] width 554 height 36
click at [370, 339] on input "c. Focus on enhancing the skills of the team to manage over-processing more eff…" at bounding box center [370, 333] width 0 height 11
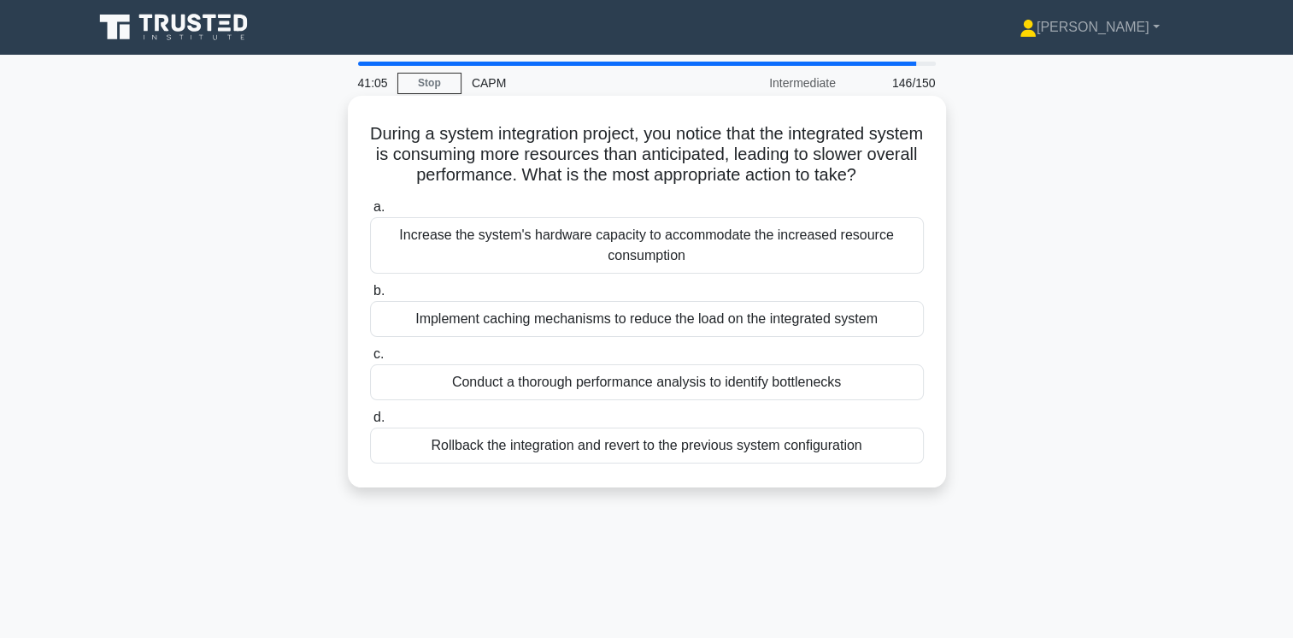
click at [824, 374] on div "Conduct a thorough performance analysis to identify bottlenecks" at bounding box center [647, 382] width 554 height 36
click at [370, 360] on input "c. Conduct a thorough performance analysis to identify bottlenecks" at bounding box center [370, 354] width 0 height 11
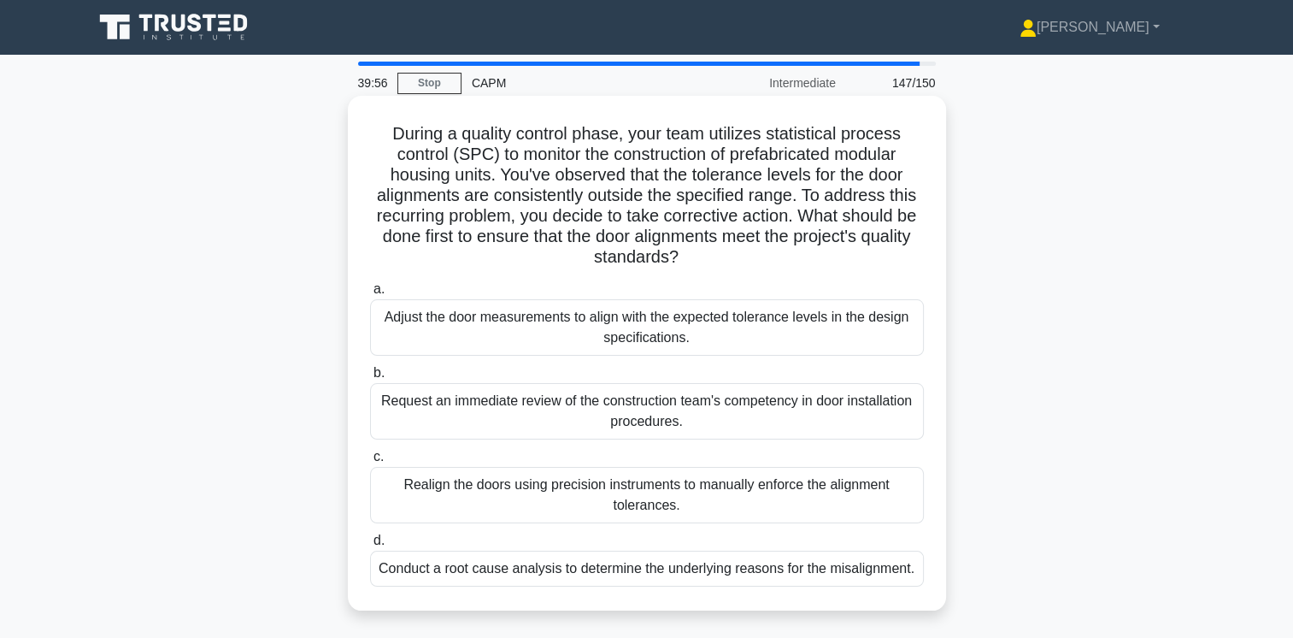
click at [744, 570] on div "Conduct a root cause analysis to determine the underlying reasons for the misal…" at bounding box center [647, 568] width 554 height 36
click at [370, 546] on input "d. Conduct a root cause analysis to determine the underlying reasons for the mi…" at bounding box center [370, 540] width 0 height 11
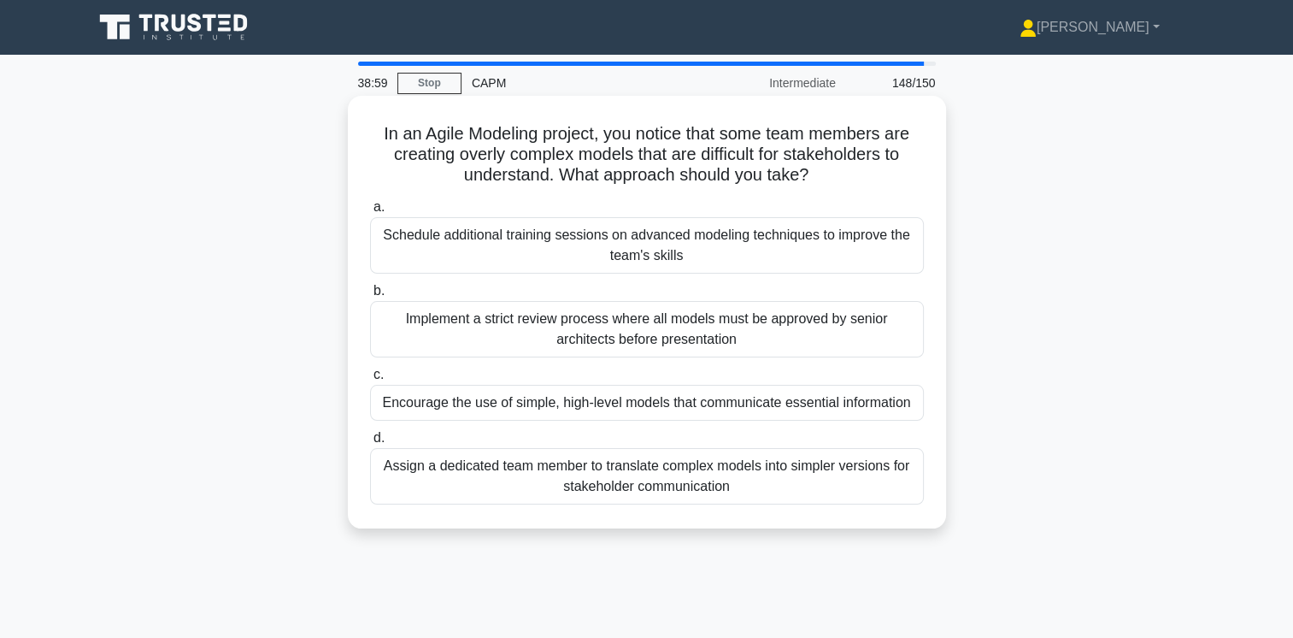
click at [790, 477] on div "Assign a dedicated team member to translate complex models into simpler version…" at bounding box center [647, 476] width 554 height 56
click at [370, 444] on input "d. Assign a dedicated team member to translate complex models into simpler vers…" at bounding box center [370, 437] width 0 height 11
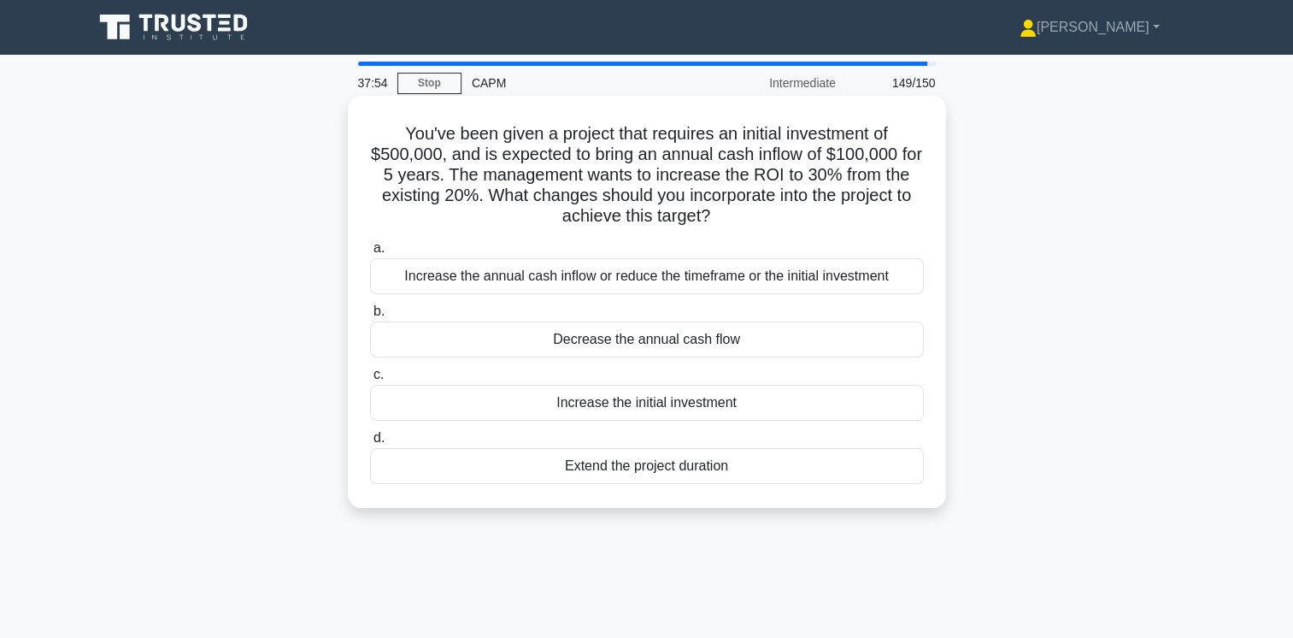
click at [798, 279] on div "Increase the annual cash inflow or reduce the timeframe or the initial investme…" at bounding box center [647, 276] width 554 height 36
click at [370, 254] on input "a. Increase the annual cash inflow or reduce the timeframe or the initial inves…" at bounding box center [370, 248] width 0 height 11
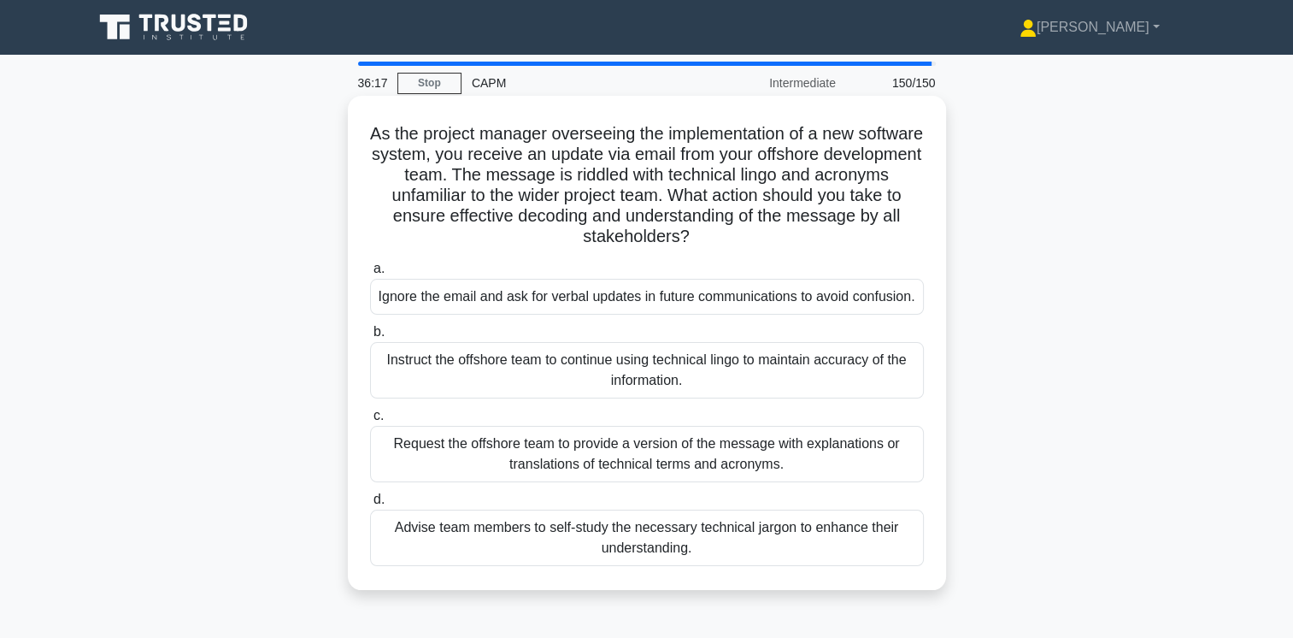
click at [702, 562] on div "Advise team members to self-study the necessary technical jargon to enhance the…" at bounding box center [647, 537] width 554 height 56
click at [370, 505] on input "d. Advise team members to self-study the necessary technical jargon to enhance …" at bounding box center [370, 499] width 0 height 11
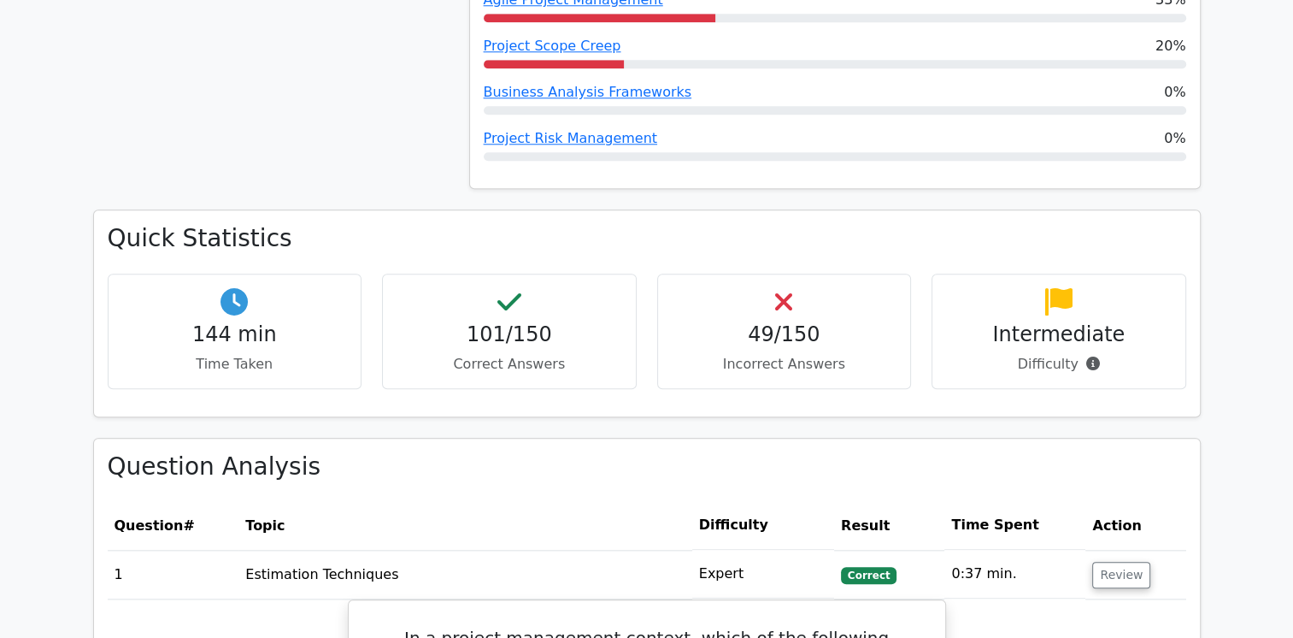
scroll to position [1706, 0]
